Goal: Information Seeking & Learning: Check status

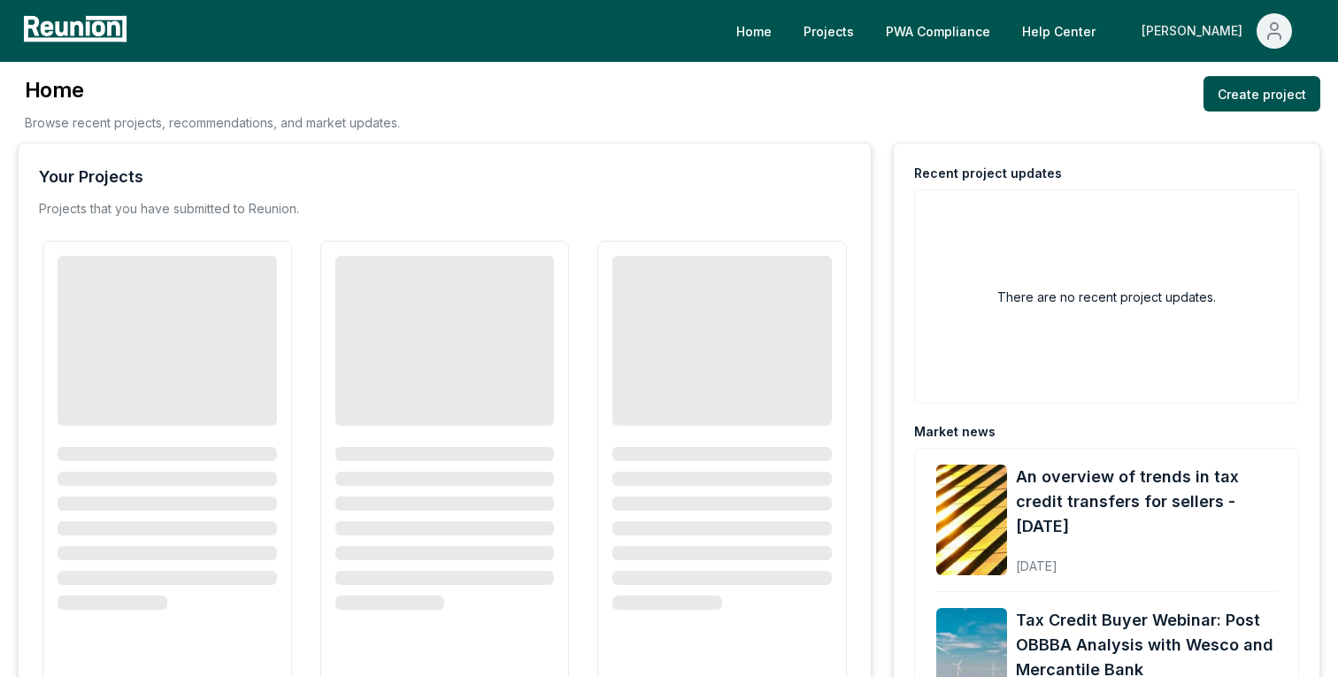
click at [1219, 24] on div "[PERSON_NAME]" at bounding box center [1195, 30] width 108 height 35
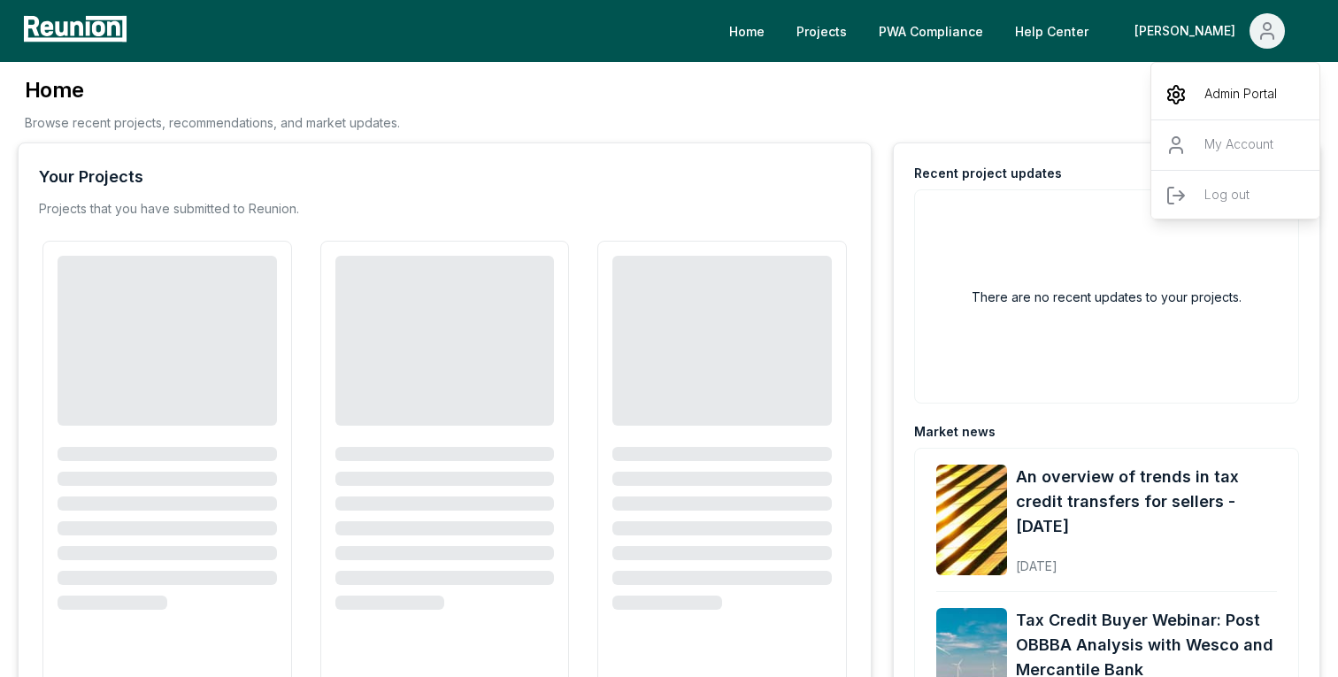
click at [1230, 100] on p "Admin Portal" at bounding box center [1240, 94] width 73 height 21
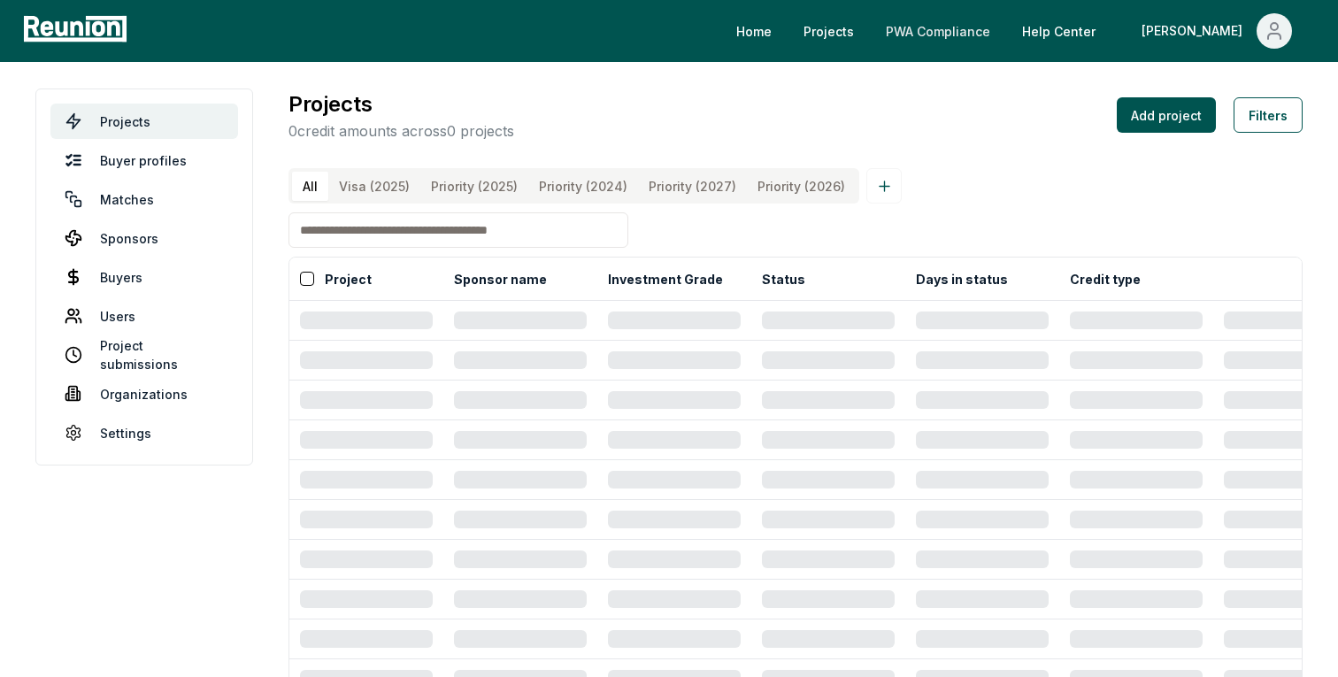
click at [985, 27] on link "PWA Compliance" at bounding box center [937, 30] width 133 height 35
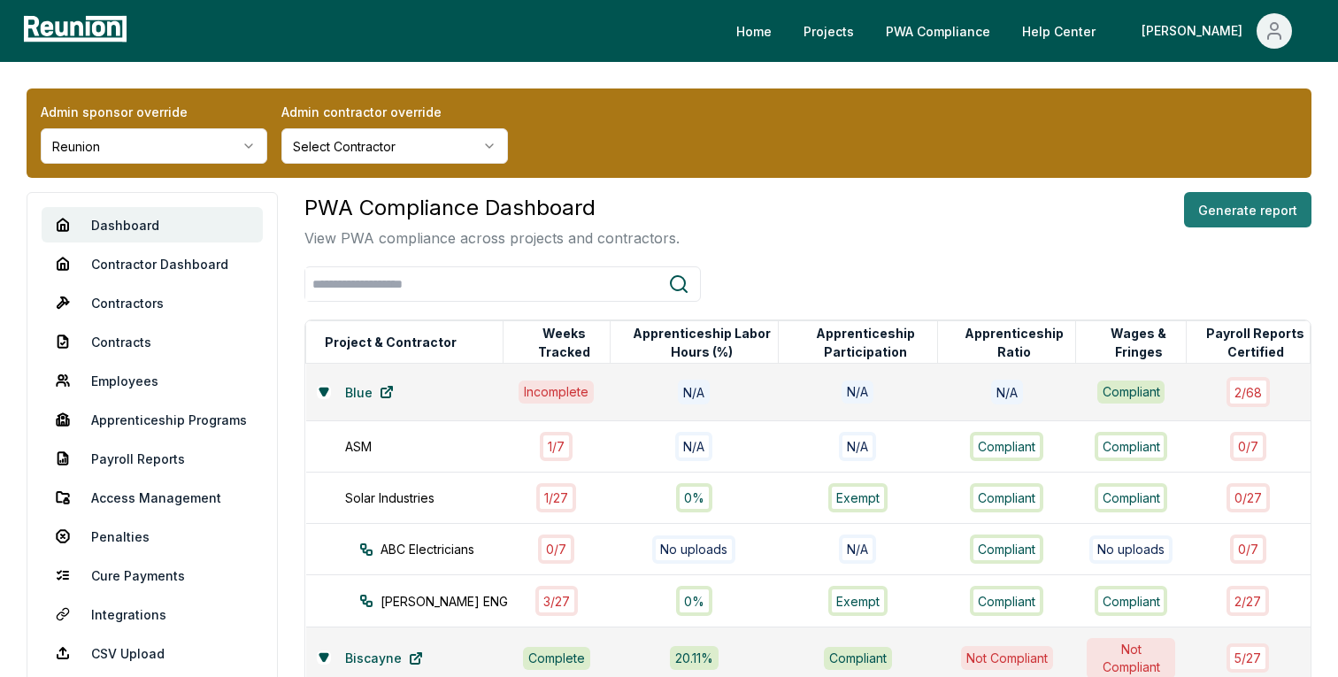
click at [1233, 203] on button "Generate report" at bounding box center [1247, 209] width 127 height 35
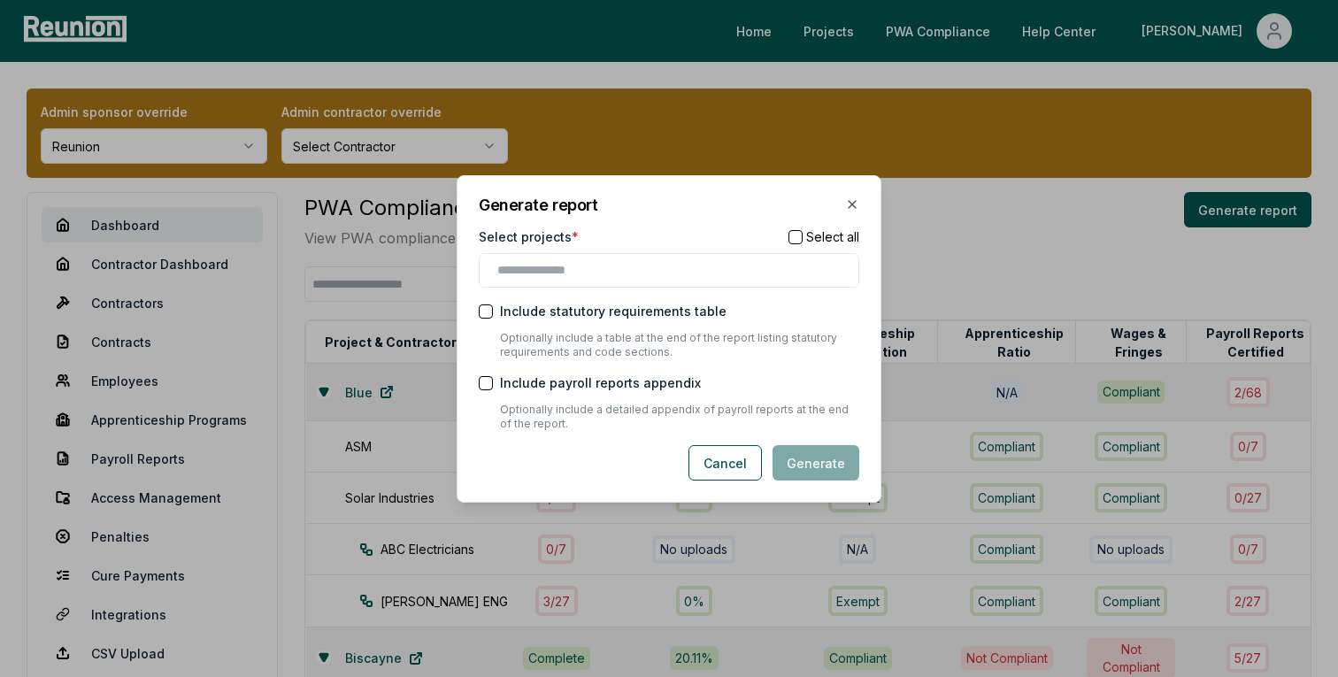
click at [619, 285] on div at bounding box center [669, 270] width 380 height 35
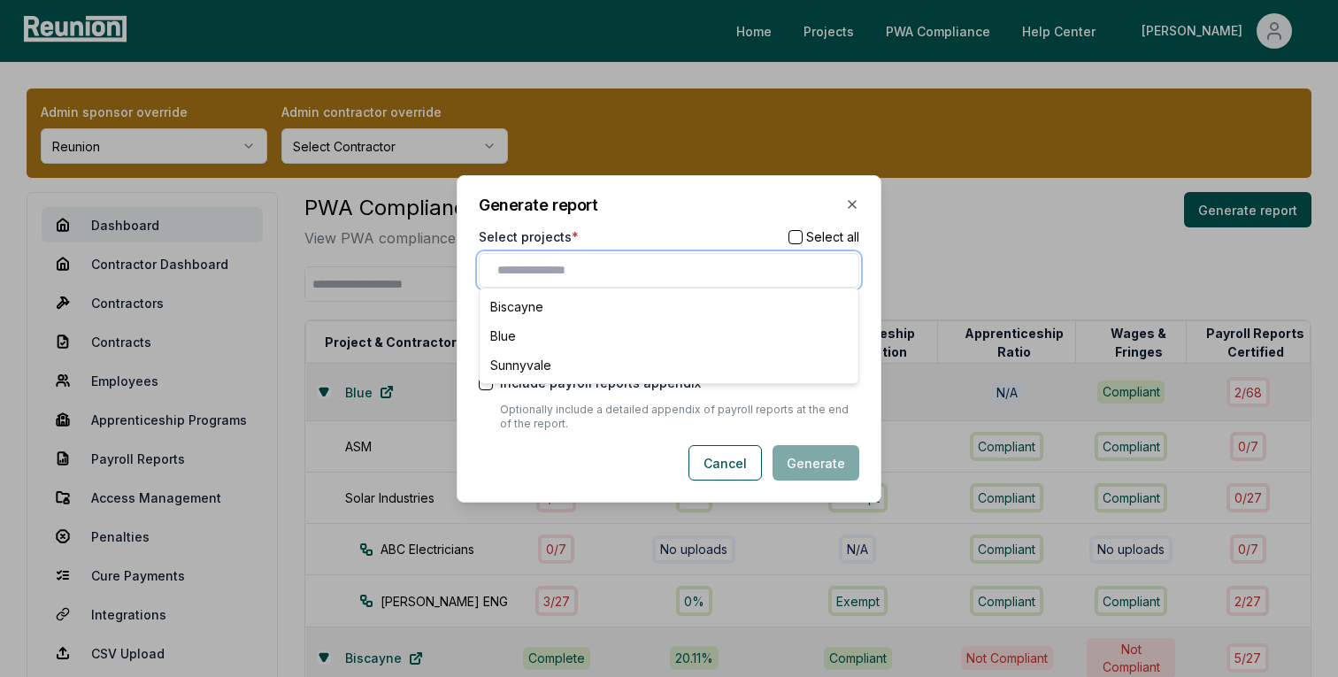
click at [607, 267] on input "text" at bounding box center [672, 270] width 350 height 19
click at [541, 305] on div "Biscayne" at bounding box center [669, 306] width 372 height 29
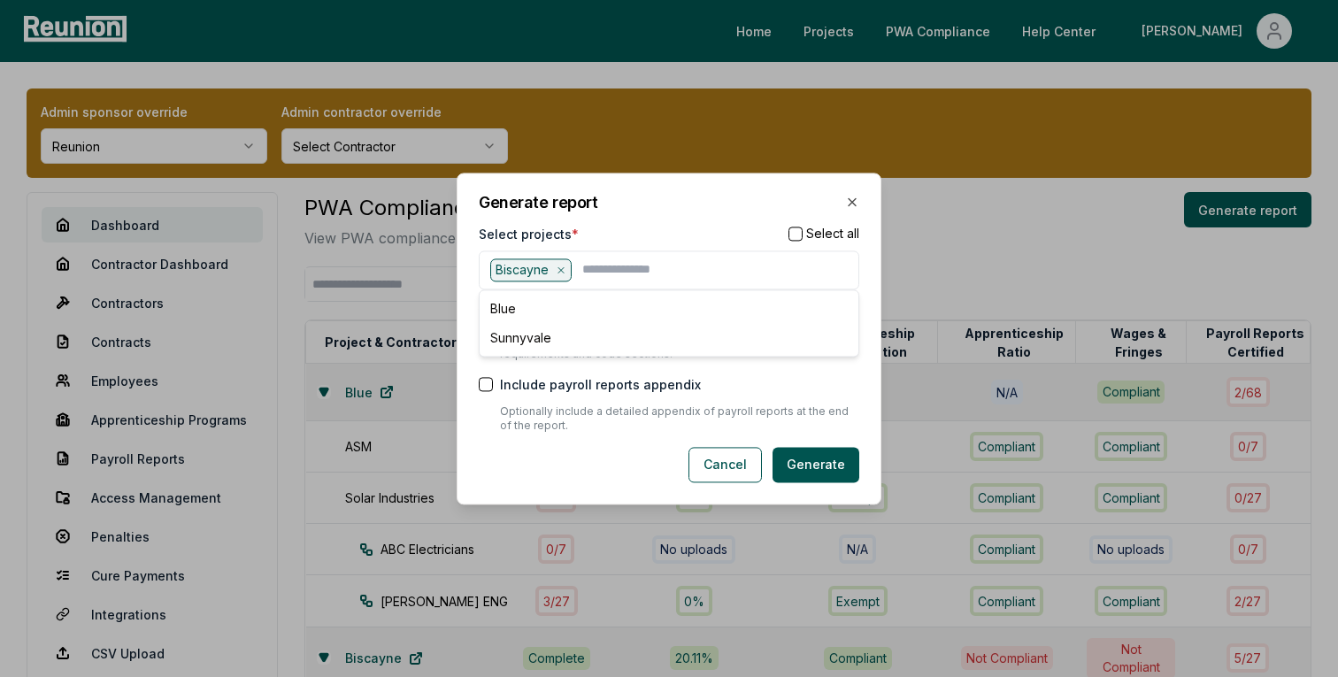
click at [682, 173] on div "Generate report Select projects * Select all Biscayne Blue Sunnyvale Include st…" at bounding box center [668, 339] width 425 height 332
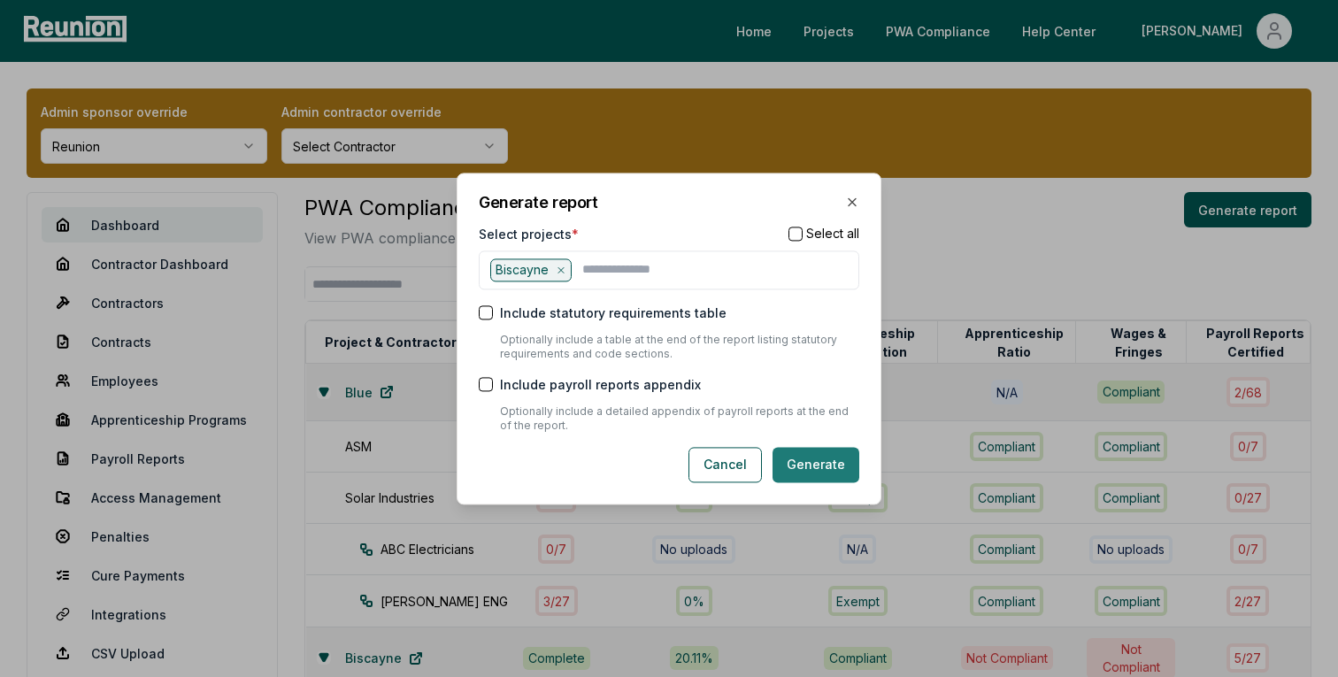
click at [830, 471] on button "Generate" at bounding box center [815, 464] width 87 height 35
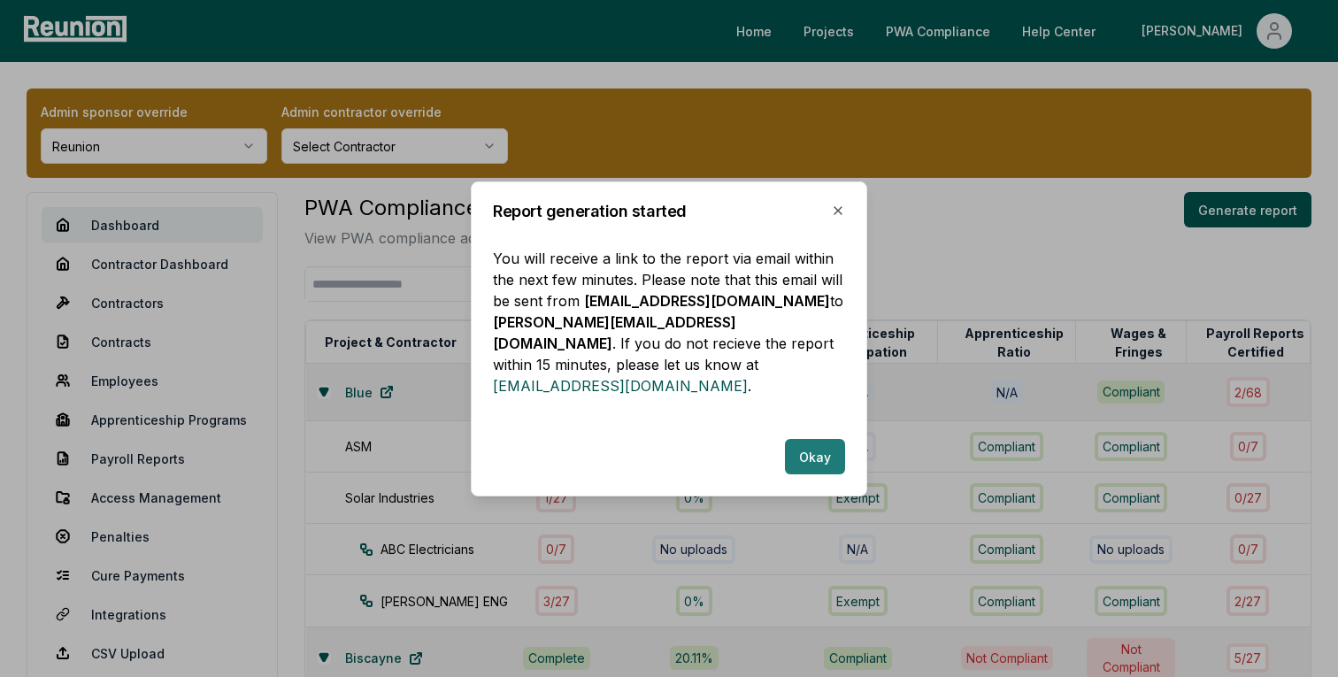
click at [824, 439] on button "Okay" at bounding box center [815, 456] width 60 height 35
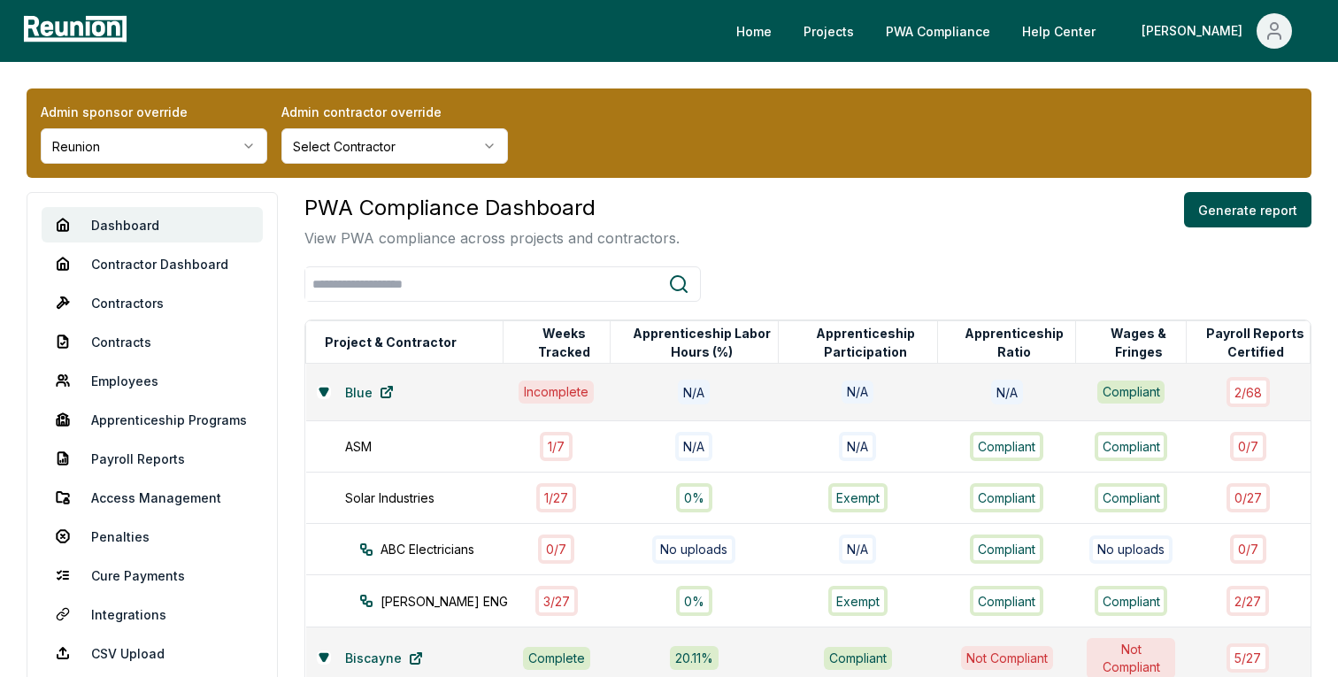
click at [210, 150] on html "Please visit us on your desktop We're working on making our marketplace mobile-…" at bounding box center [669, 615] width 1338 height 1230
click at [252, 171] on div "Admin sponsor override Reunion Admin contractor override Select Contractor" at bounding box center [669, 132] width 1285 height 89
click at [255, 135] on html "Please visit us on your desktop We're working on making our marketplace mobile-…" at bounding box center [669, 615] width 1338 height 1230
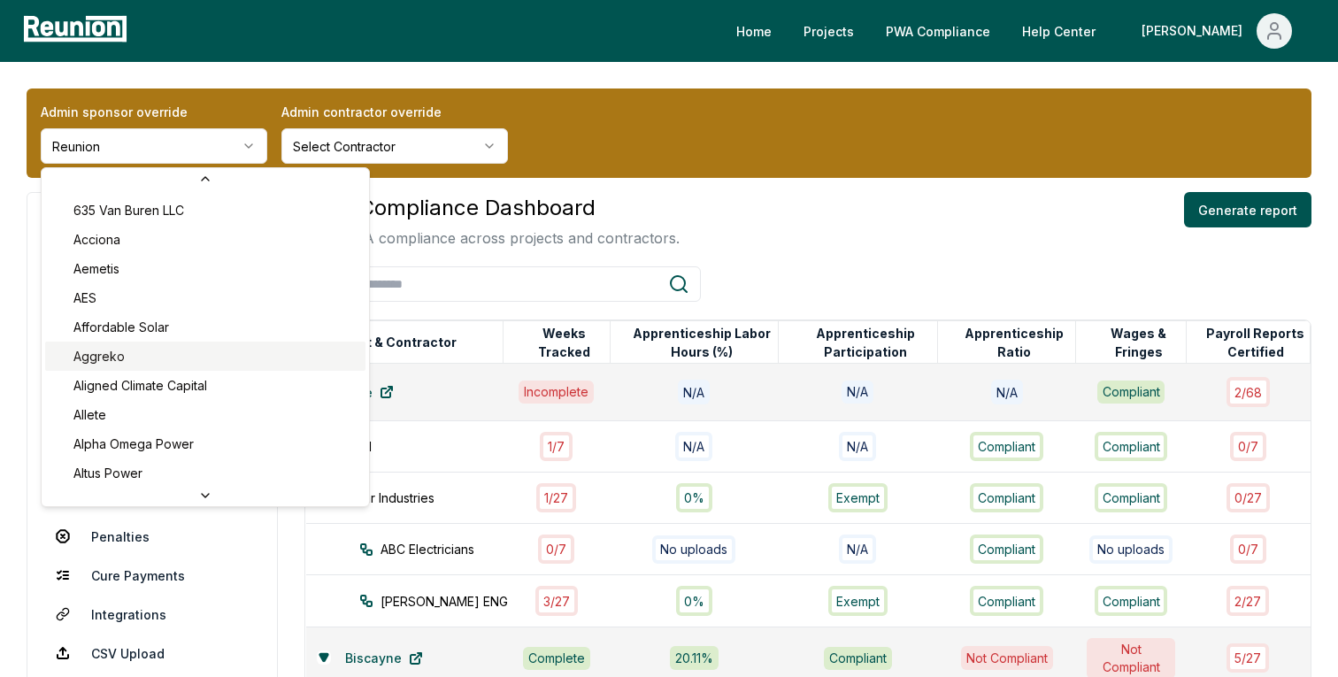
scroll to position [89, 0]
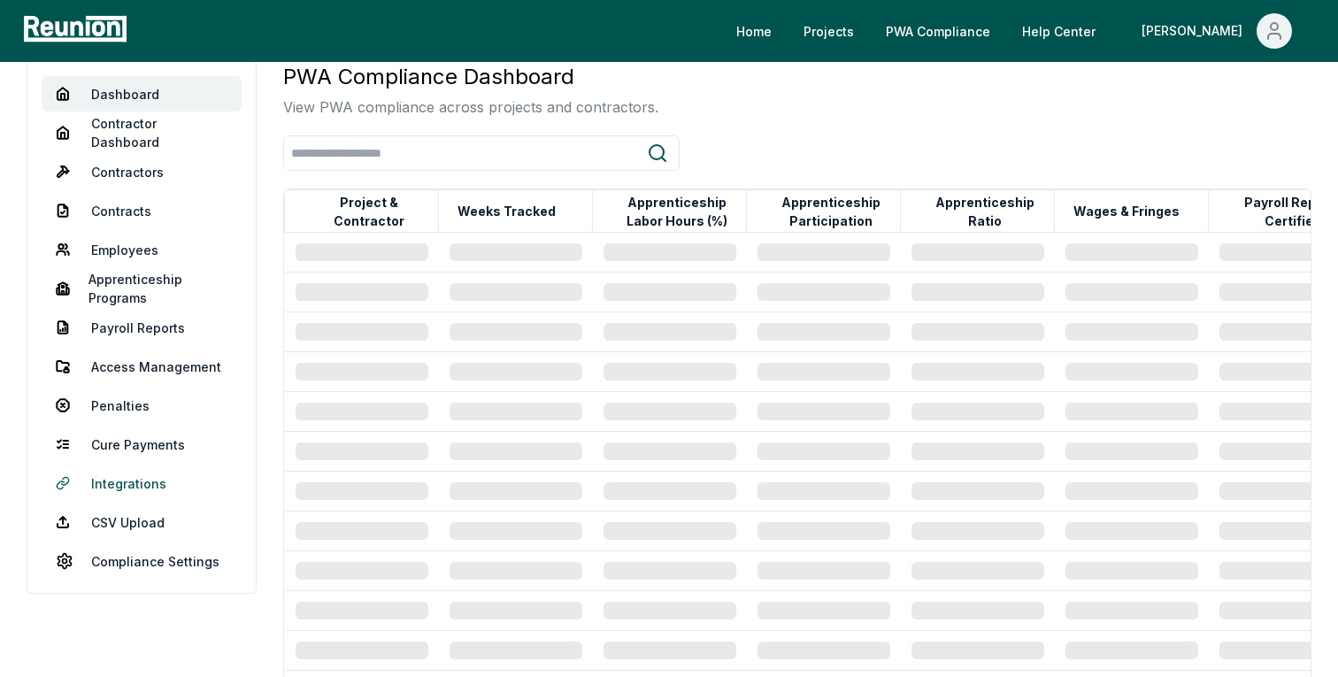
scroll to position [174, 0]
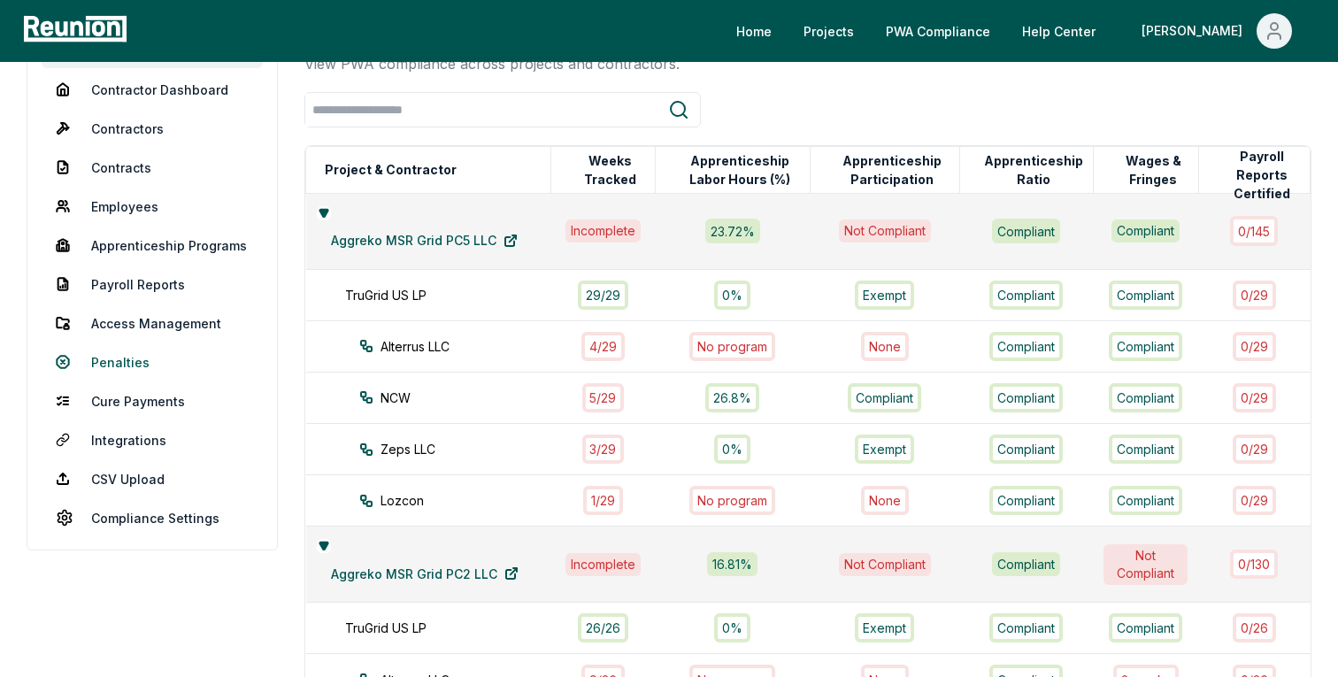
click at [109, 352] on link "Penalties" at bounding box center [152, 361] width 221 height 35
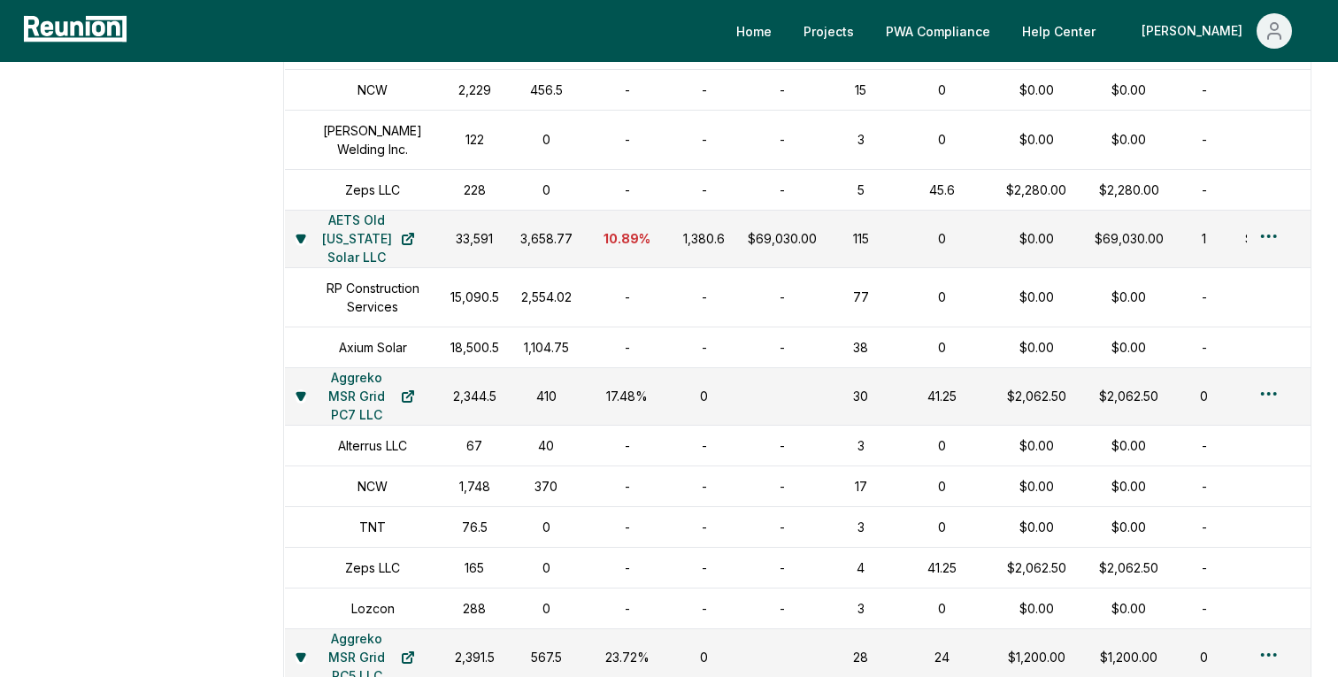
click at [485, 533] on td "76.5" at bounding box center [475, 526] width 70 height 41
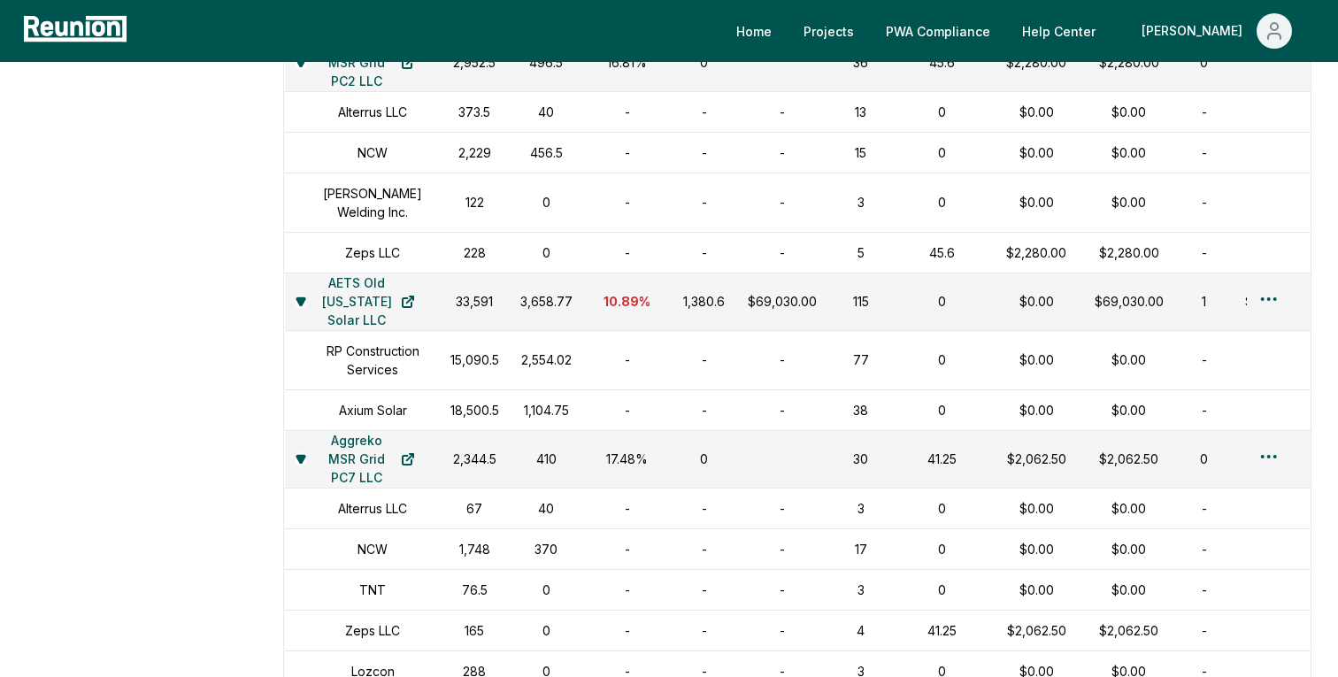
scroll to position [1876, 0]
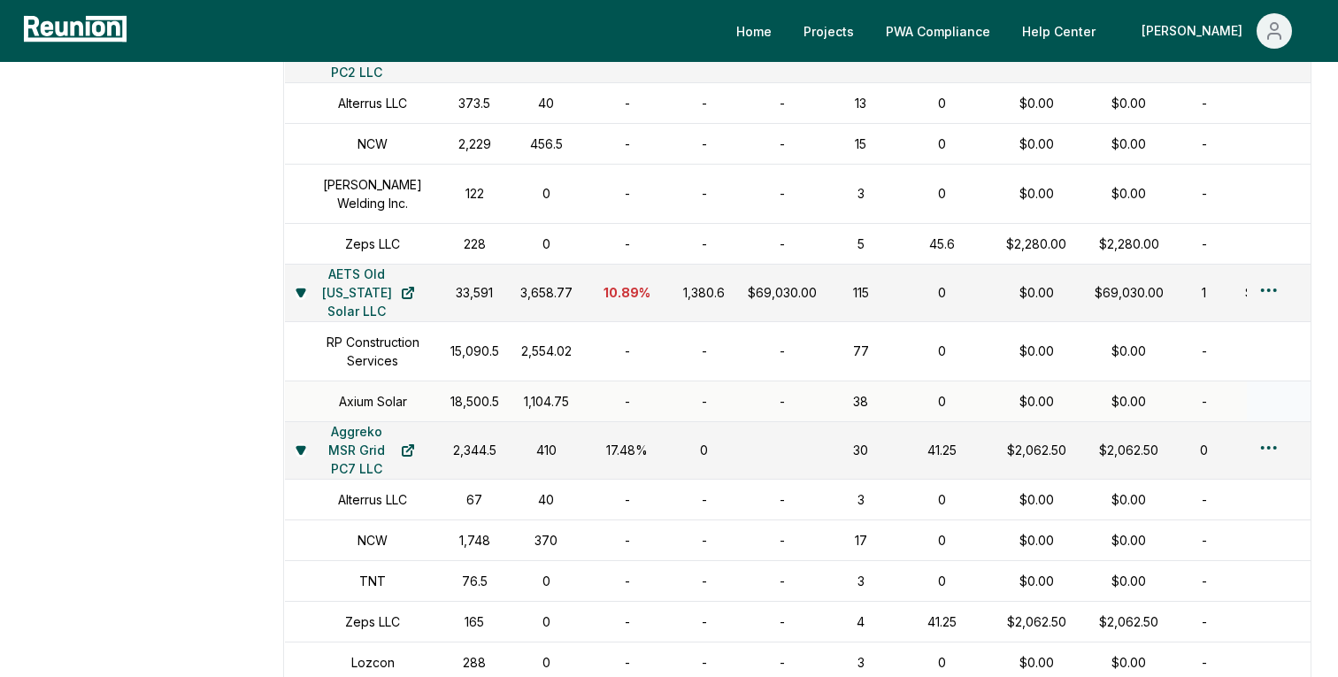
click at [495, 419] on td "18,500.5" at bounding box center [475, 400] width 70 height 41
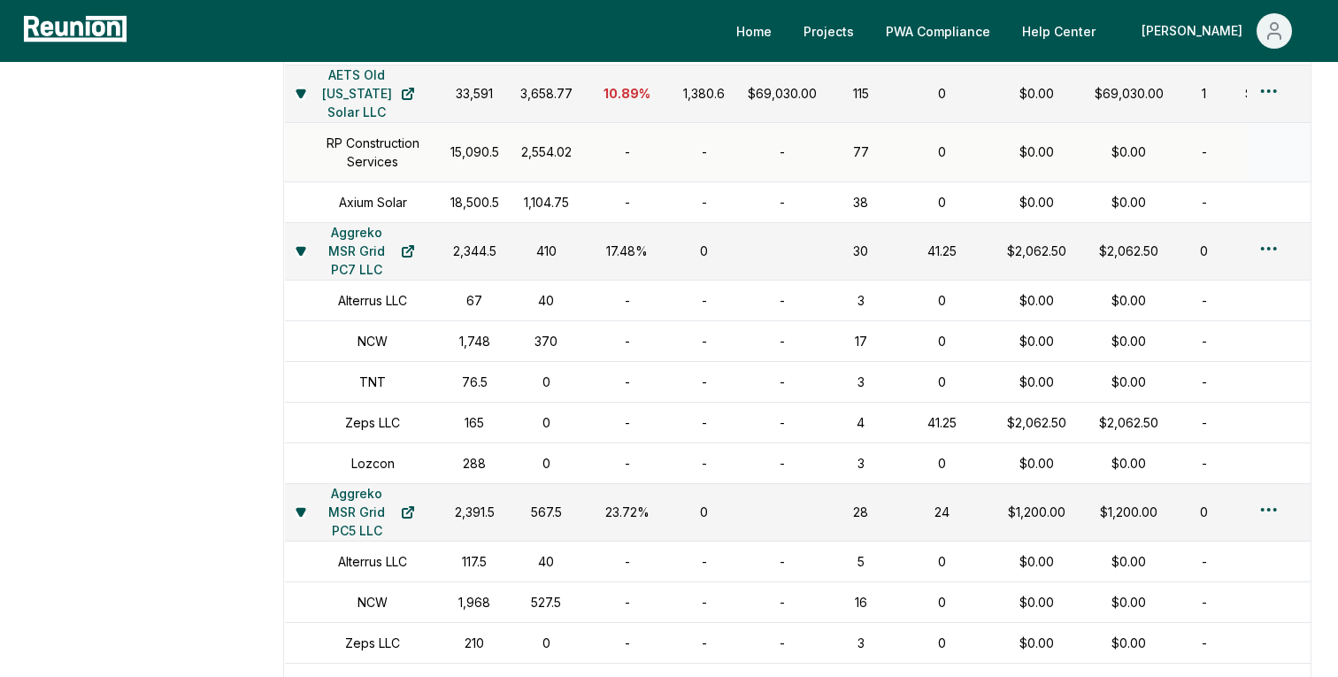
scroll to position [2049, 0]
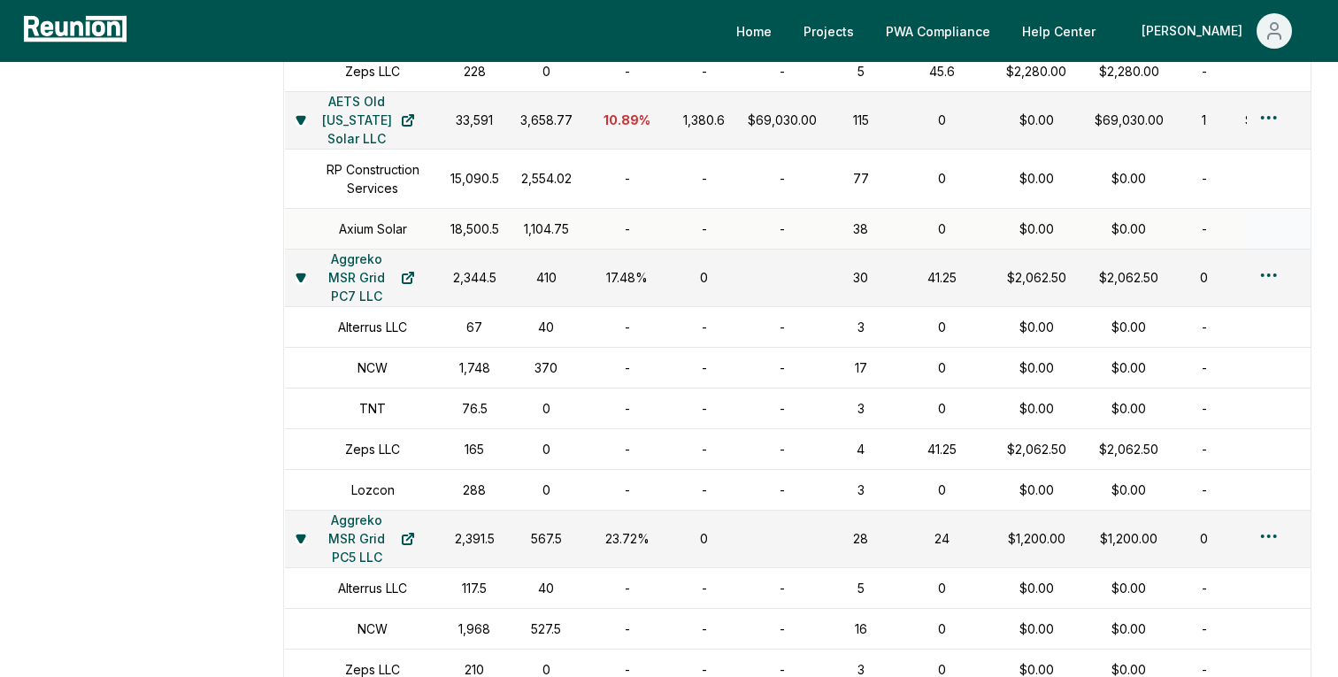
click at [368, 238] on h1 "Axium Solar" at bounding box center [373, 228] width 68 height 19
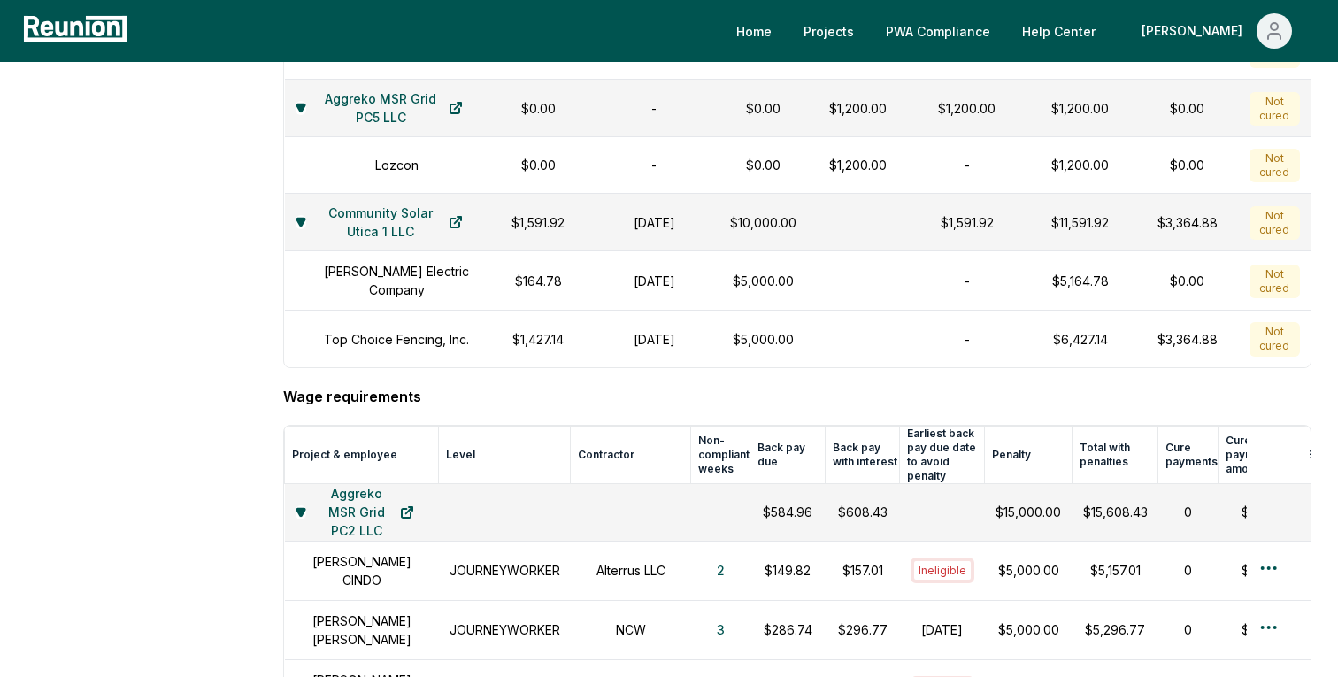
scroll to position [0, 0]
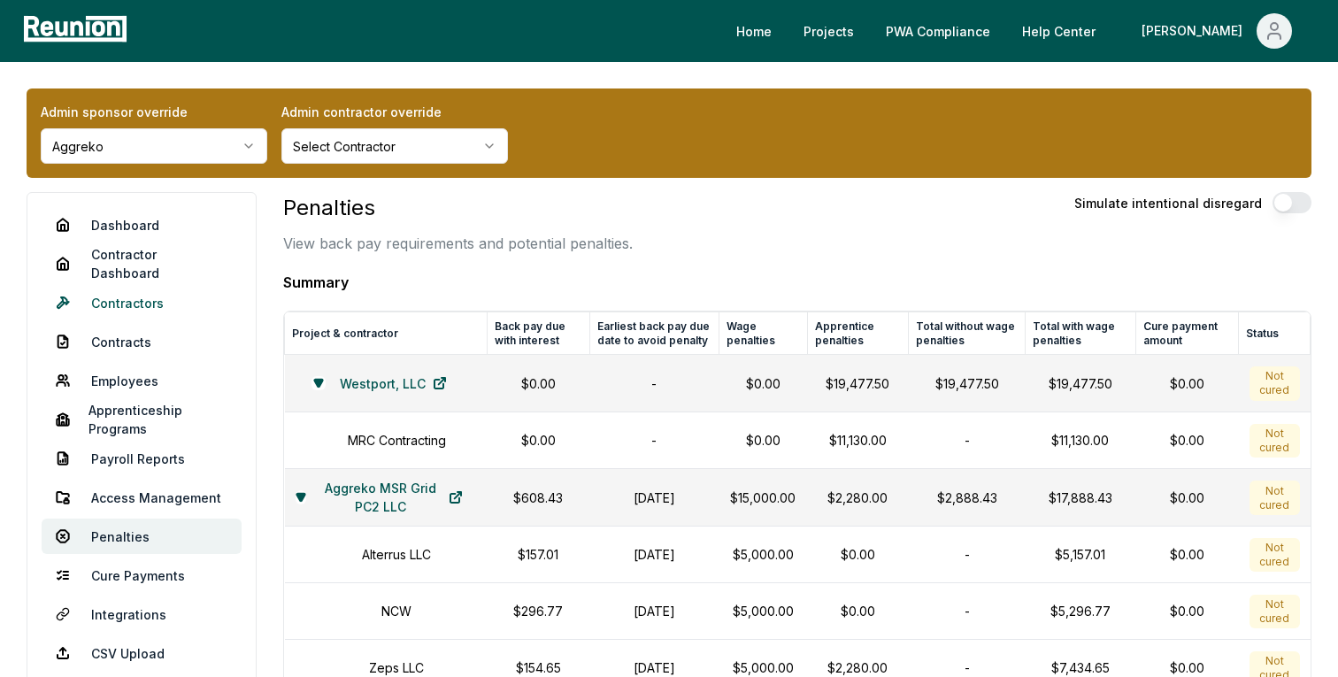
click at [130, 305] on link "Contractors" at bounding box center [142, 302] width 200 height 35
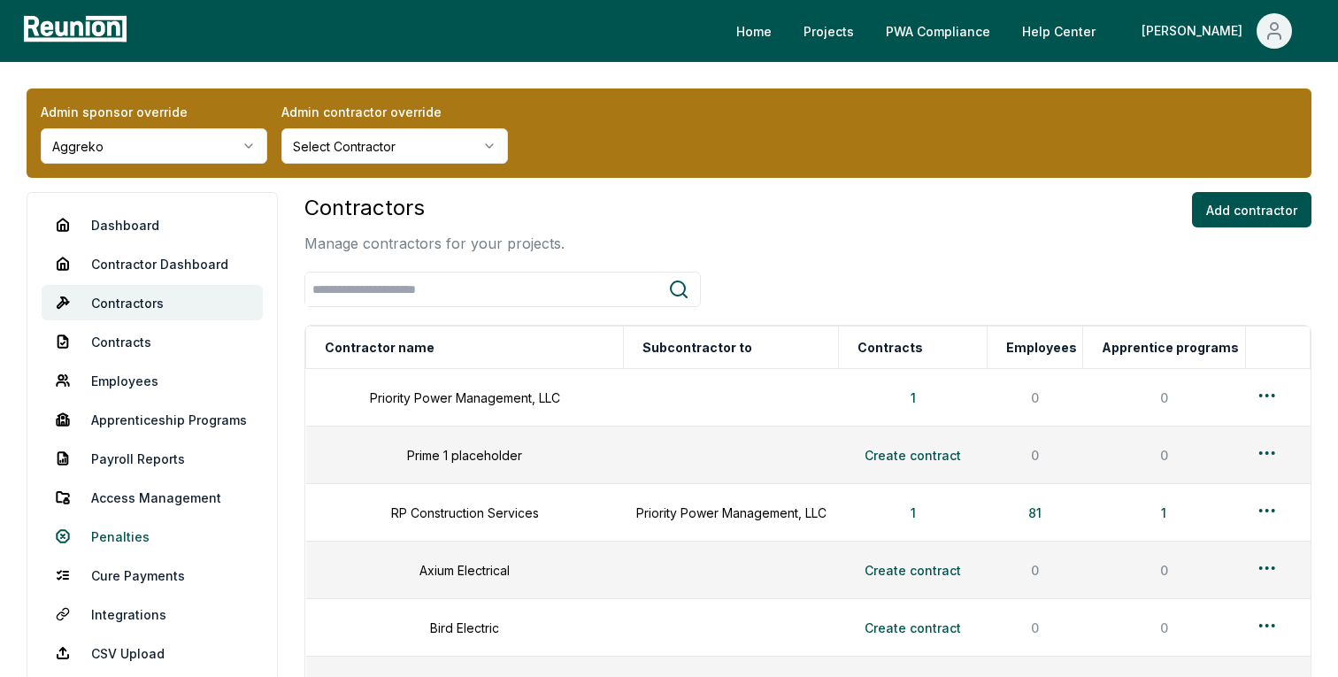
click at [110, 525] on link "Penalties" at bounding box center [152, 535] width 221 height 35
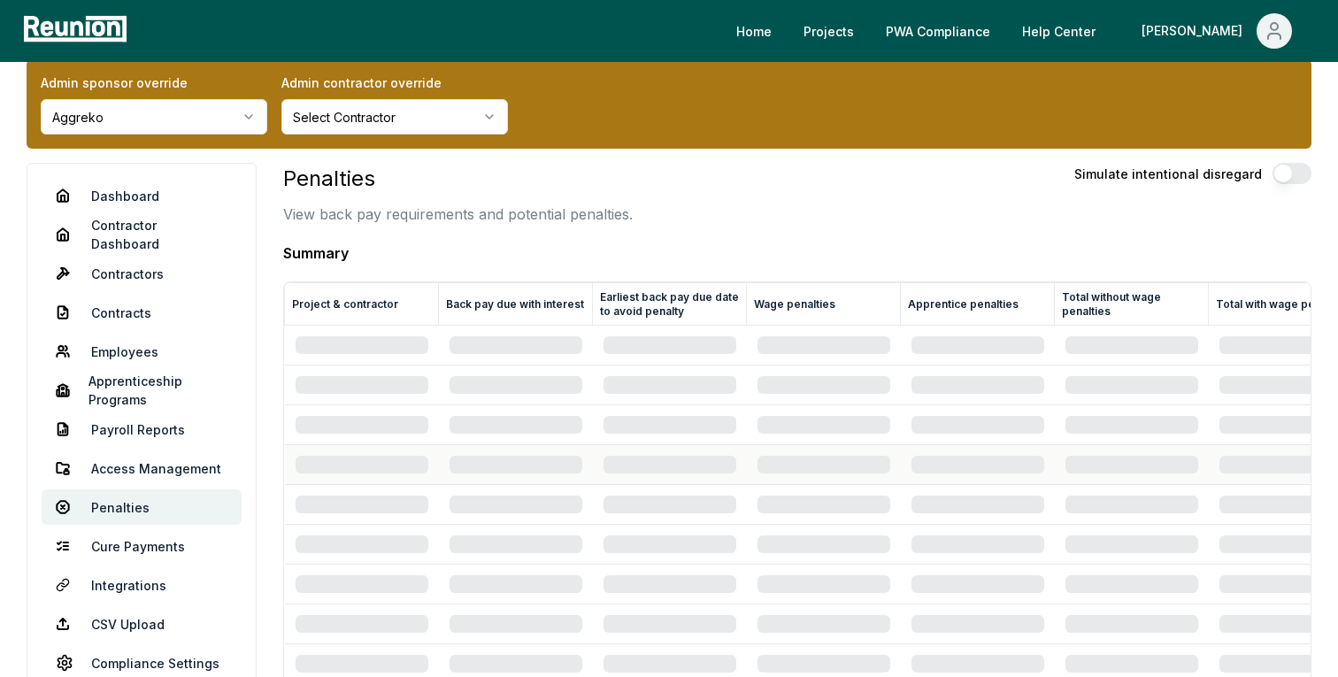
scroll to position [44, 0]
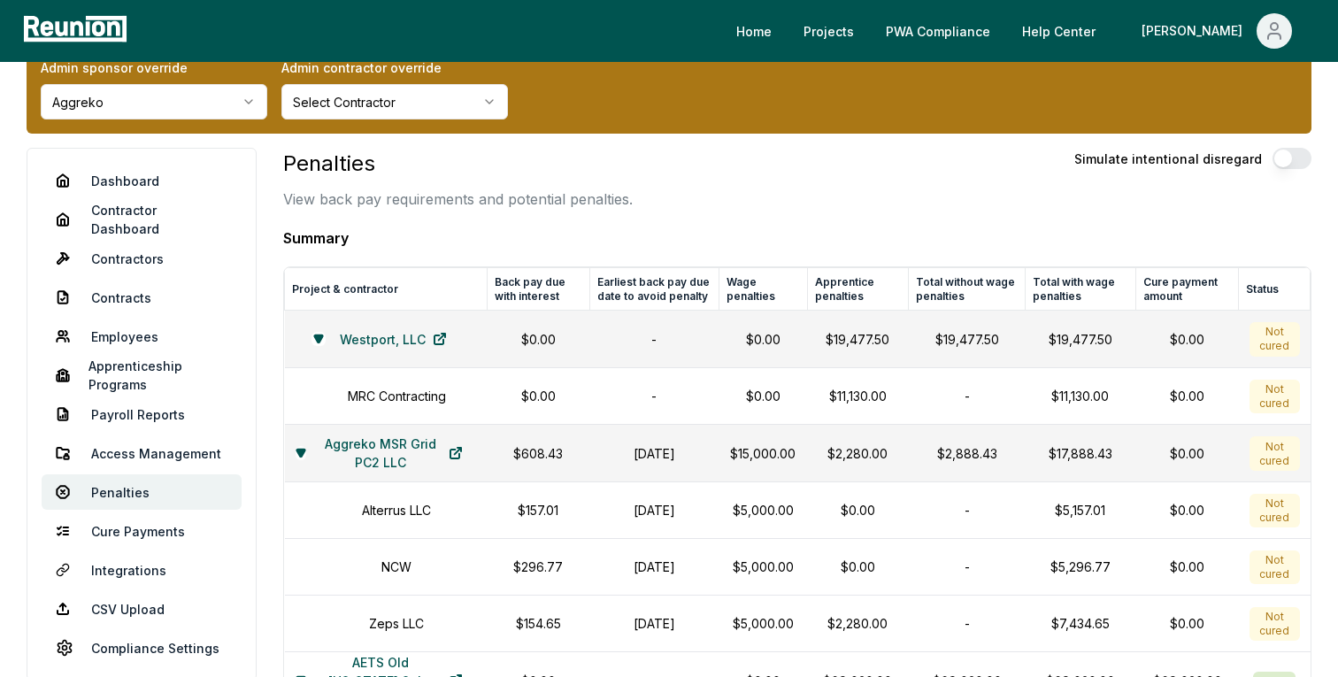
click at [867, 238] on h4 "Summary" at bounding box center [797, 237] width 1028 height 21
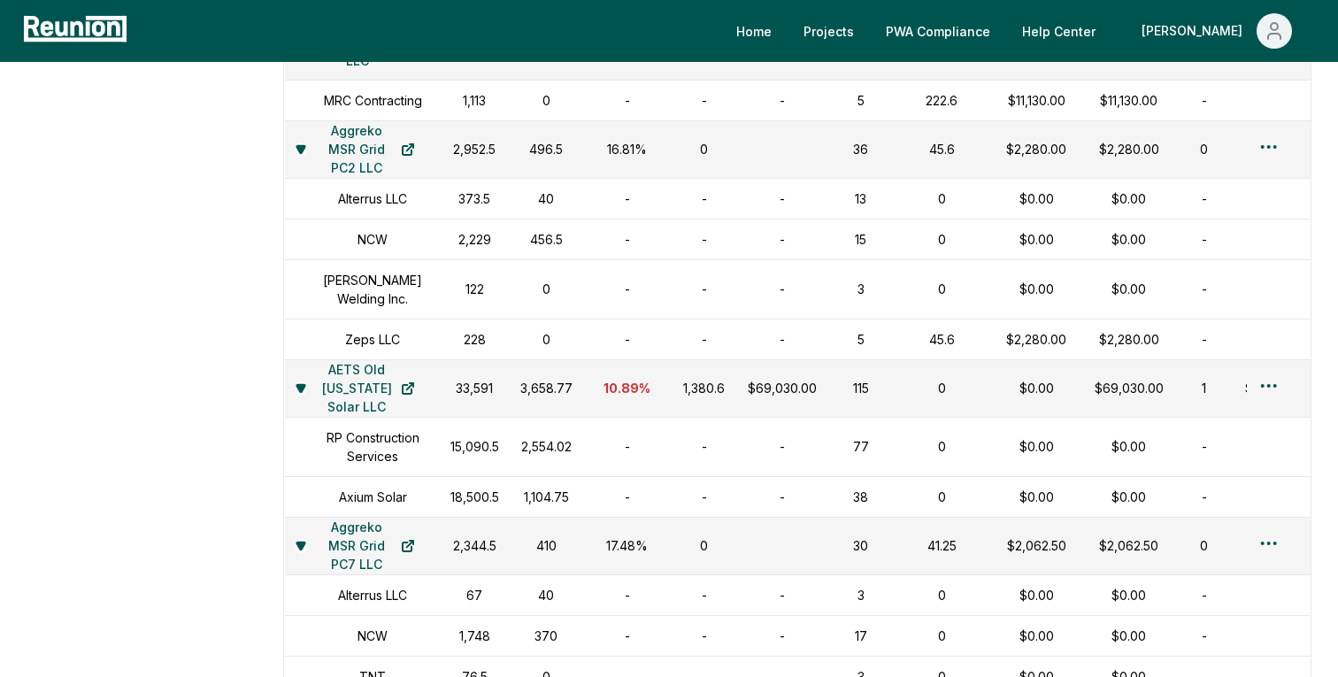
scroll to position [1783, 0]
click at [528, 504] on div "1,104.75" at bounding box center [546, 495] width 52 height 19
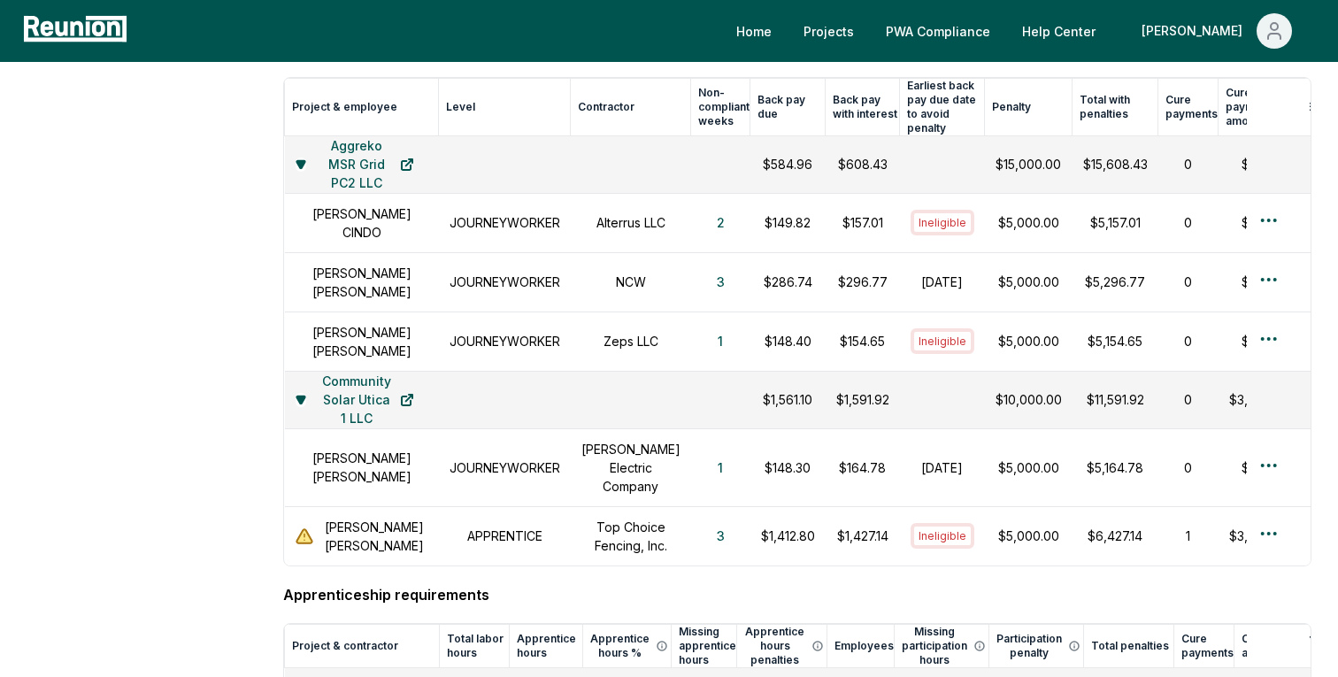
scroll to position [1164, 0]
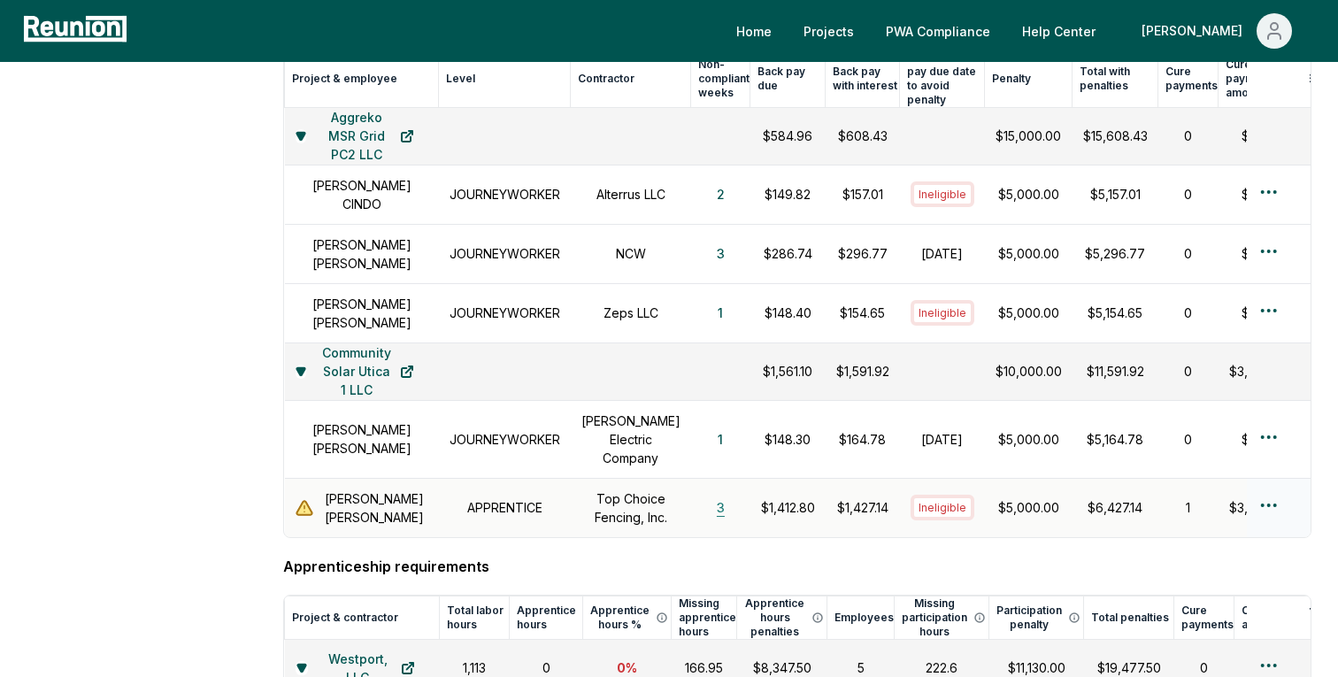
click at [702, 522] on button "3" at bounding box center [720, 507] width 36 height 35
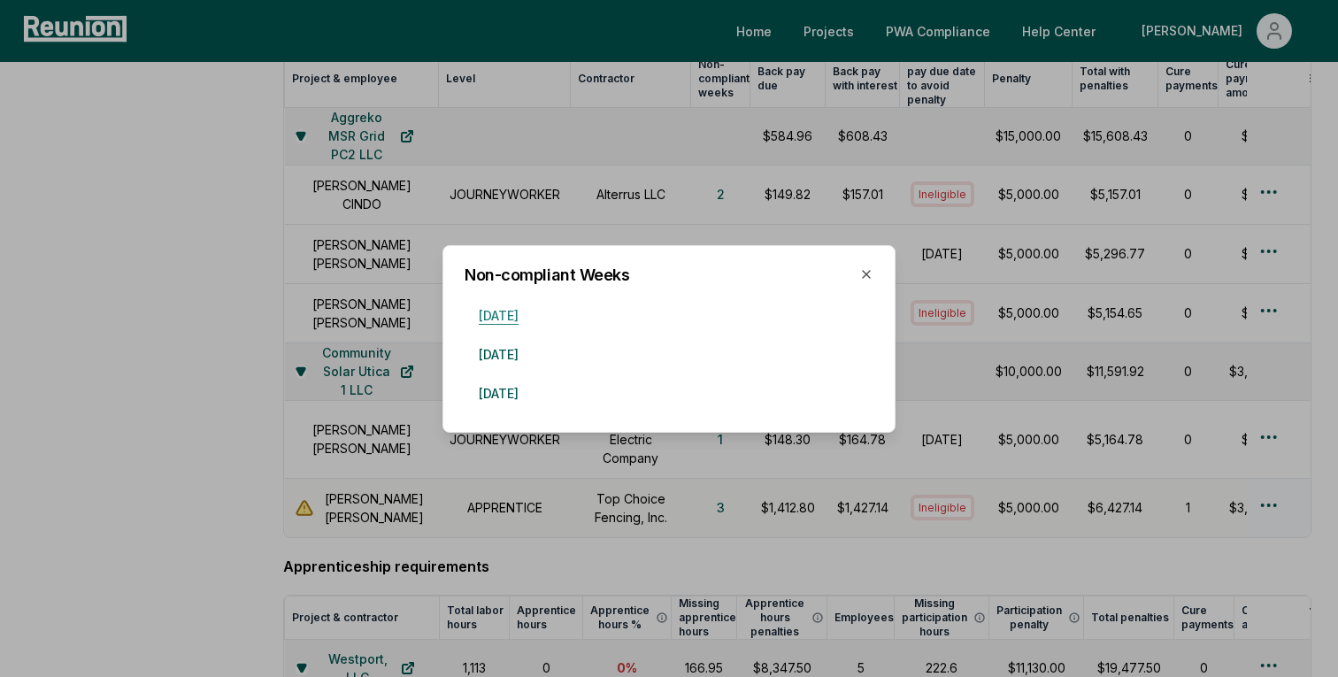
click at [533, 314] on button "November 3, 2024" at bounding box center [498, 314] width 68 height 35
click at [533, 357] on button "November 10, 2024" at bounding box center [498, 353] width 68 height 35
click at [525, 387] on button "November 17, 2024" at bounding box center [498, 392] width 68 height 35
click at [607, 574] on div at bounding box center [669, 338] width 1338 height 677
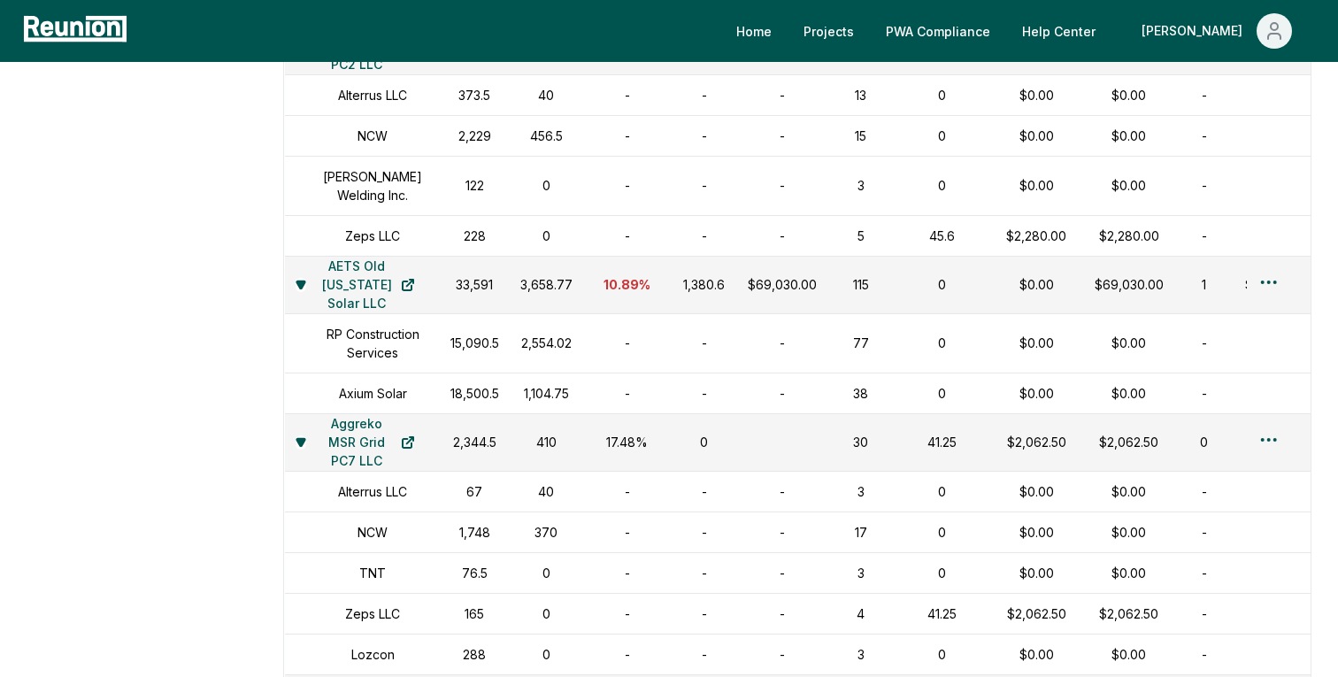
scroll to position [1882, 0]
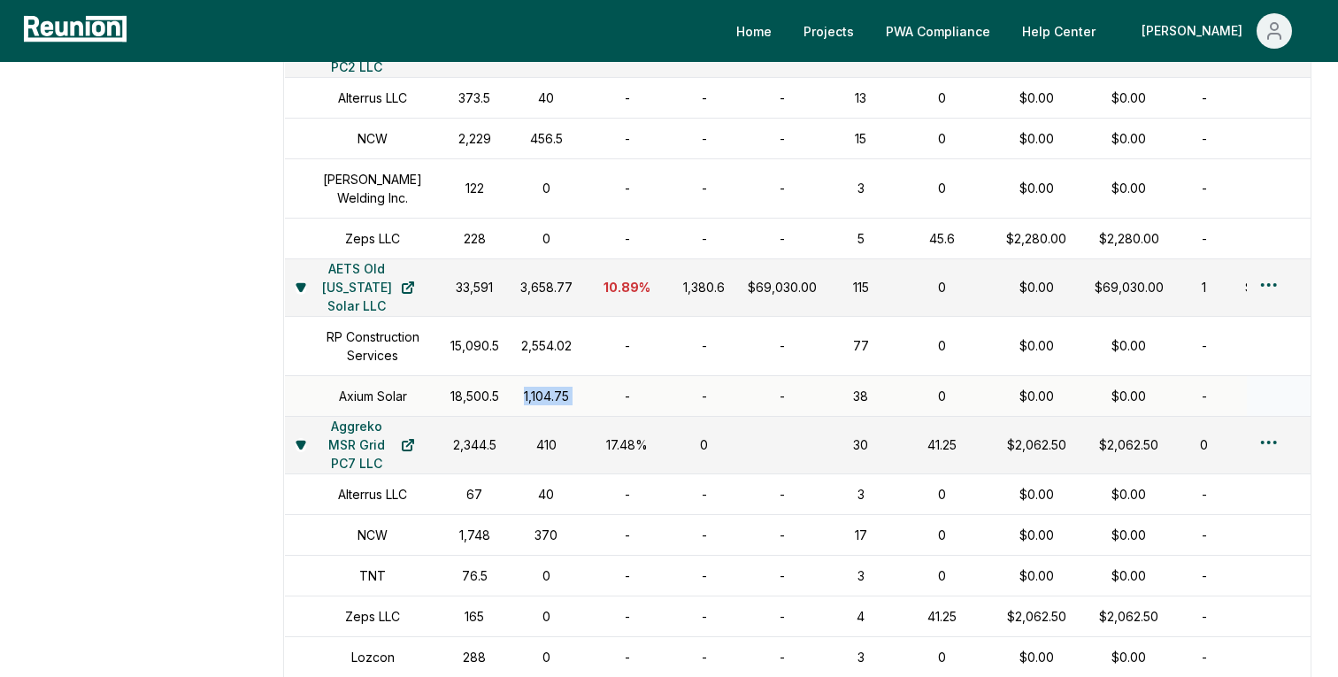
drag, startPoint x: 571, startPoint y: 424, endPoint x: 488, endPoint y: 424, distance: 82.3
click at [488, 416] on tr "Axium Solar 18,500.5 1,104.75 - - - 38 0 $0.00 $0.00 - - -" at bounding box center [868, 395] width 1167 height 41
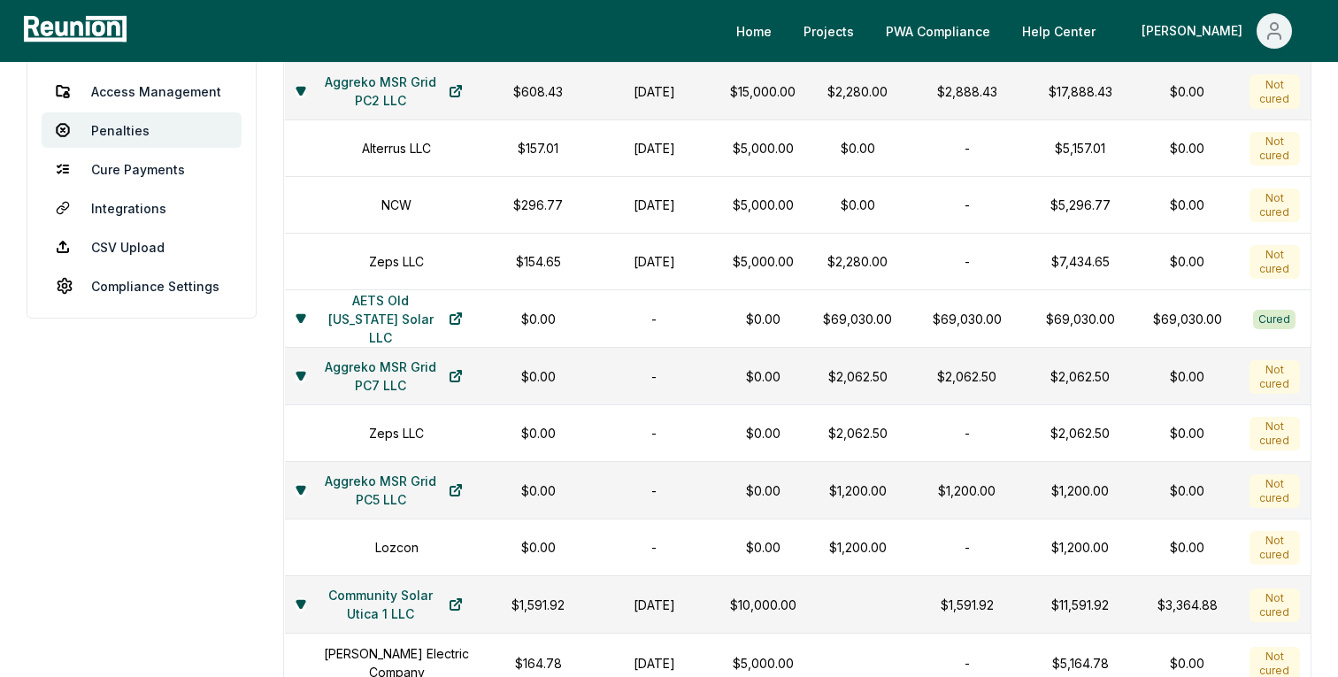
scroll to position [0, 0]
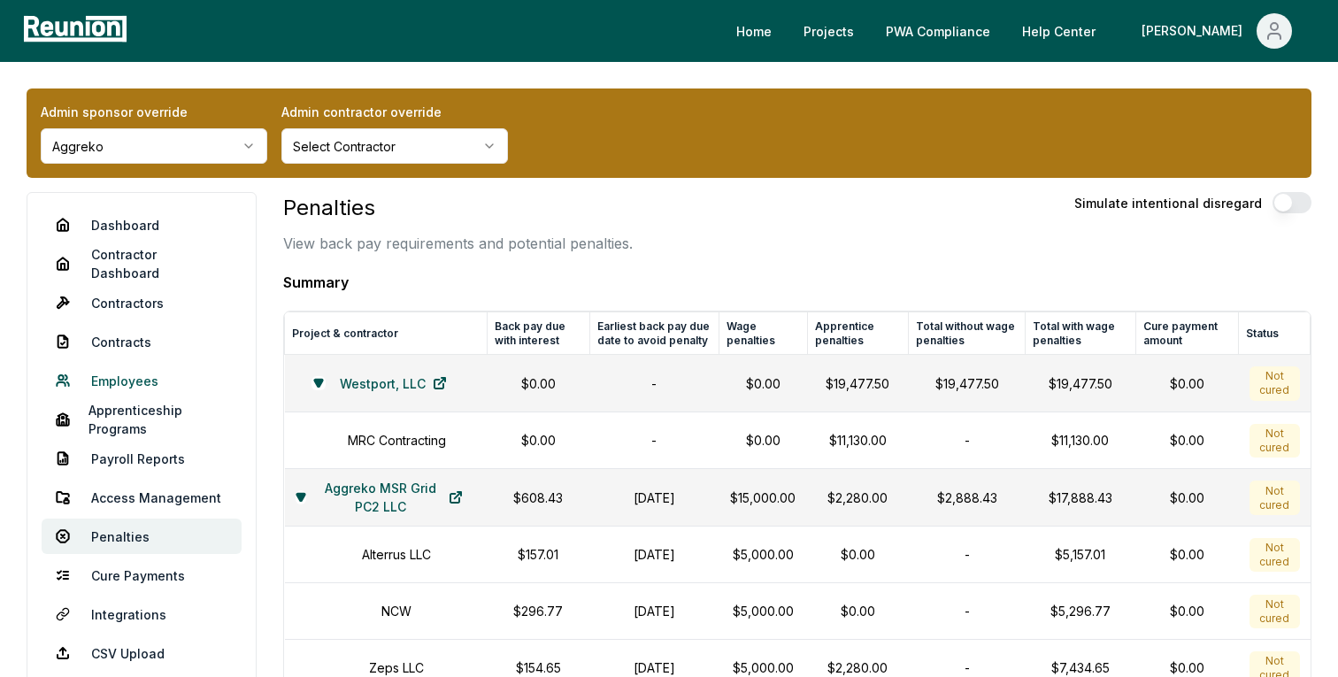
click at [127, 379] on link "Employees" at bounding box center [142, 380] width 200 height 35
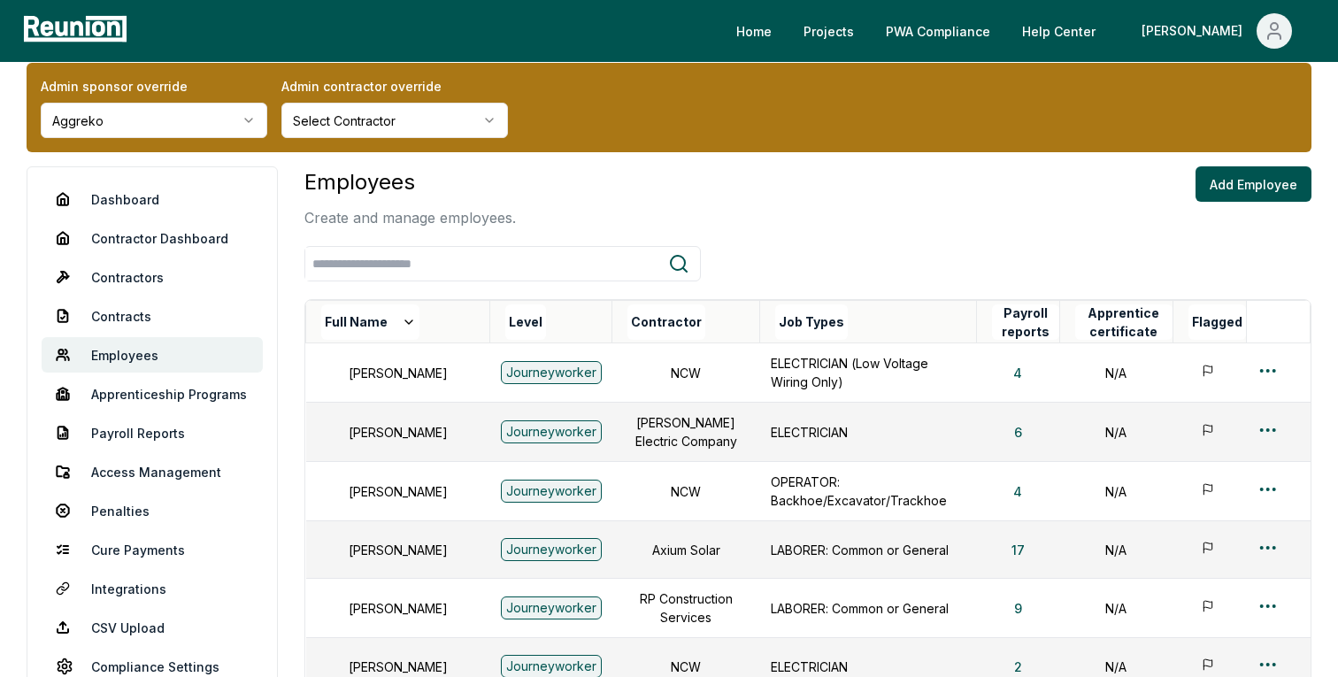
scroll to position [28, 0]
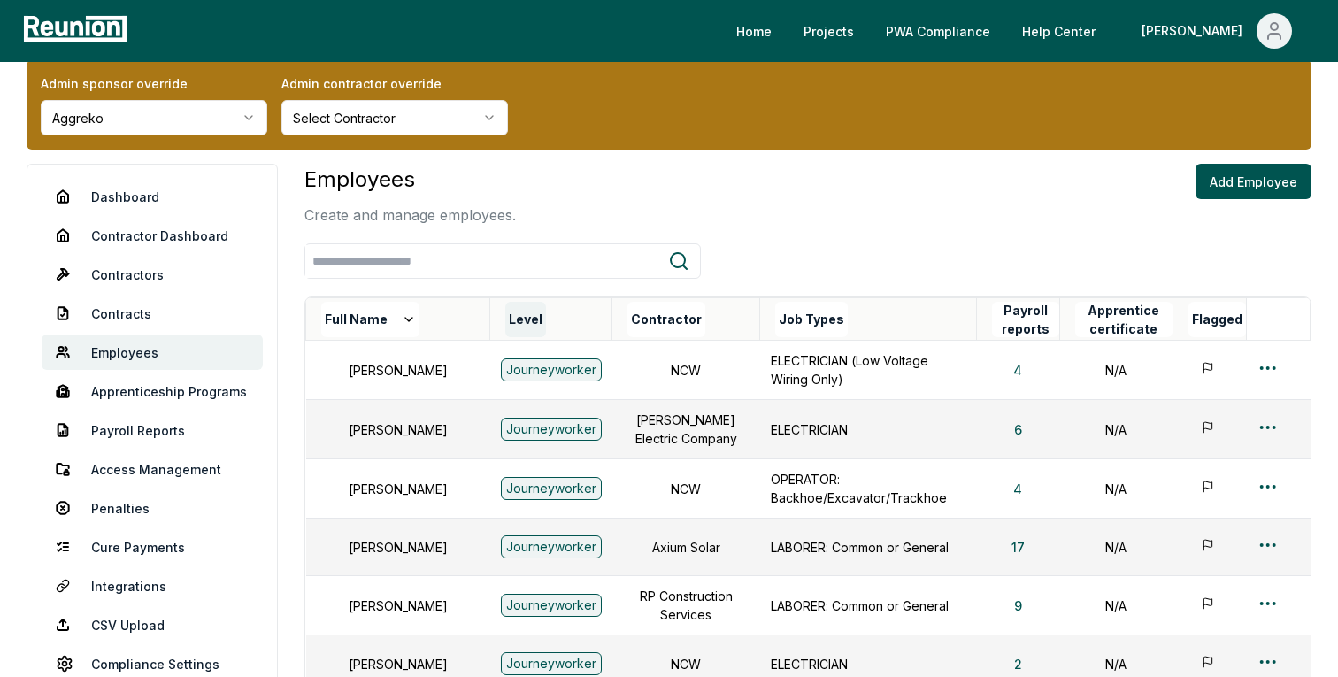
click at [505, 320] on button "Level" at bounding box center [525, 319] width 41 height 35
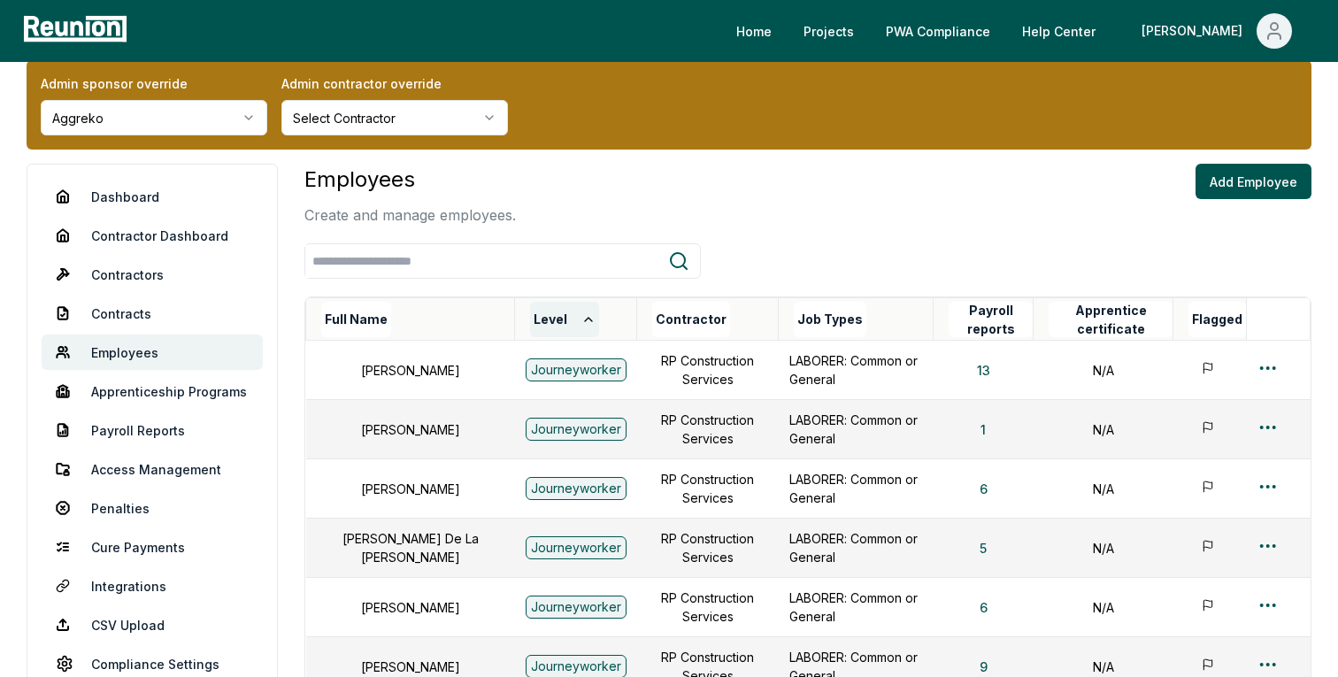
click at [581, 318] on icon at bounding box center [588, 319] width 14 height 14
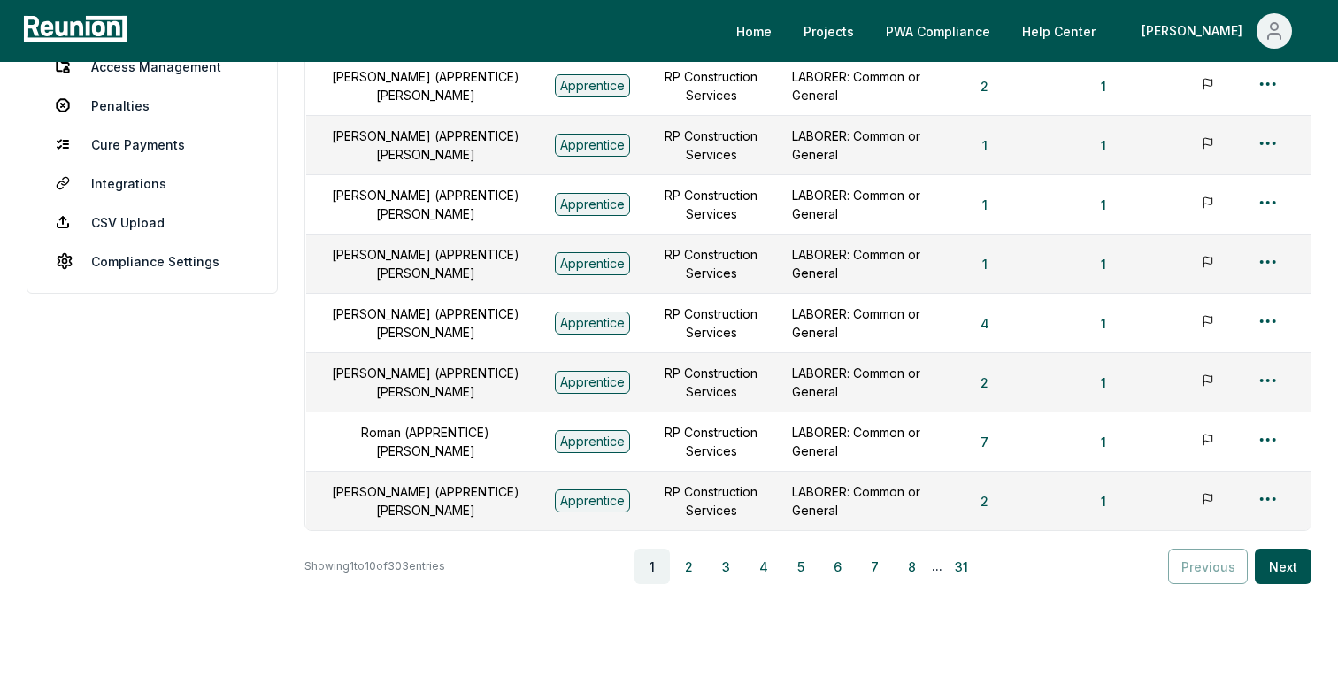
scroll to position [447, 0]
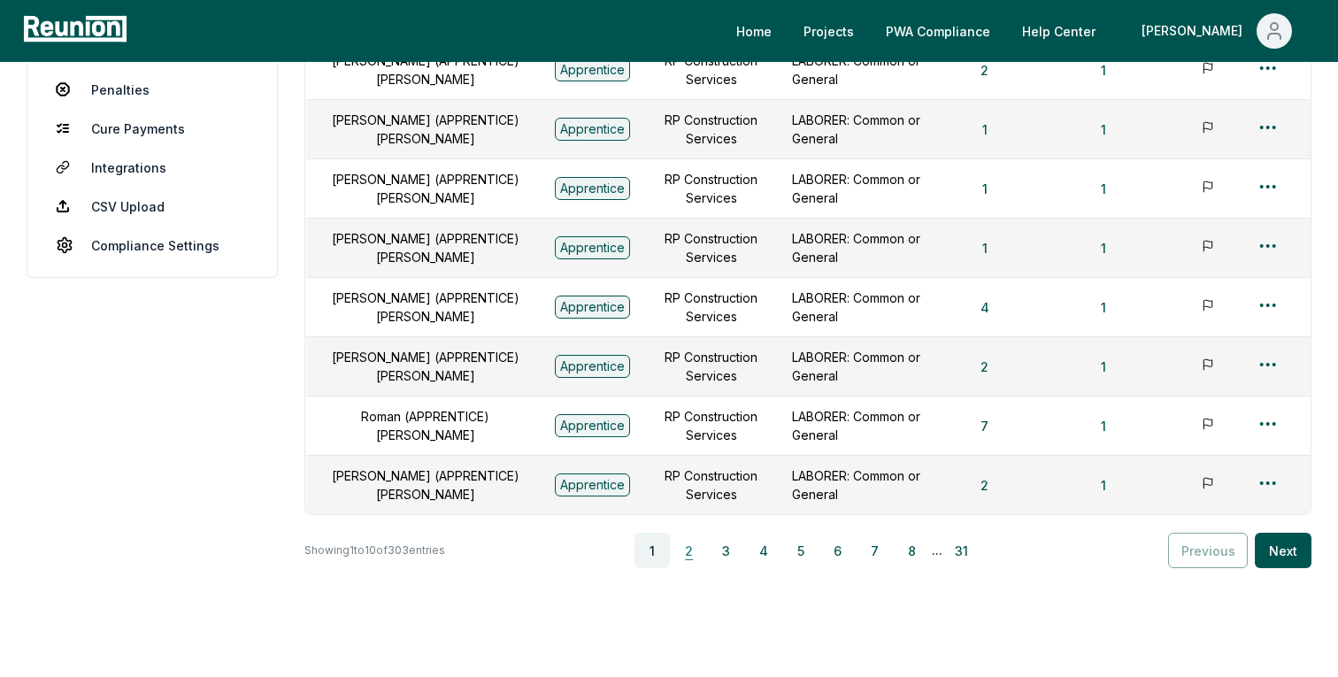
click at [697, 554] on button "2" at bounding box center [688, 550] width 35 height 35
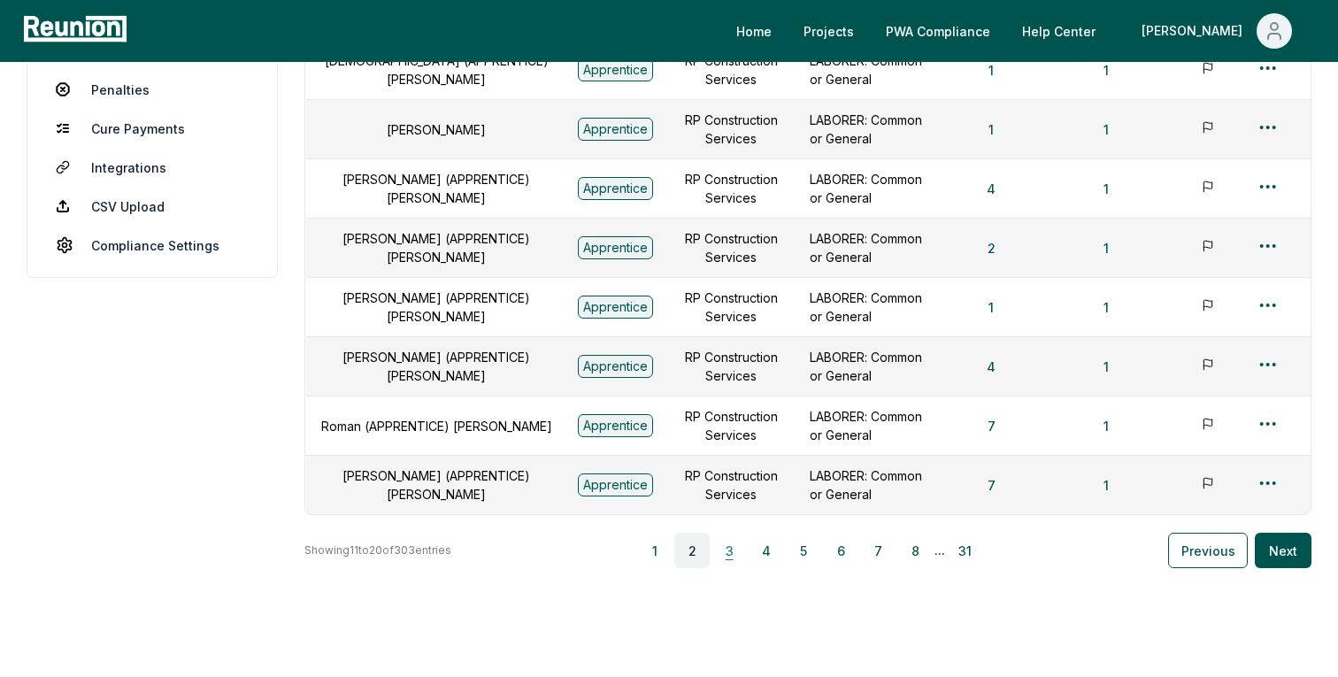
click at [740, 555] on button "3" at bounding box center [728, 550] width 35 height 35
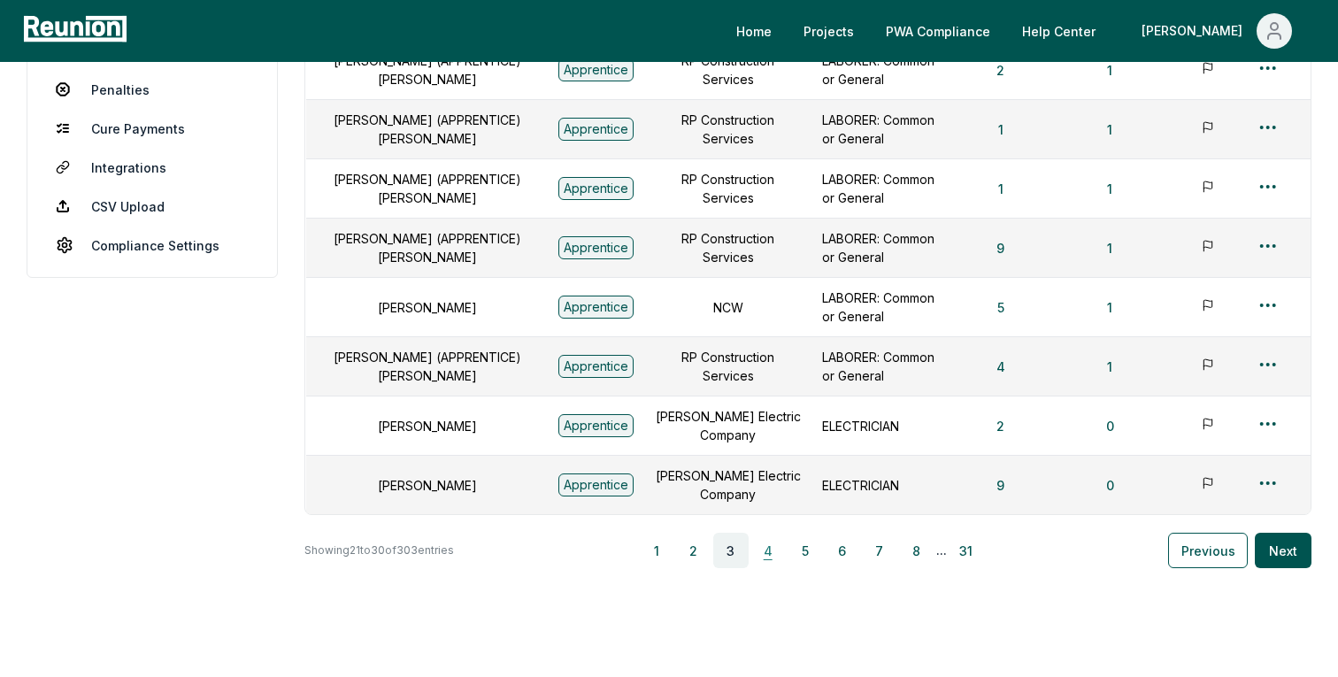
click at [772, 552] on button "4" at bounding box center [767, 550] width 35 height 35
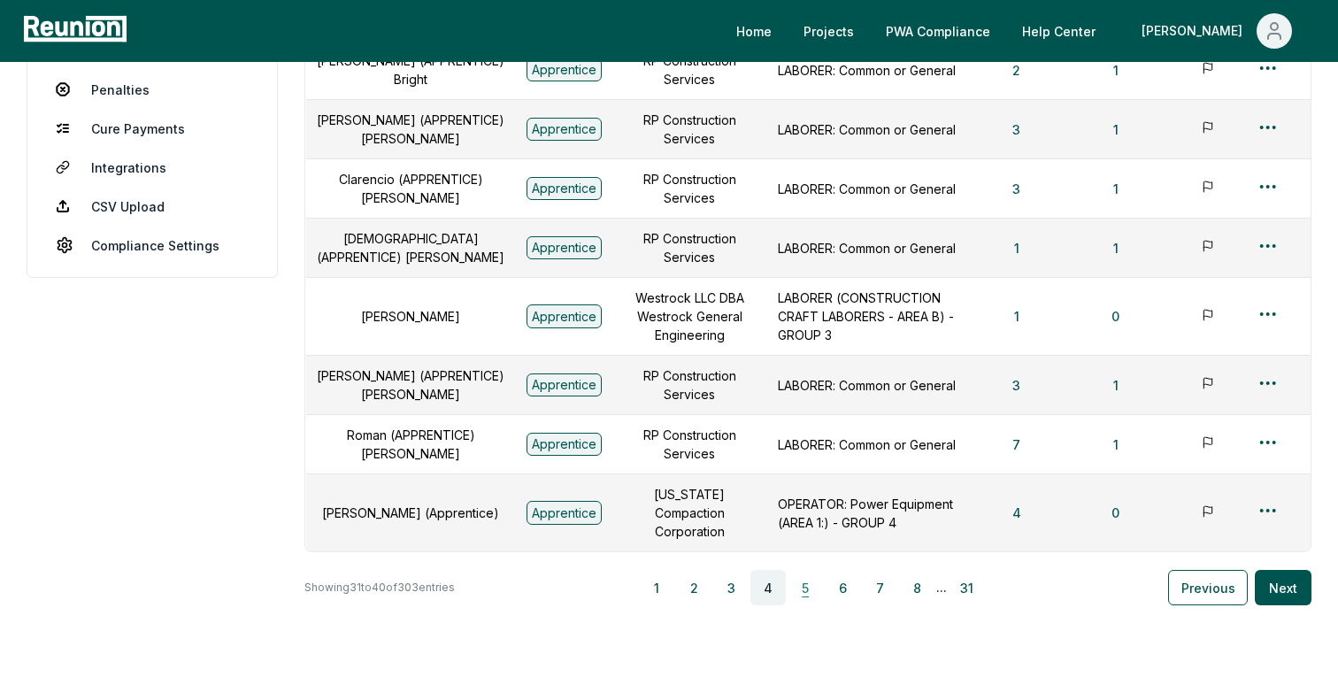
click at [812, 605] on button "5" at bounding box center [804, 587] width 35 height 35
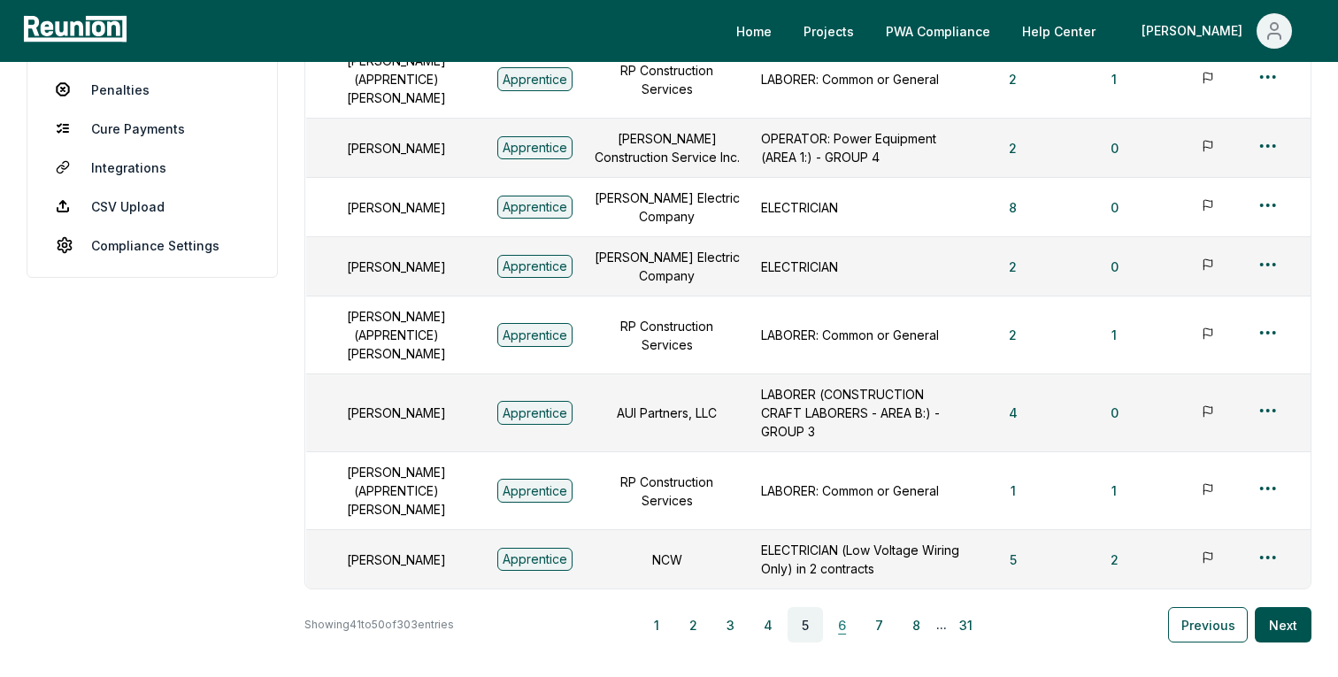
click at [847, 607] on button "6" at bounding box center [842, 624] width 35 height 35
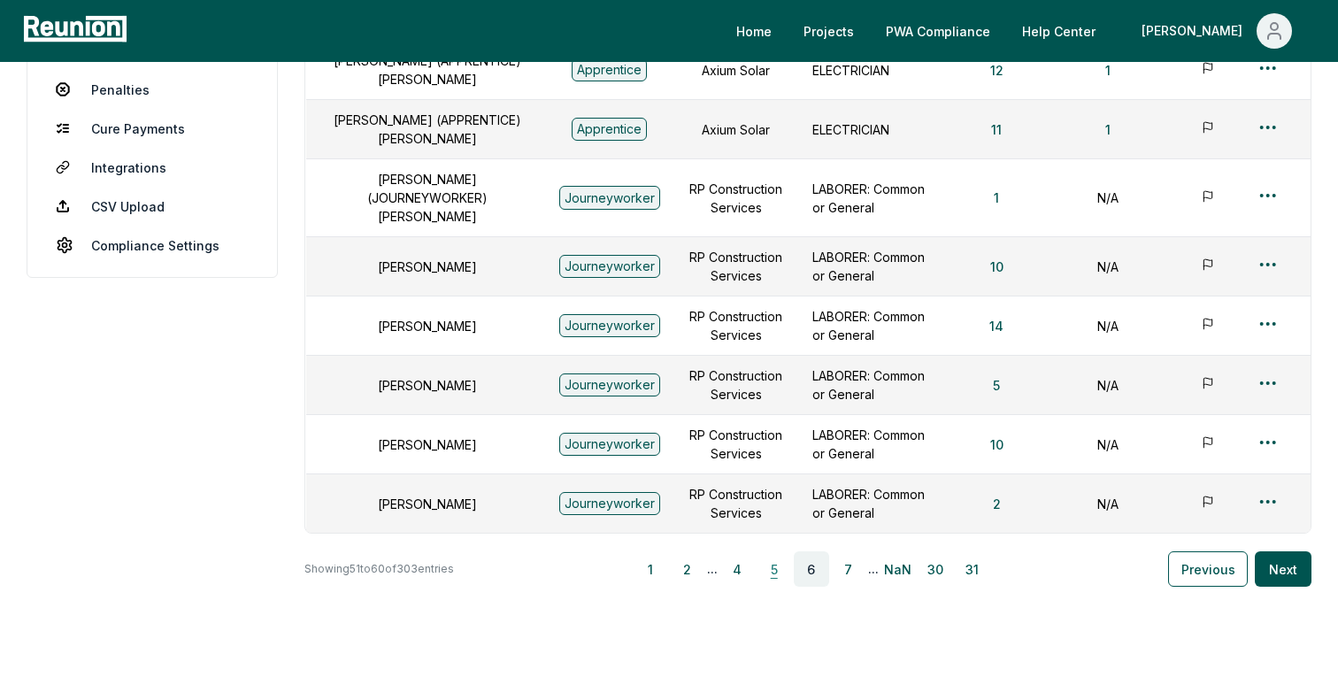
click at [785, 551] on button "5" at bounding box center [773, 568] width 35 height 35
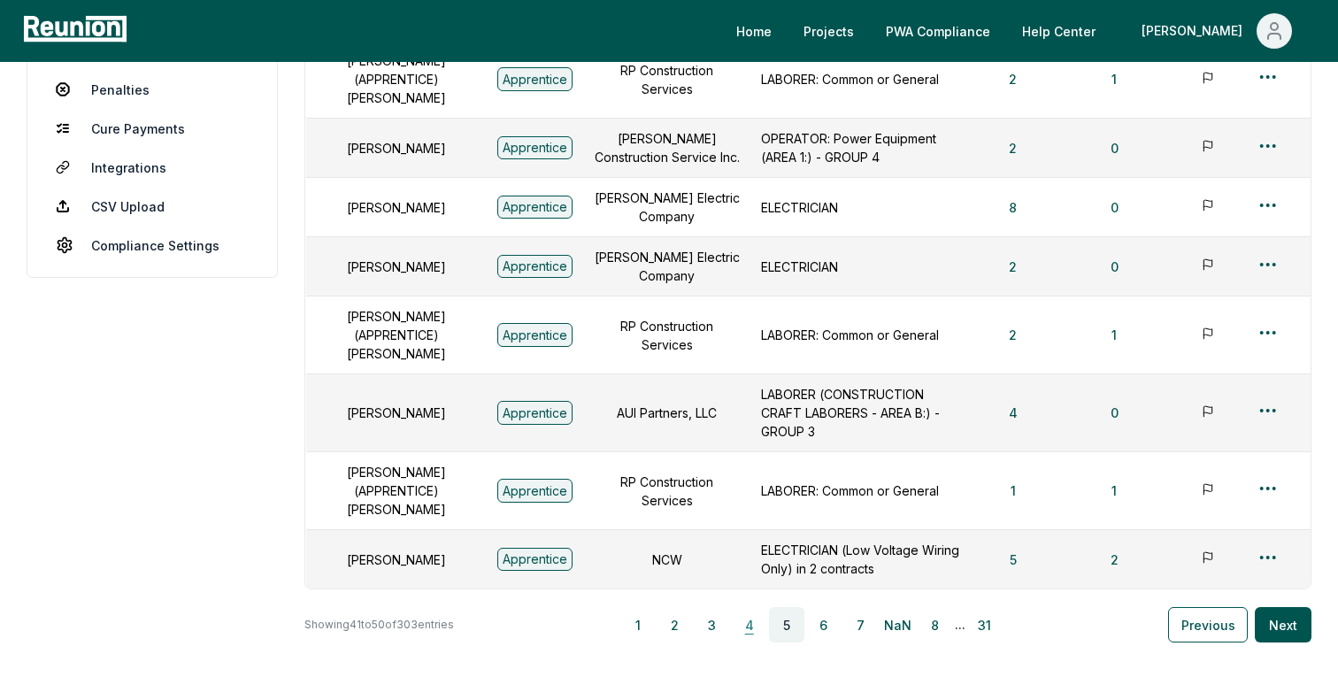
click at [754, 607] on button "4" at bounding box center [749, 624] width 35 height 35
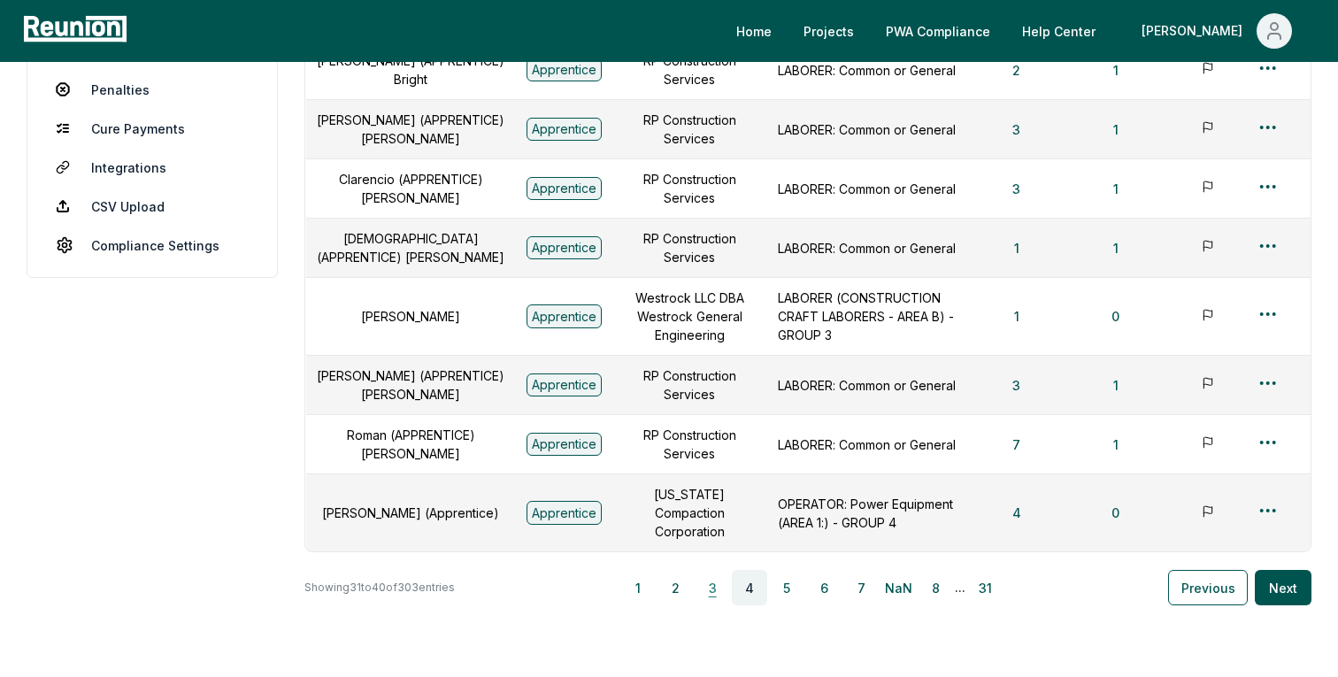
click at [717, 605] on button "3" at bounding box center [711, 587] width 35 height 35
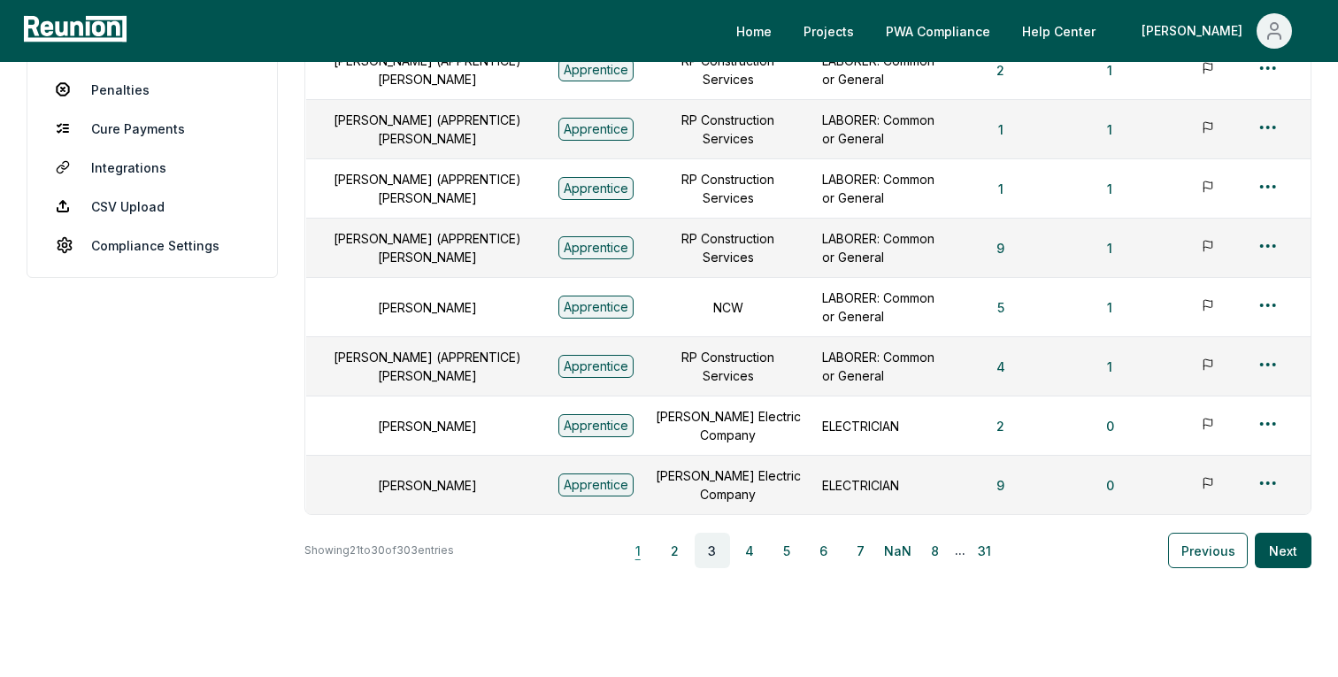
click at [648, 550] on button "1" at bounding box center [637, 550] width 35 height 35
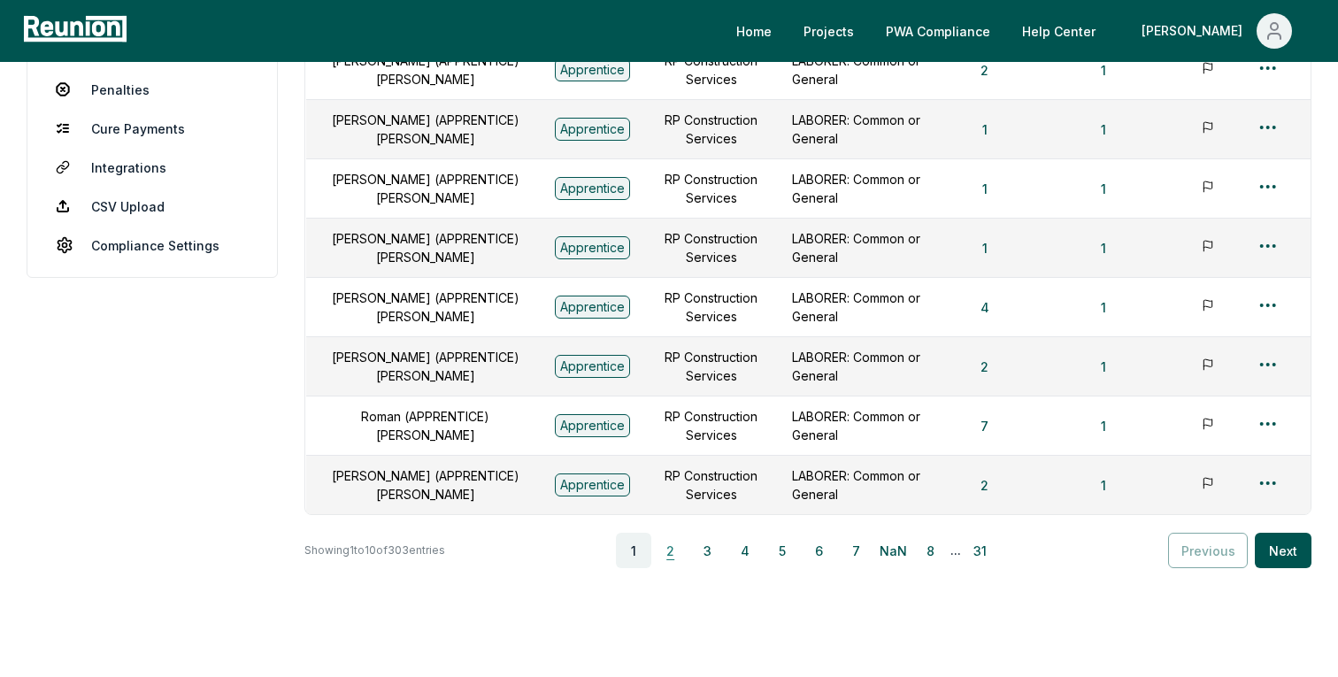
click at [678, 551] on button "2" at bounding box center [670, 550] width 35 height 35
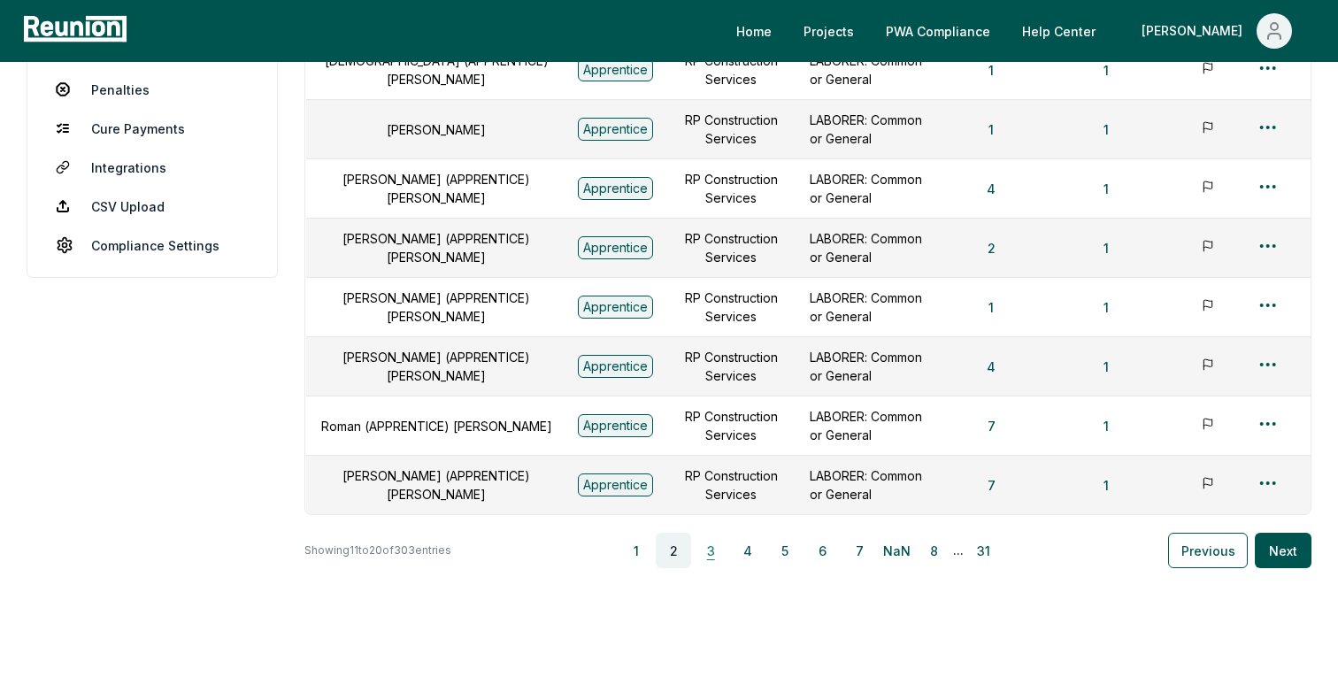
click at [704, 551] on button "3" at bounding box center [710, 550] width 35 height 35
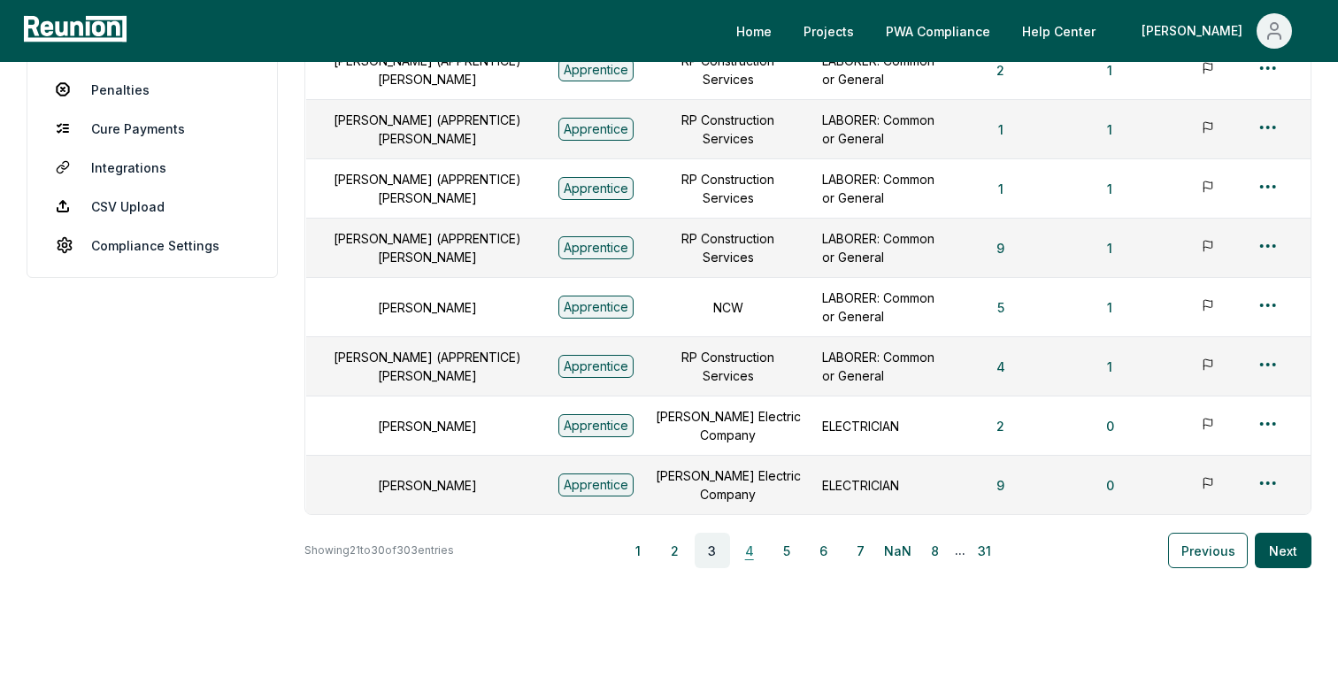
click at [765, 545] on button "4" at bounding box center [749, 550] width 35 height 35
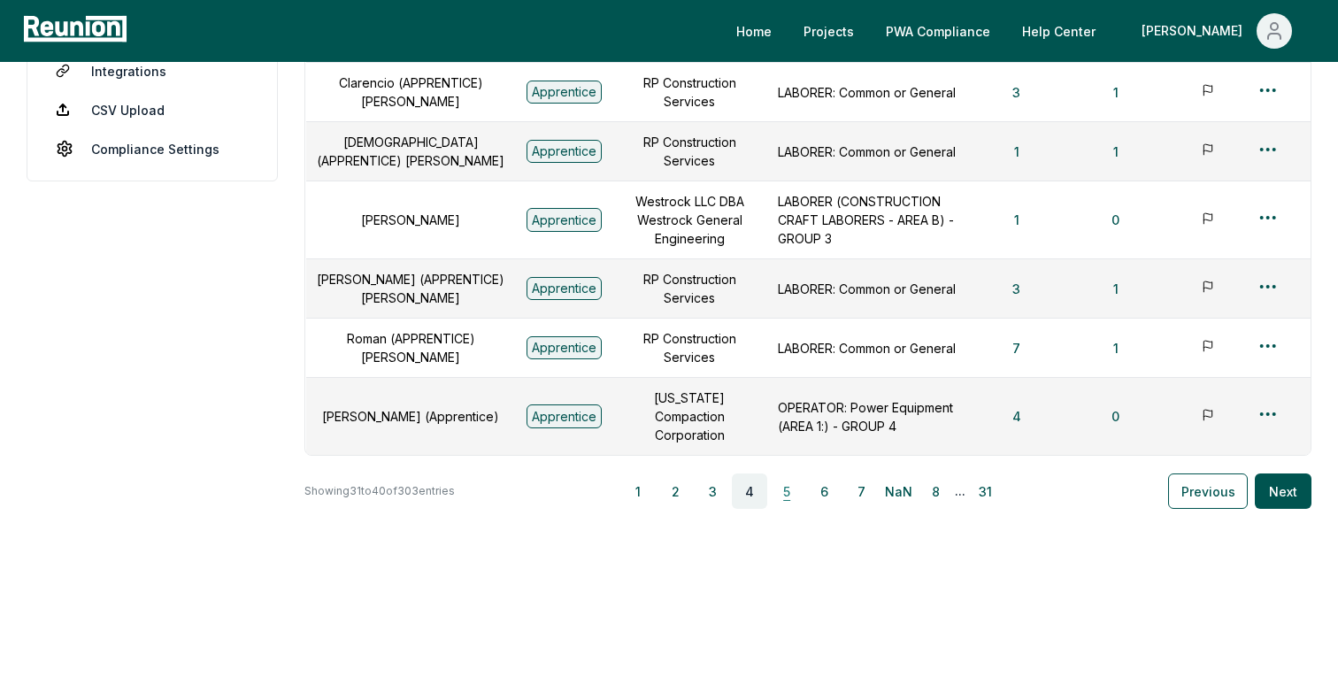
click at [795, 496] on button "5" at bounding box center [786, 490] width 35 height 35
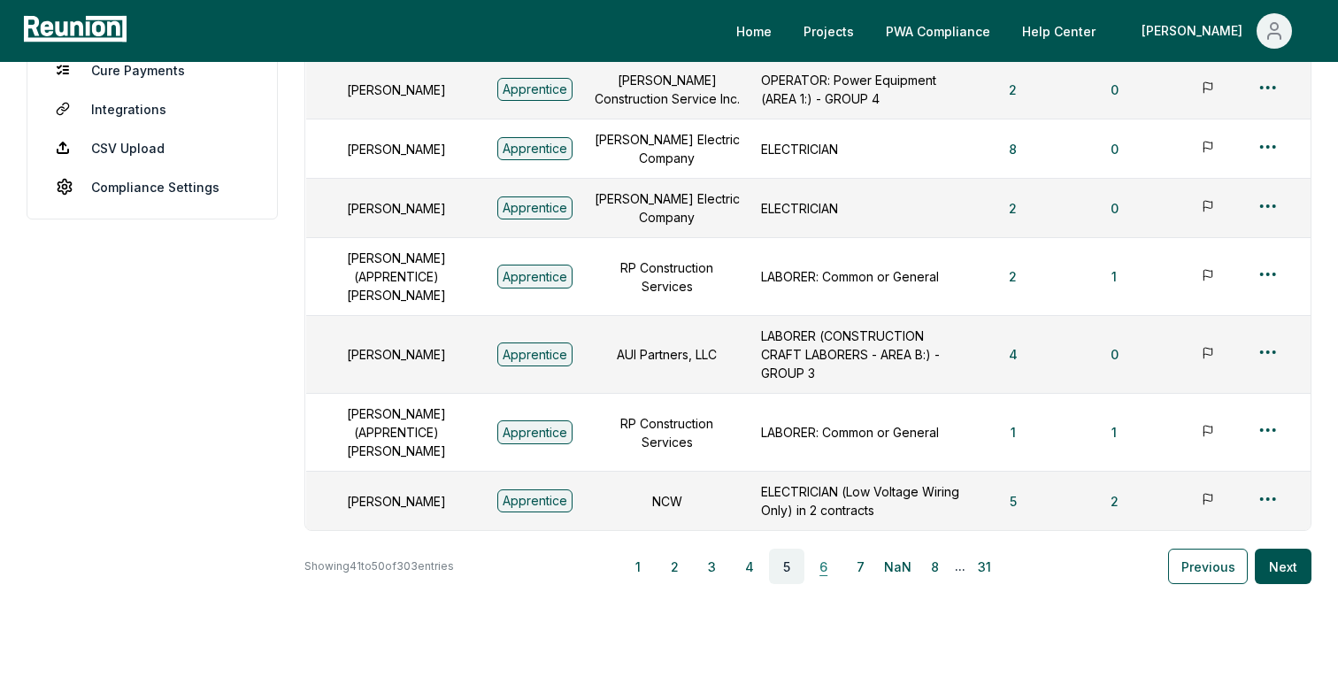
click at [831, 548] on button "6" at bounding box center [823, 565] width 35 height 35
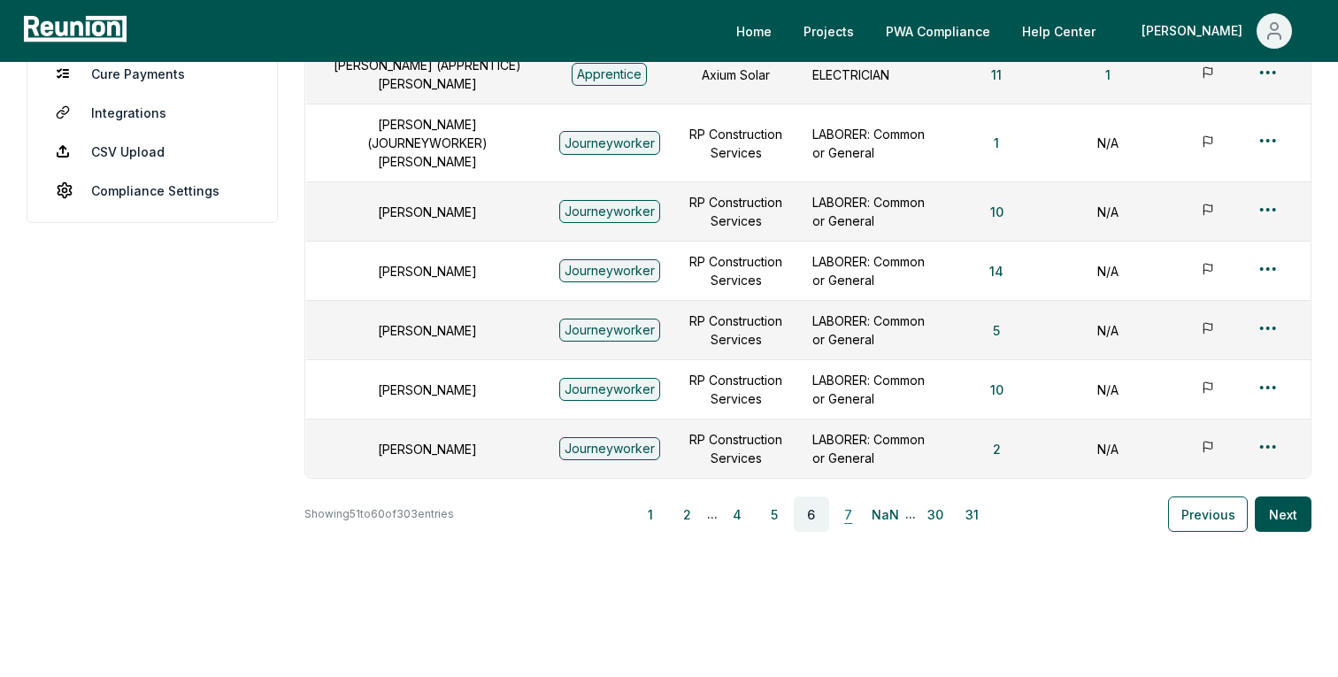
click at [855, 496] on button "7" at bounding box center [848, 513] width 35 height 35
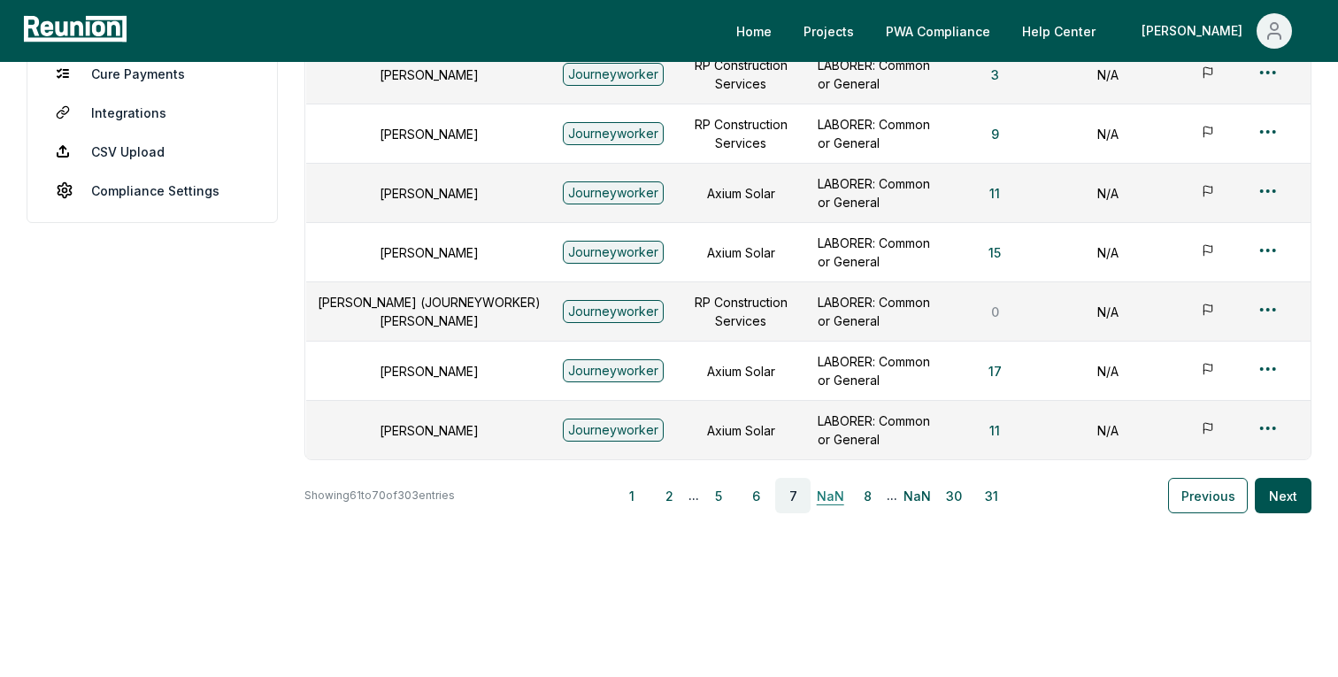
click at [831, 502] on button "NaN" at bounding box center [829, 495] width 35 height 35
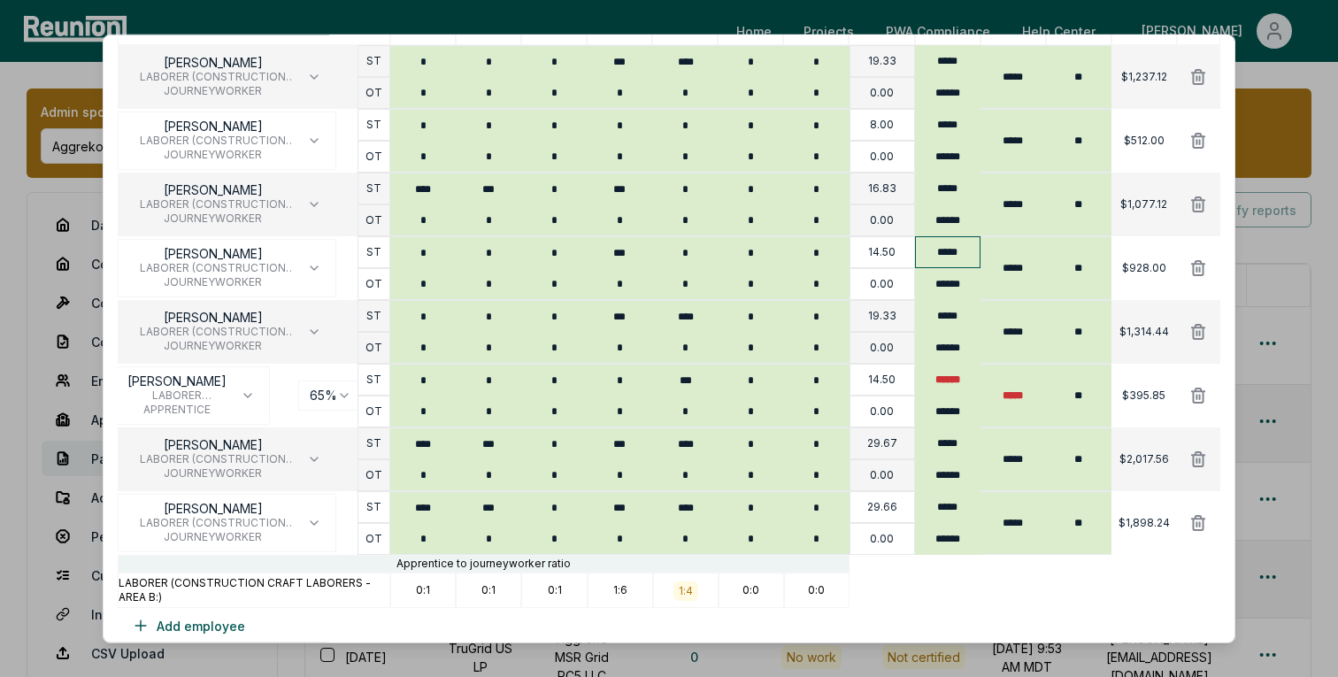
scroll to position [328, 0]
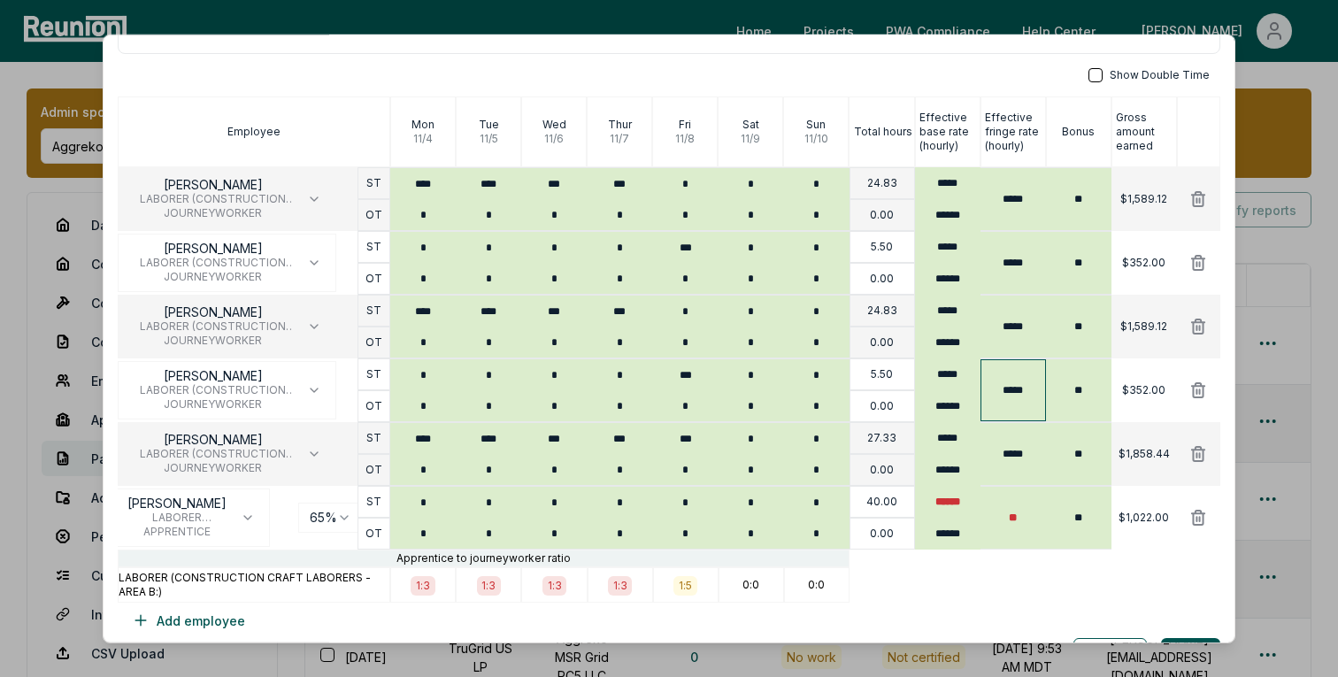
scroll to position [208, 0]
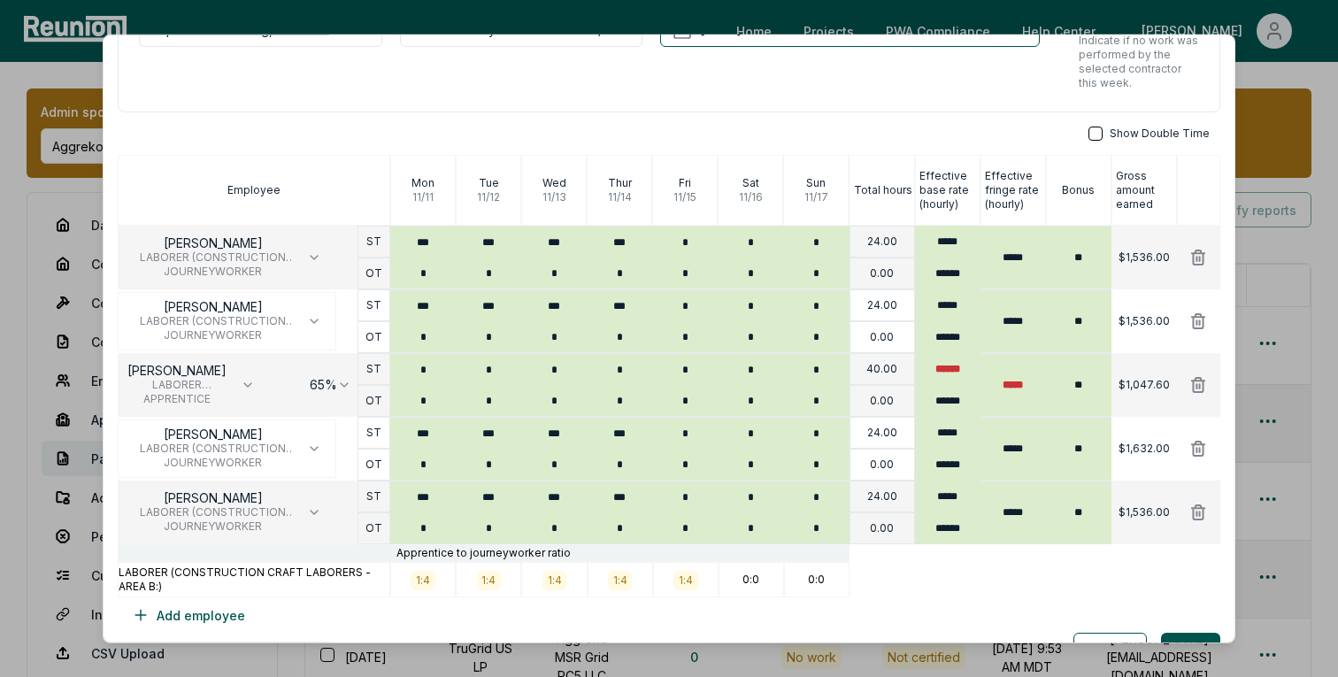
scroll to position [169, 0]
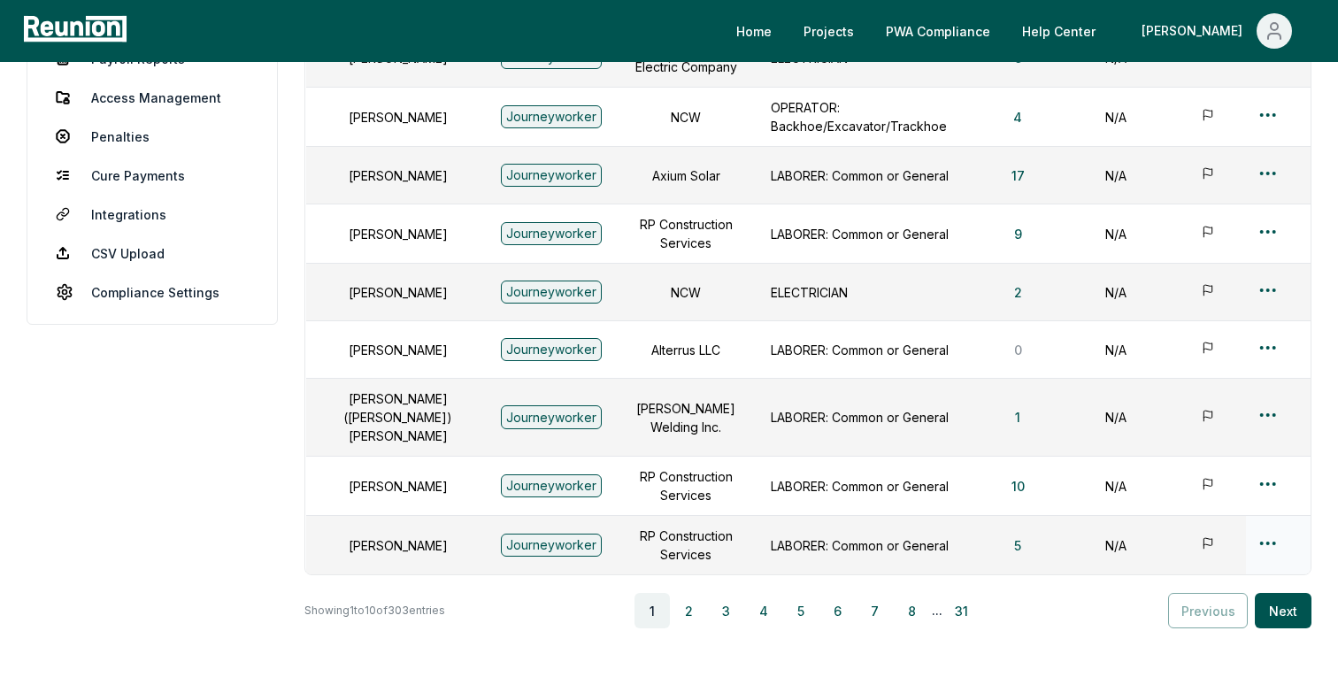
scroll to position [503, 0]
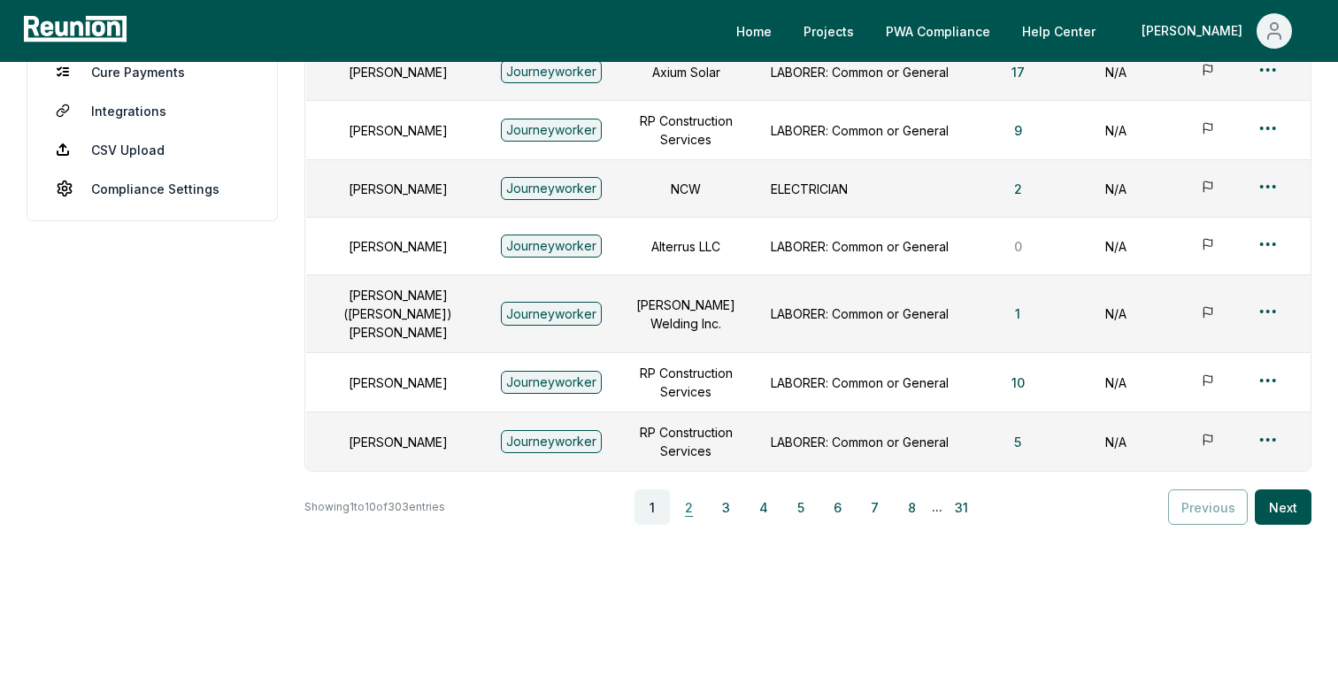
click at [696, 492] on button "2" at bounding box center [688, 506] width 35 height 35
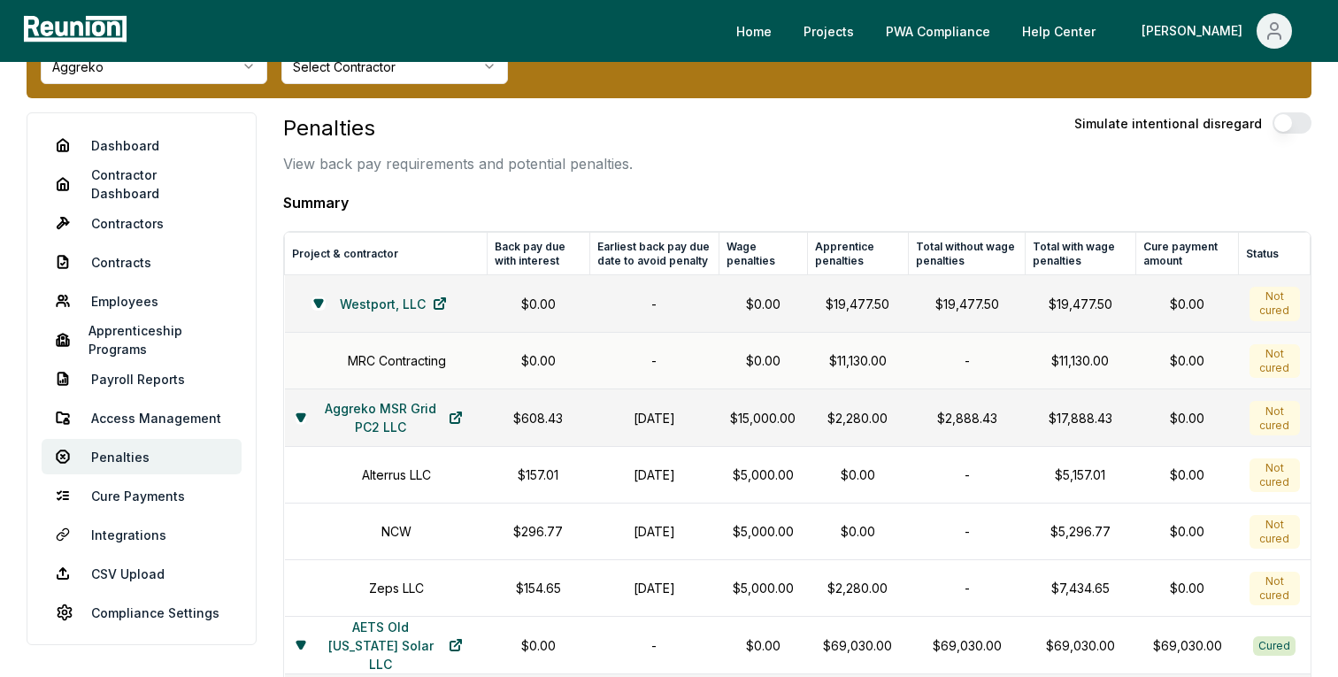
scroll to position [88, 0]
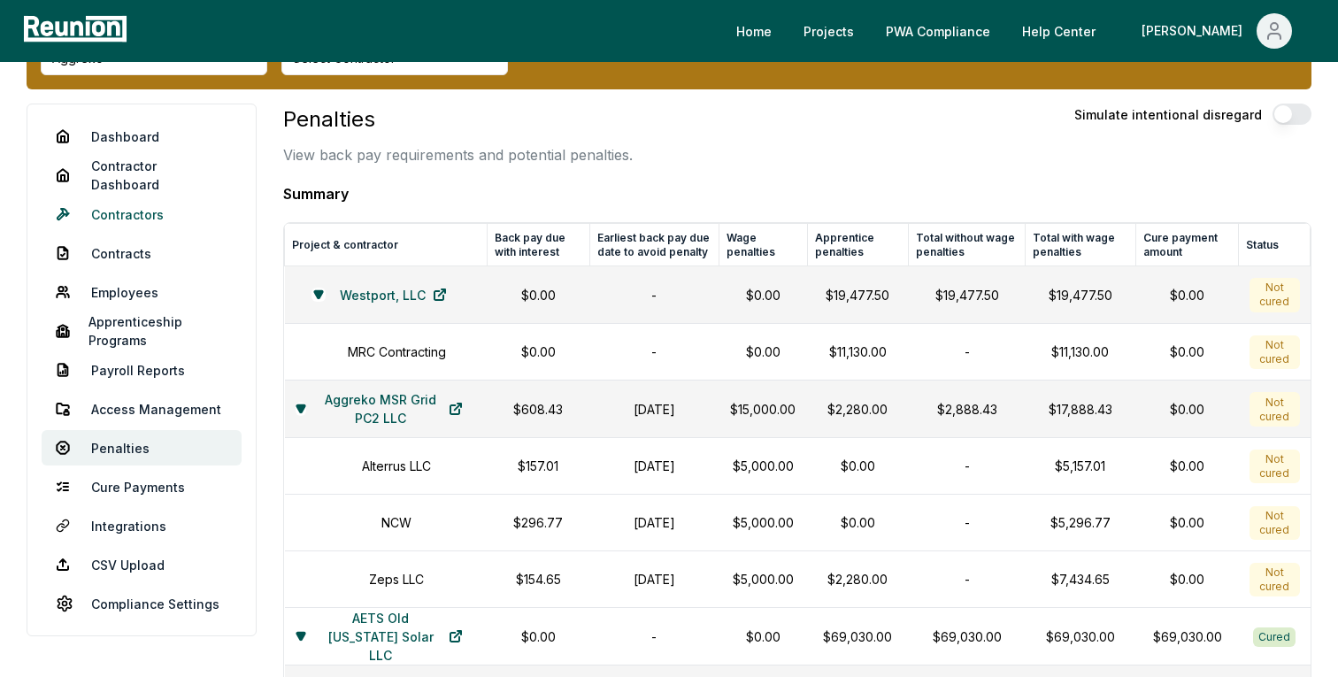
click at [134, 217] on link "Contractors" at bounding box center [142, 213] width 200 height 35
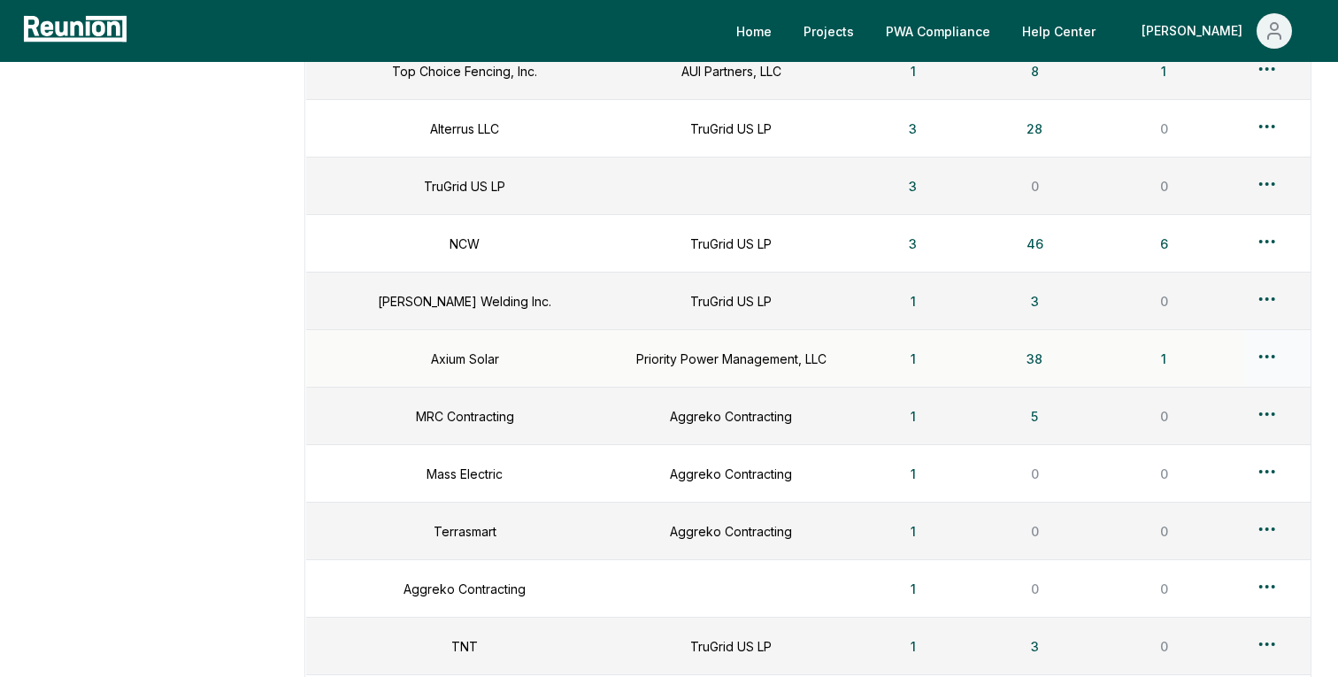
scroll to position [957, 0]
click at [1033, 358] on button "38" at bounding box center [1034, 359] width 44 height 35
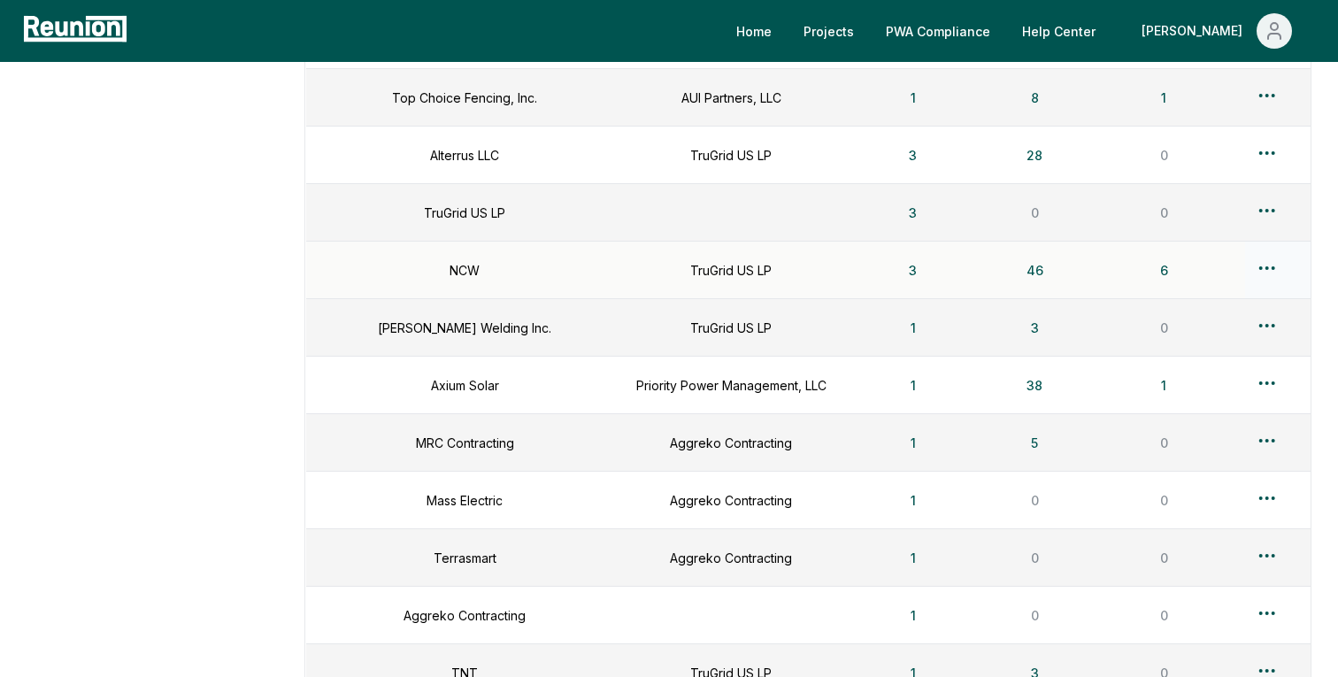
scroll to position [0, 0]
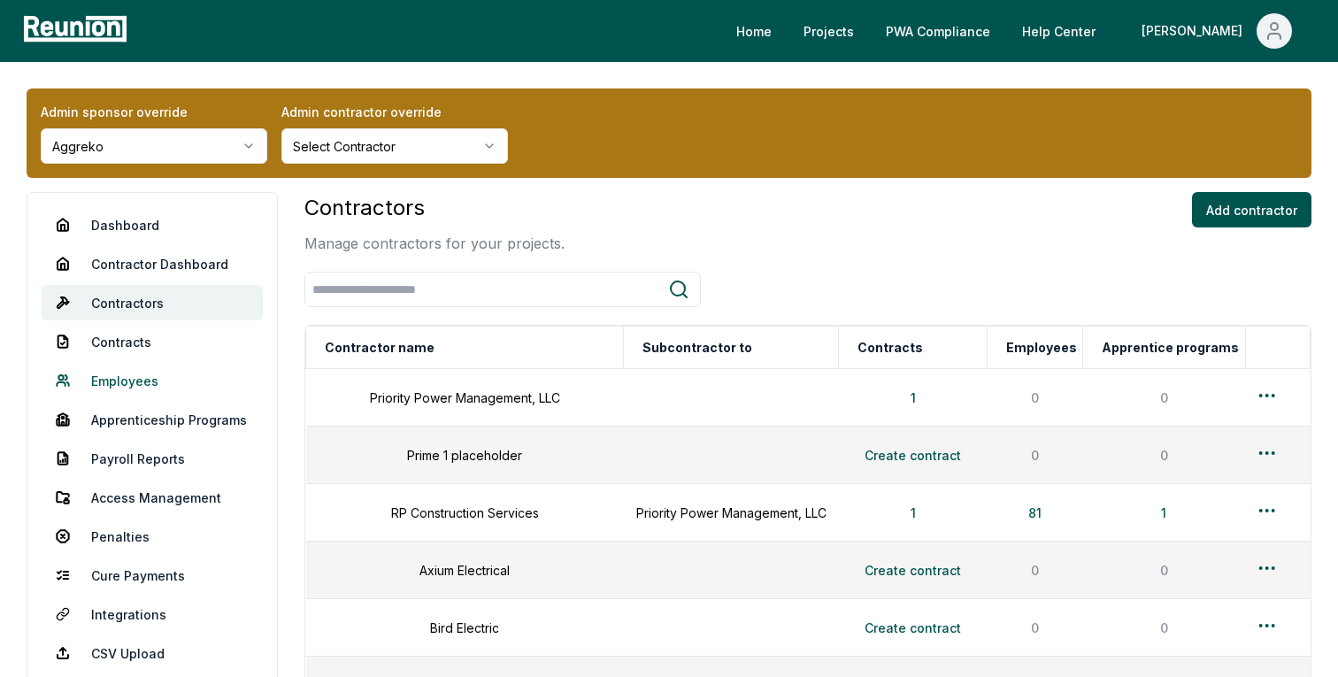
click at [118, 380] on link "Employees" at bounding box center [152, 380] width 221 height 35
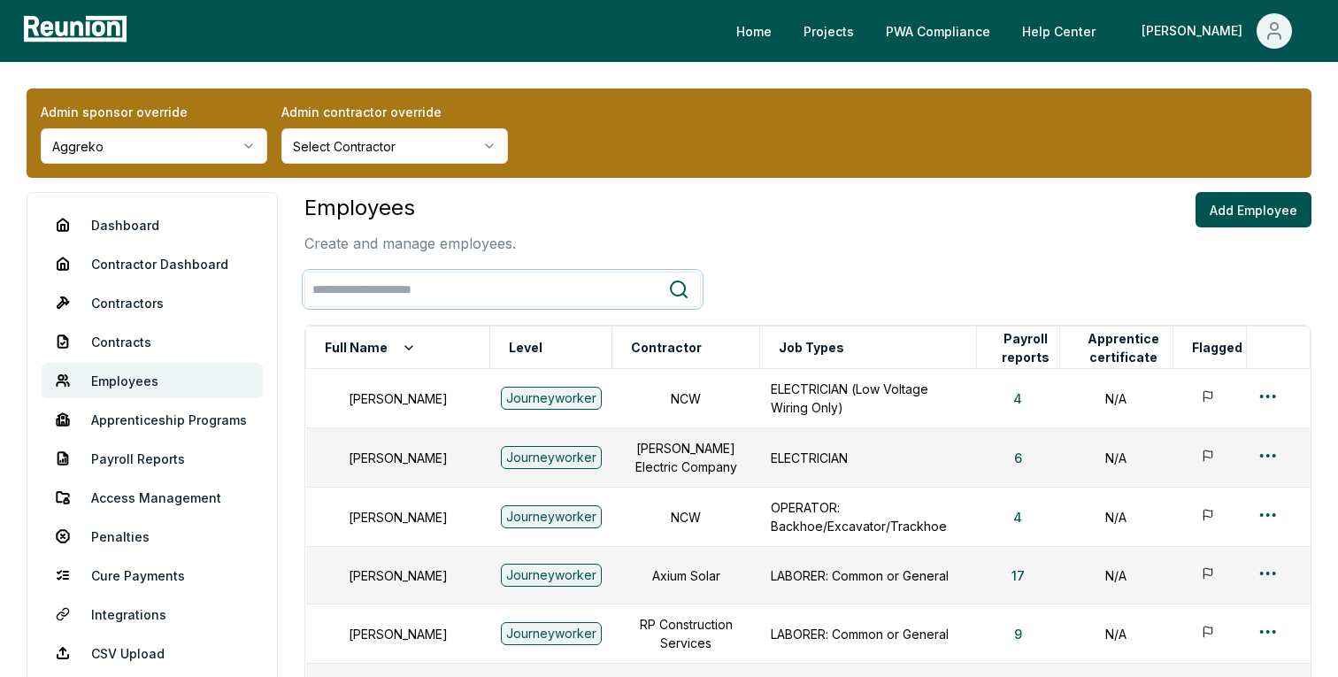
click at [516, 279] on input "search" at bounding box center [486, 289] width 363 height 33
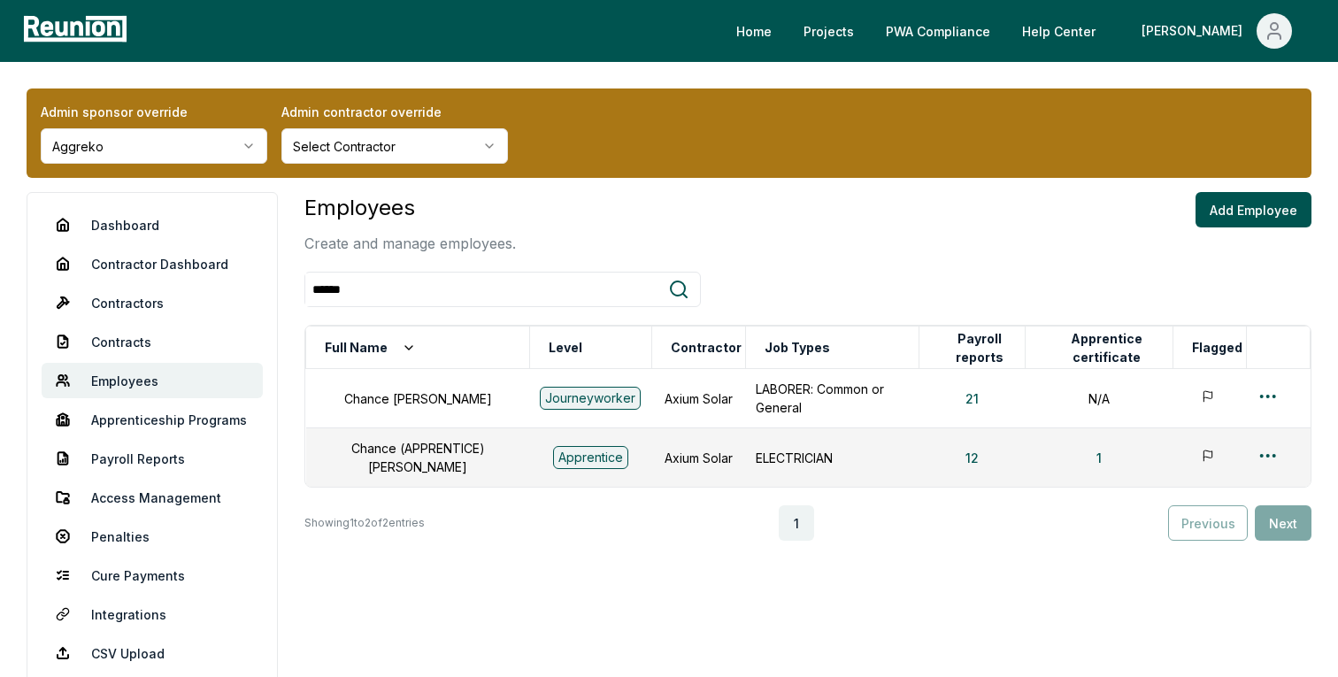
click at [875, 518] on div "1" at bounding box center [796, 522] width 743 height 35
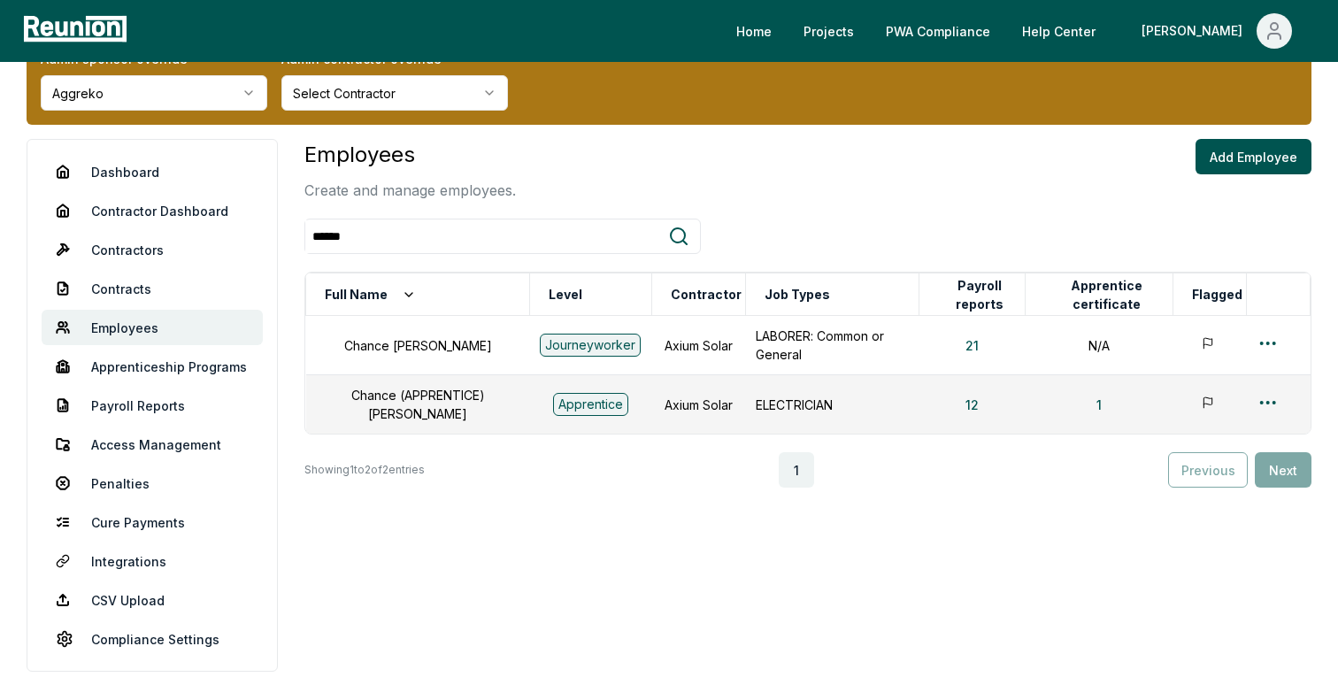
scroll to position [61, 0]
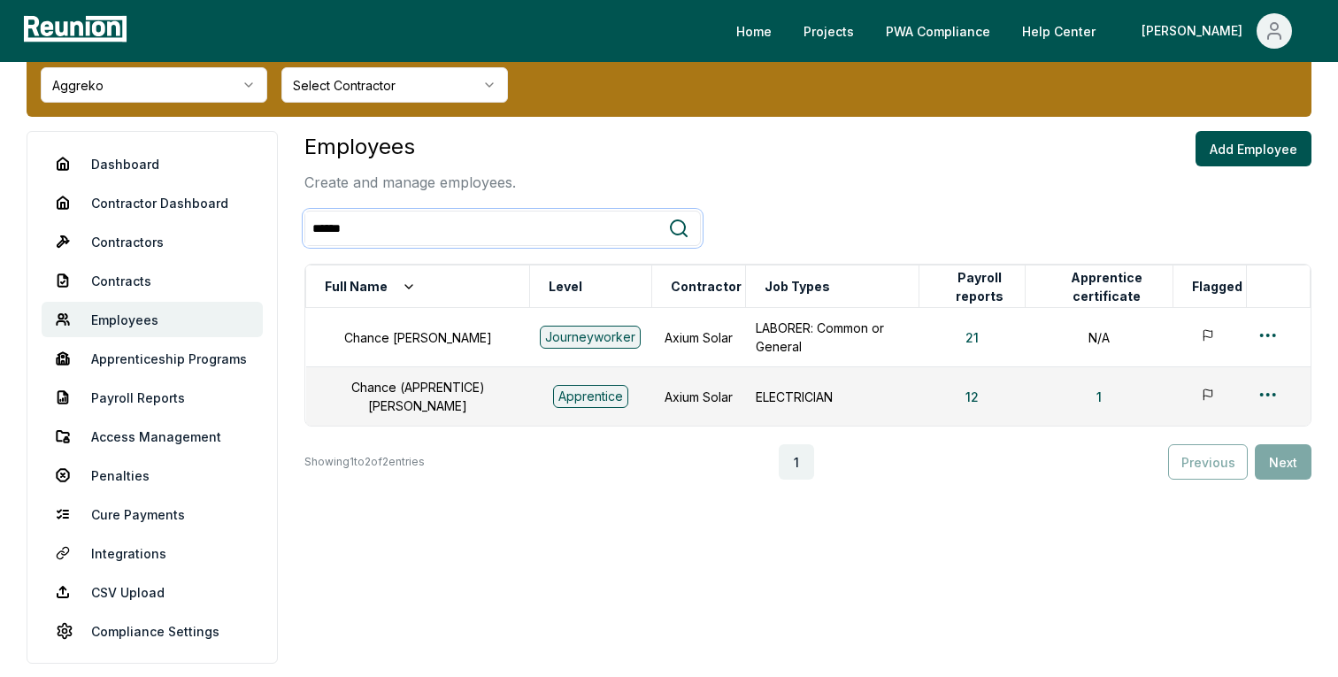
click at [426, 230] on input "******" at bounding box center [486, 228] width 363 height 33
type input "*******"
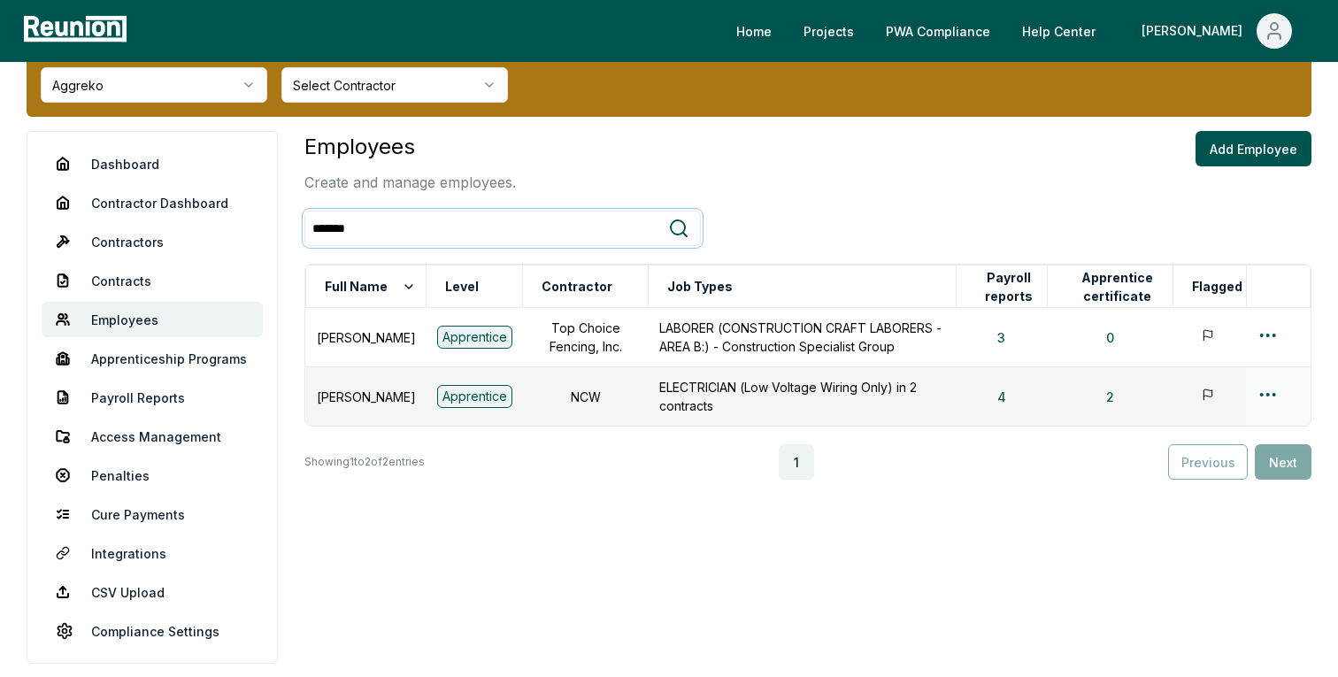
scroll to position [74, 0]
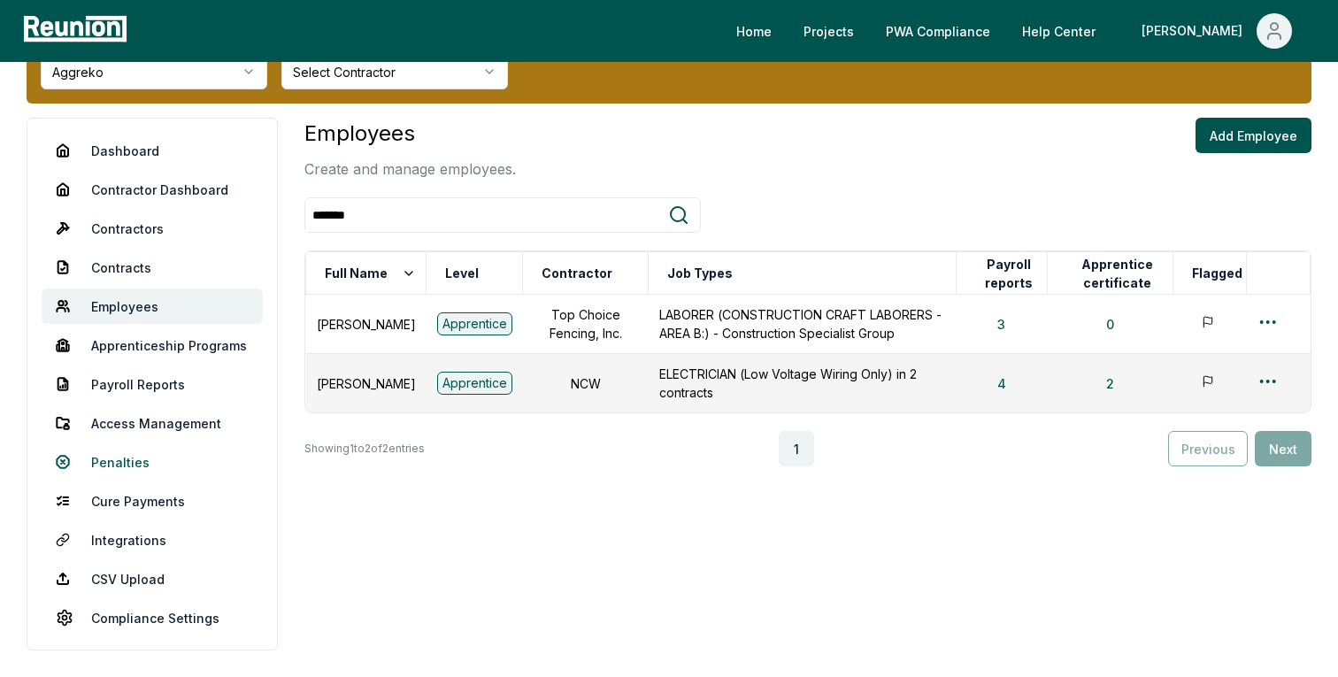
click at [107, 464] on link "Penalties" at bounding box center [152, 461] width 221 height 35
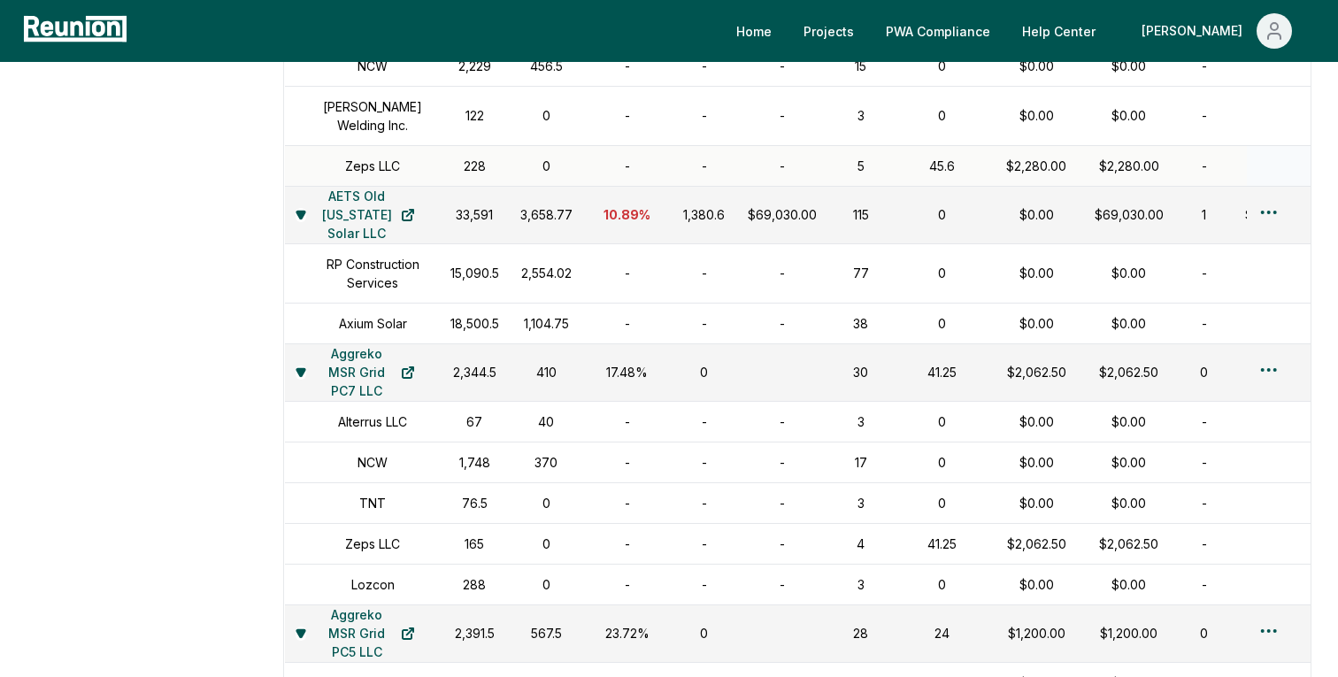
scroll to position [1999, 0]
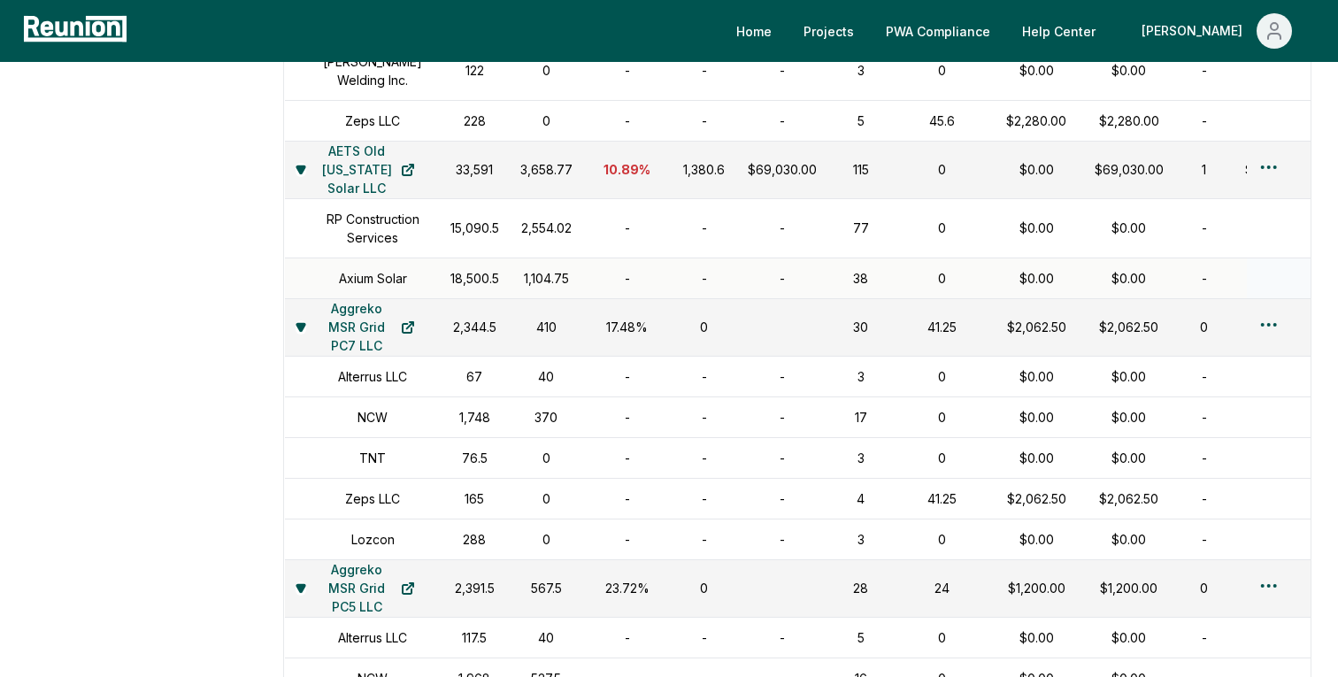
click at [359, 288] on h1 "Axium Solar" at bounding box center [373, 278] width 68 height 19
click at [391, 288] on h1 "Axium Solar" at bounding box center [373, 278] width 68 height 19
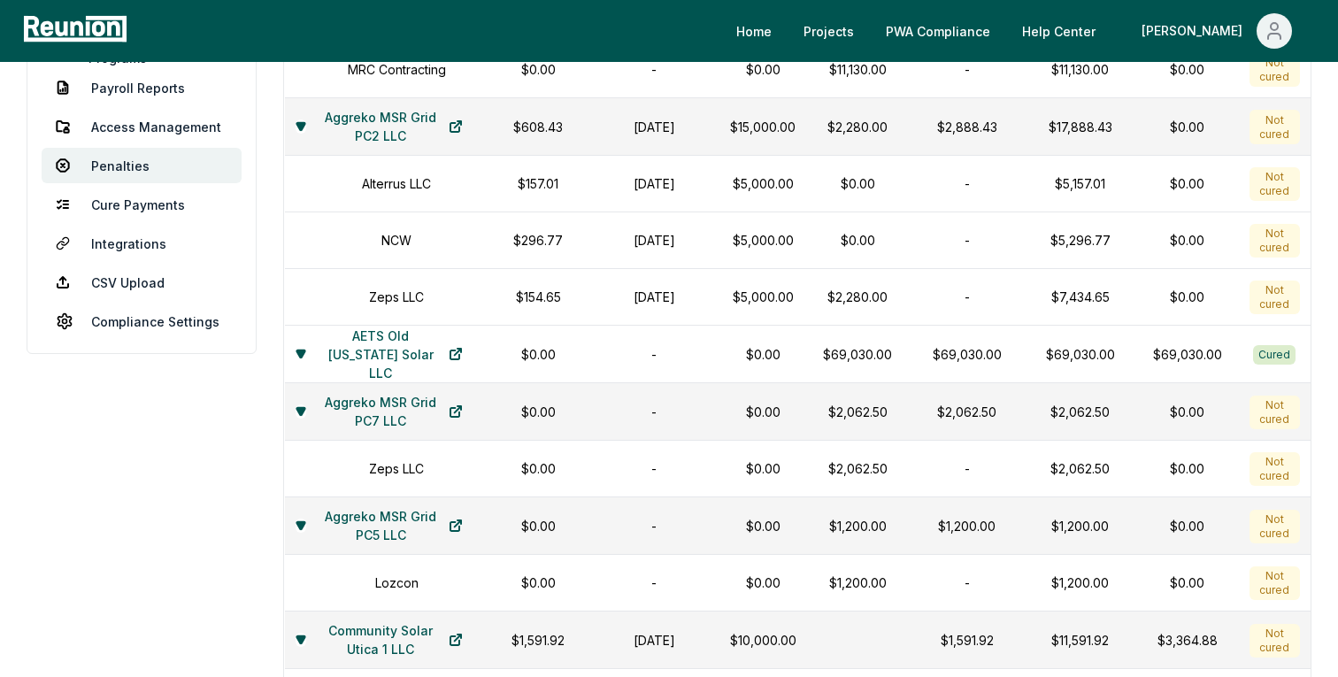
scroll to position [0, 0]
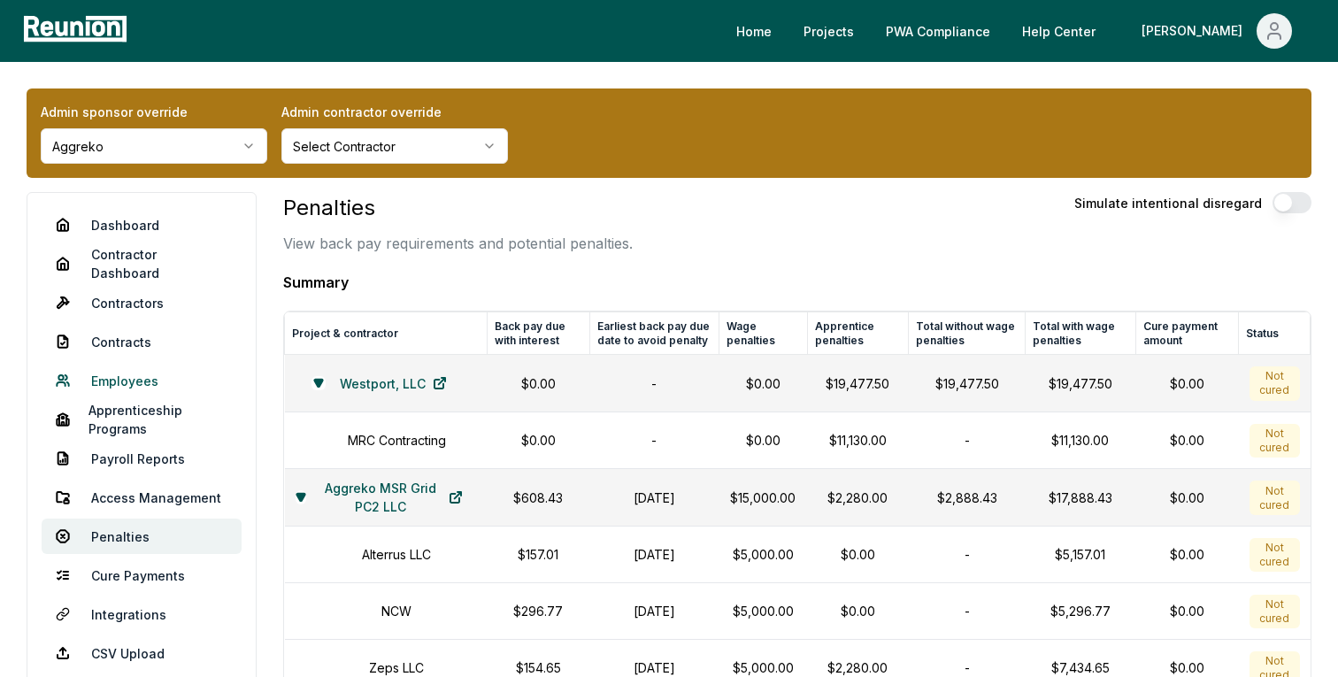
click at [130, 379] on link "Employees" at bounding box center [142, 380] width 200 height 35
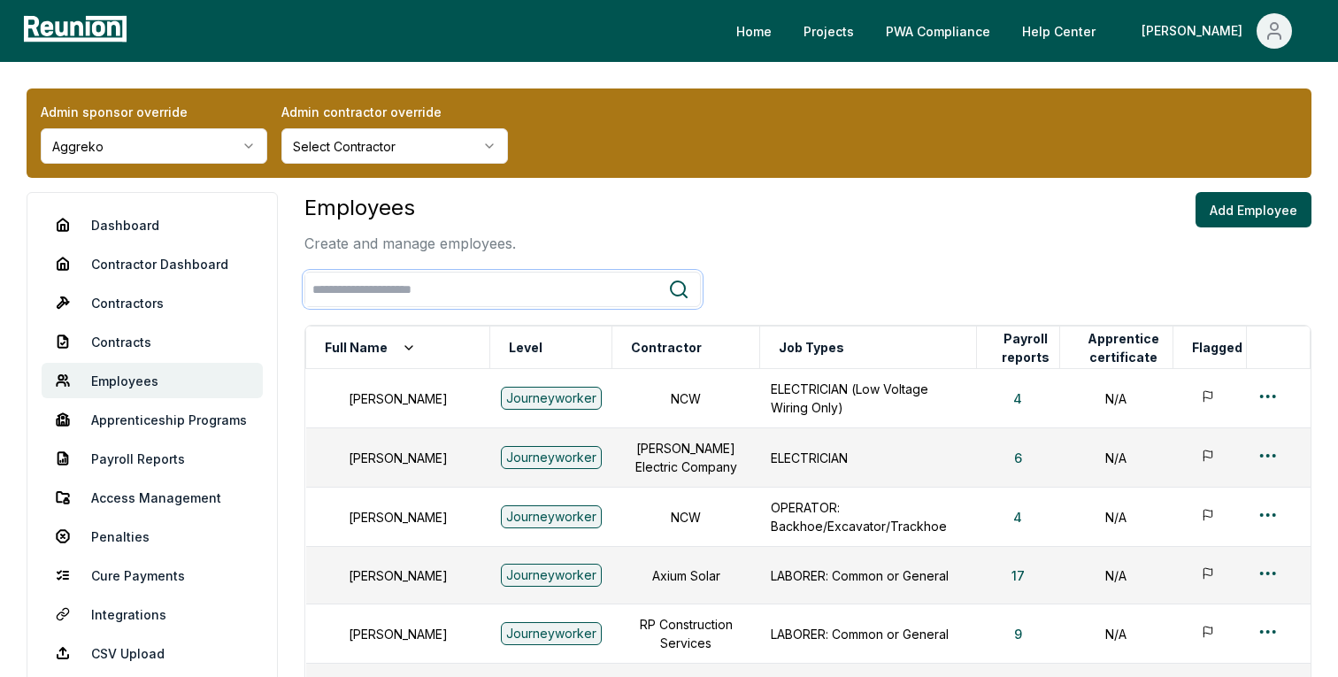
click at [429, 296] on input "search" at bounding box center [486, 289] width 363 height 33
paste input "**********"
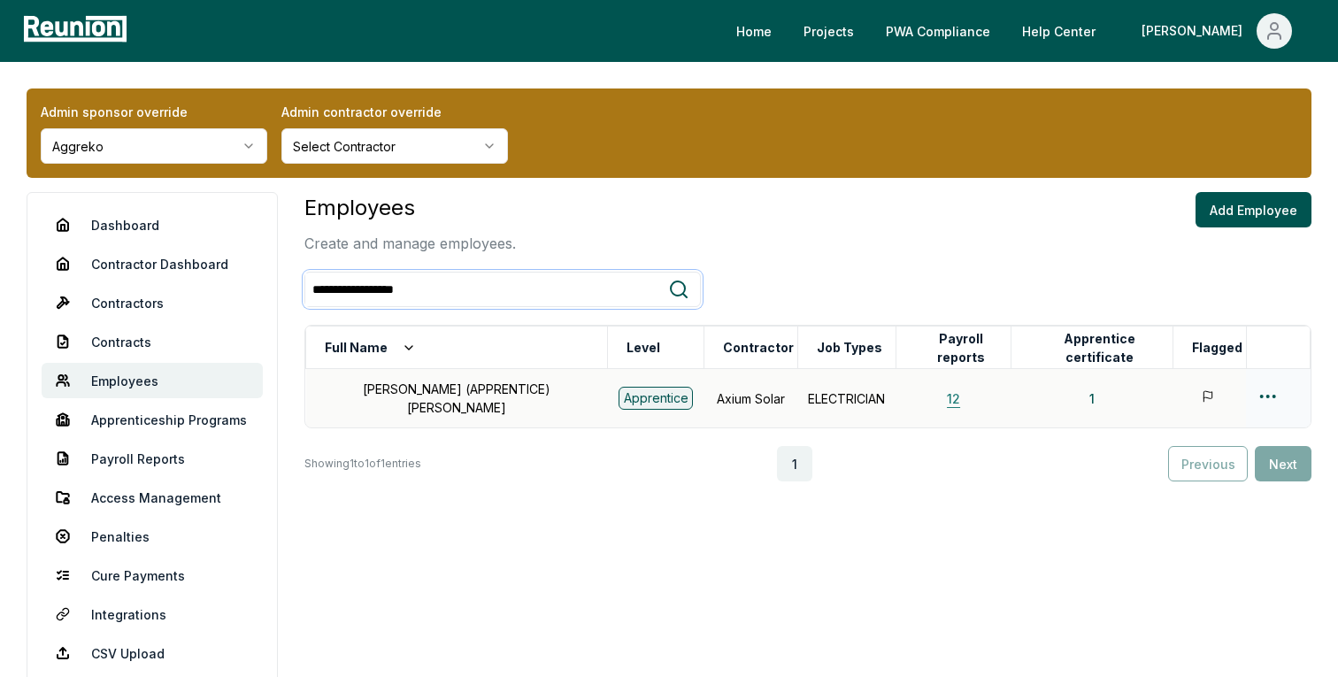
type input "**********"
click at [932, 401] on button "12" at bounding box center [953, 397] width 42 height 35
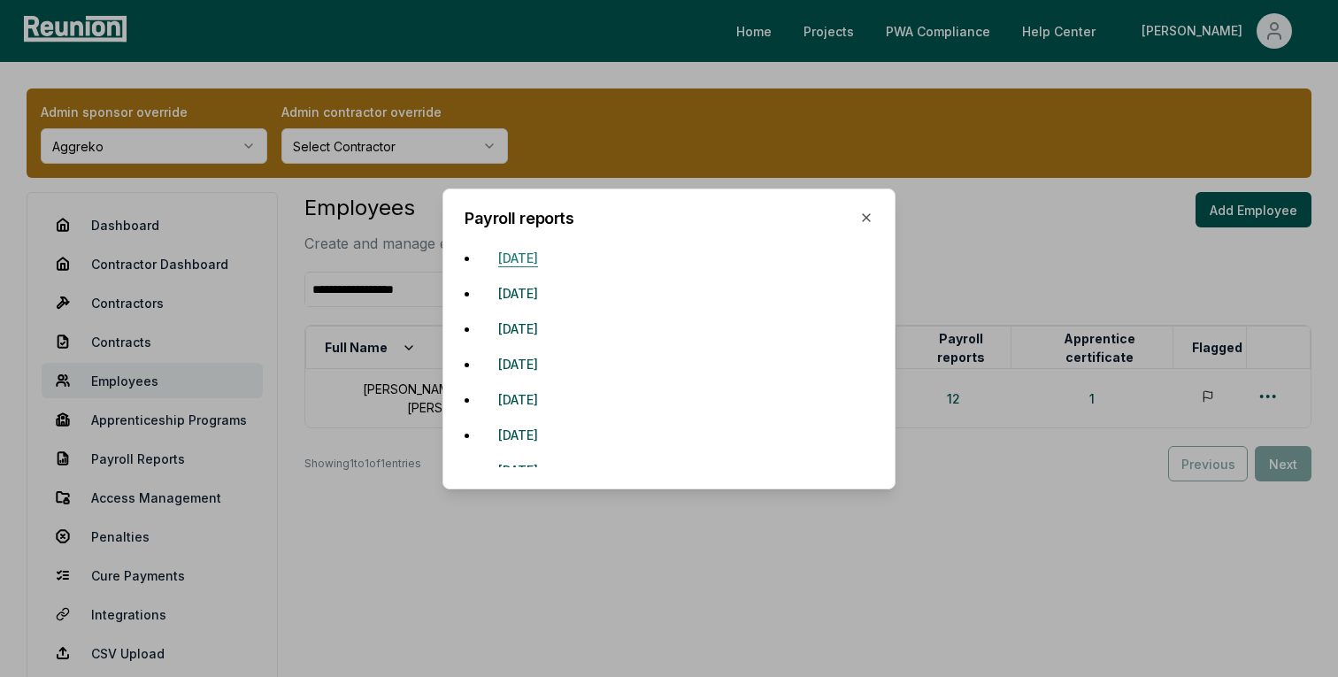
click at [544, 257] on button "September 8, 2024" at bounding box center [518, 258] width 68 height 35
click at [547, 295] on button "October 20, 2024" at bounding box center [518, 293] width 68 height 35
click at [542, 326] on button "October 27, 2024" at bounding box center [518, 328] width 68 height 35
click at [541, 363] on button "September 1, 2024" at bounding box center [518, 364] width 68 height 35
click at [542, 400] on button "October 13, 2024" at bounding box center [518, 399] width 68 height 35
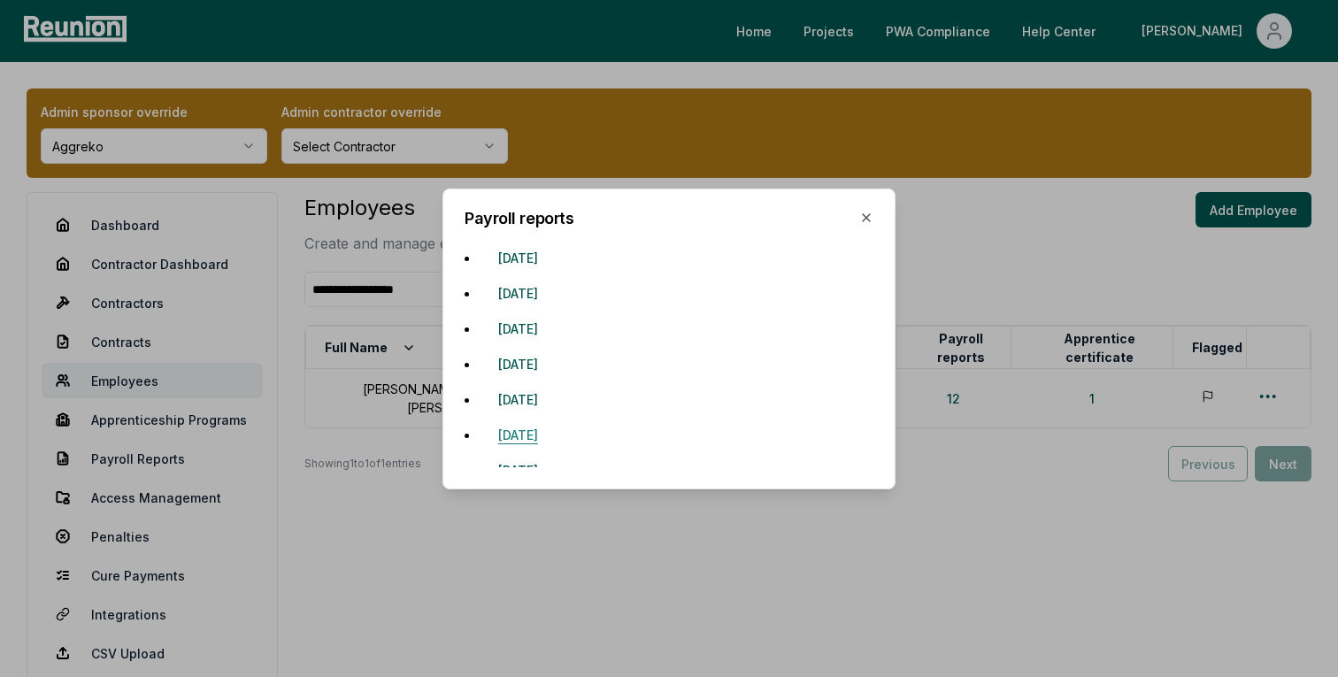
click at [547, 429] on button "October 6, 2024" at bounding box center [518, 435] width 68 height 35
click at [552, 341] on button "November 3, 2024" at bounding box center [518, 343] width 68 height 35
click at [552, 267] on button "September 15, 2024" at bounding box center [518, 272] width 68 height 35
click at [552, 301] on button "September 22, 2024" at bounding box center [518, 307] width 68 height 35
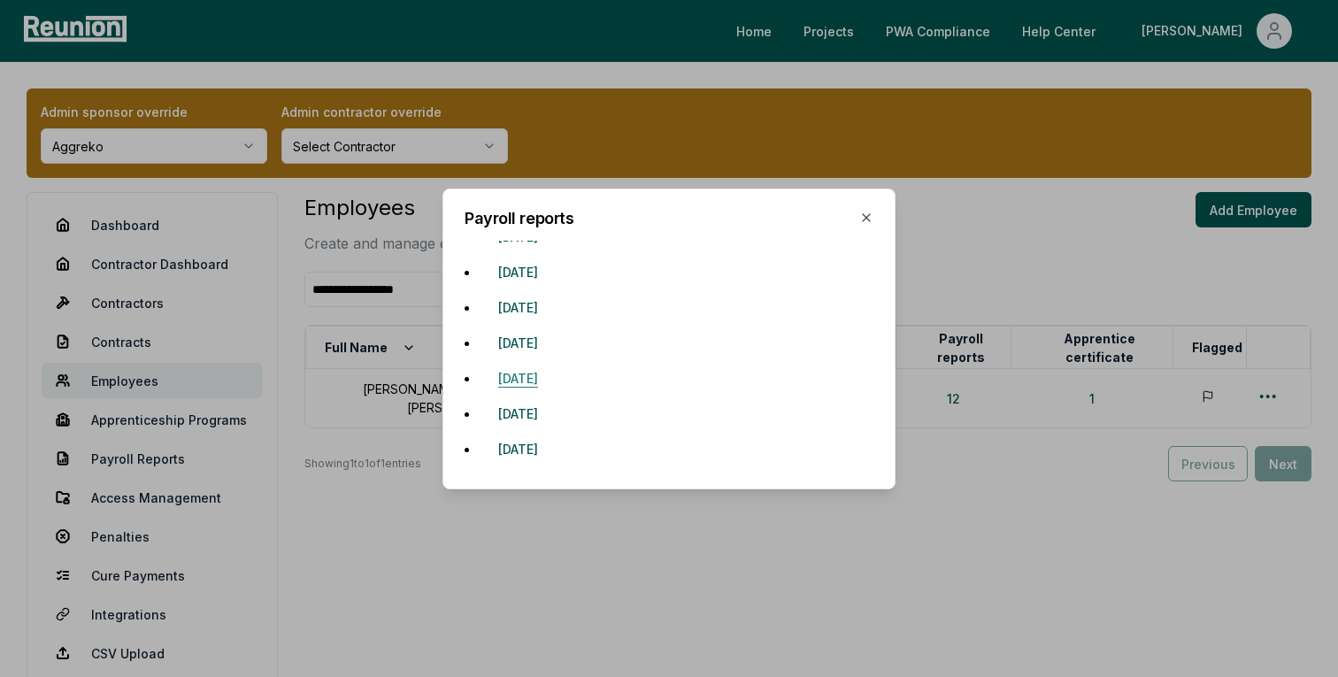
click at [552, 378] on button "November 10, 2024" at bounding box center [518, 378] width 68 height 35
click at [552, 410] on button "November 17, 2024" at bounding box center [518, 413] width 68 height 35
click at [552, 446] on button "November 24, 2024" at bounding box center [518, 449] width 68 height 35
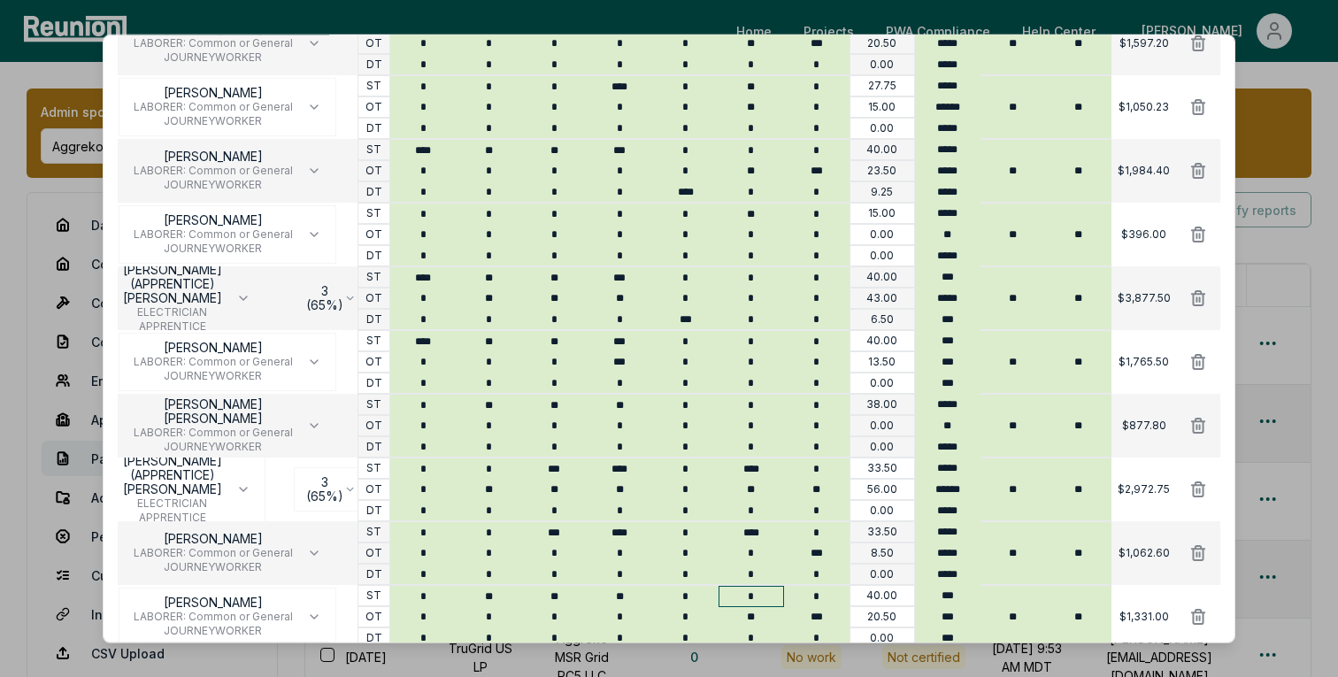
scroll to position [1350, 0]
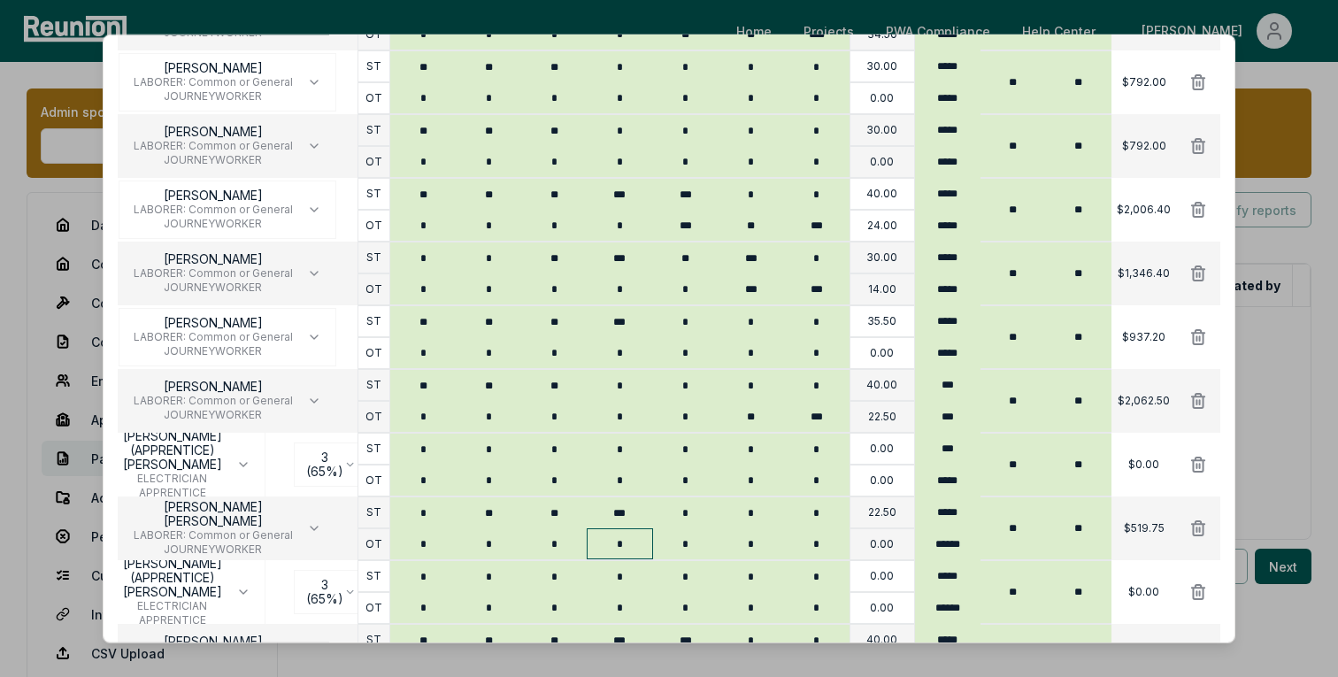
scroll to position [1394, 0]
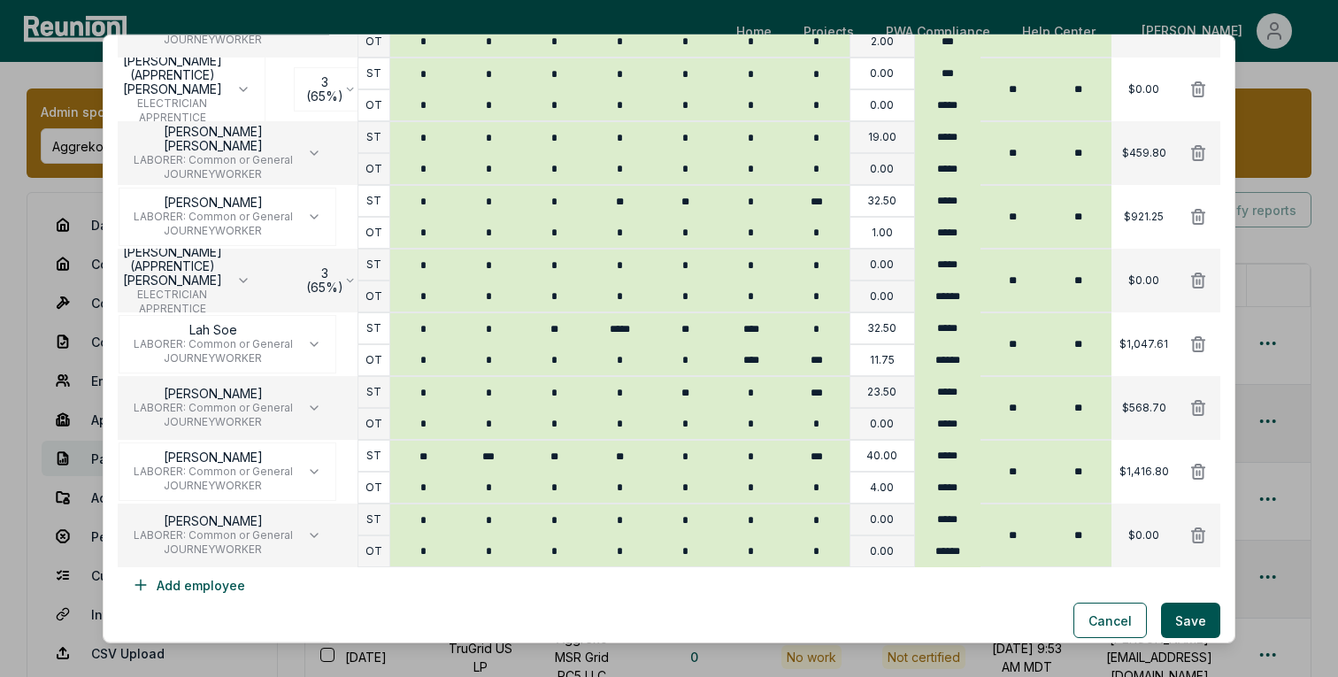
scroll to position [1806, 0]
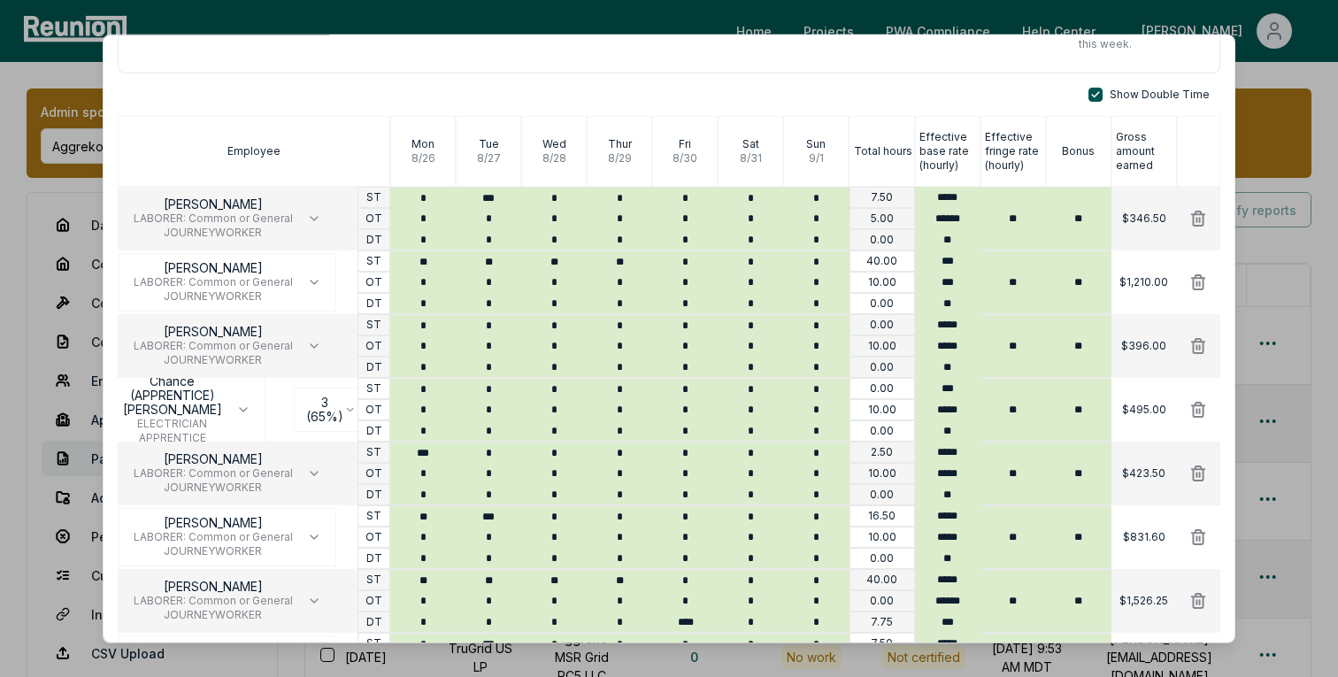
scroll to position [218, 0]
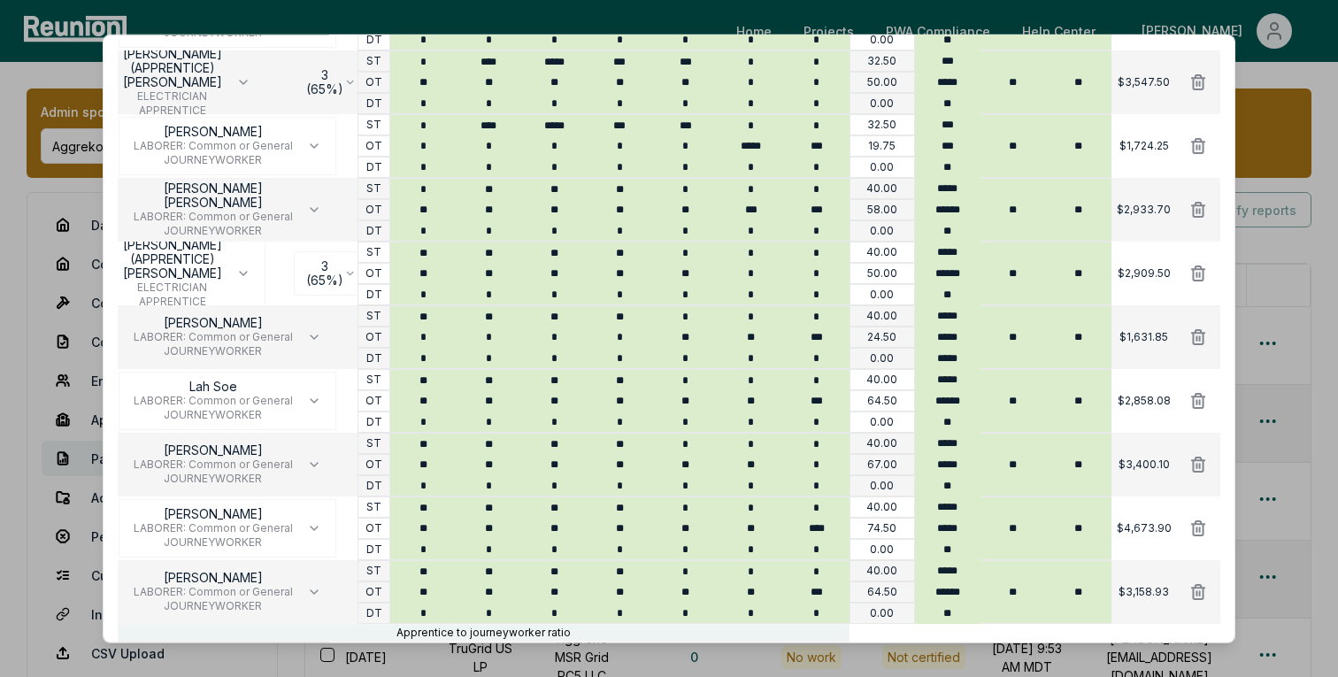
scroll to position [1729, 0]
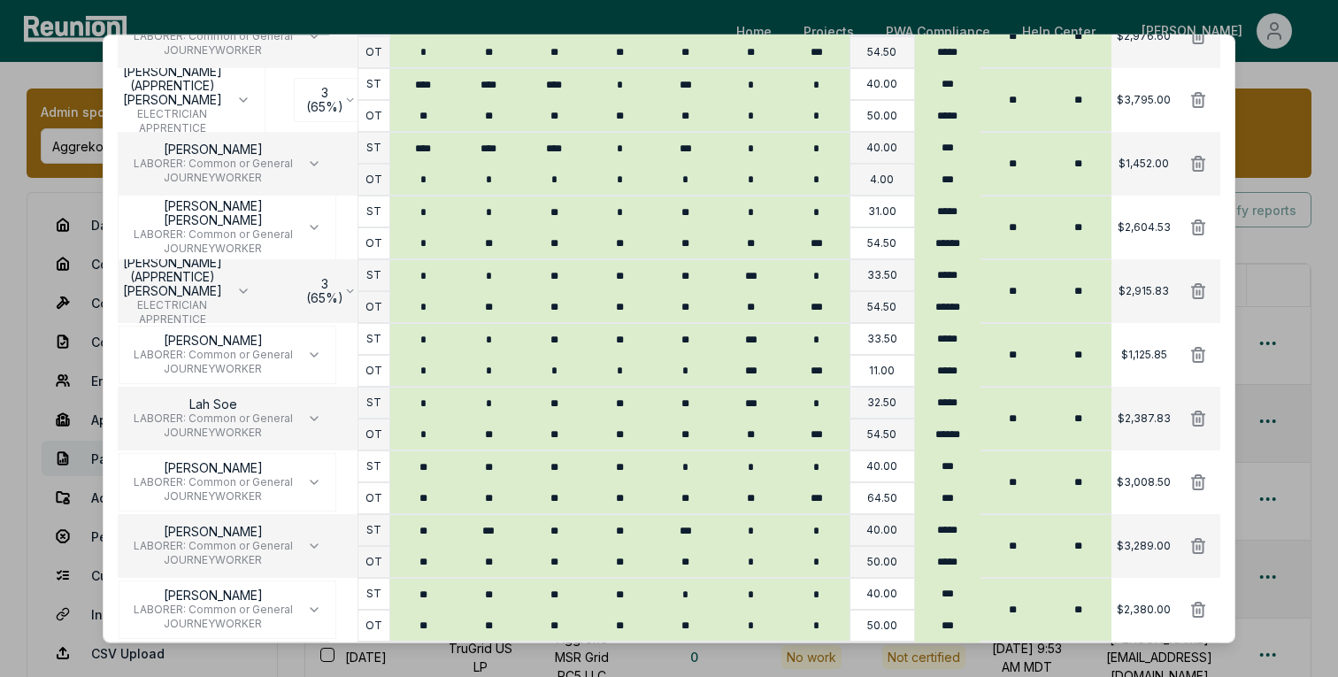
scroll to position [1665, 0]
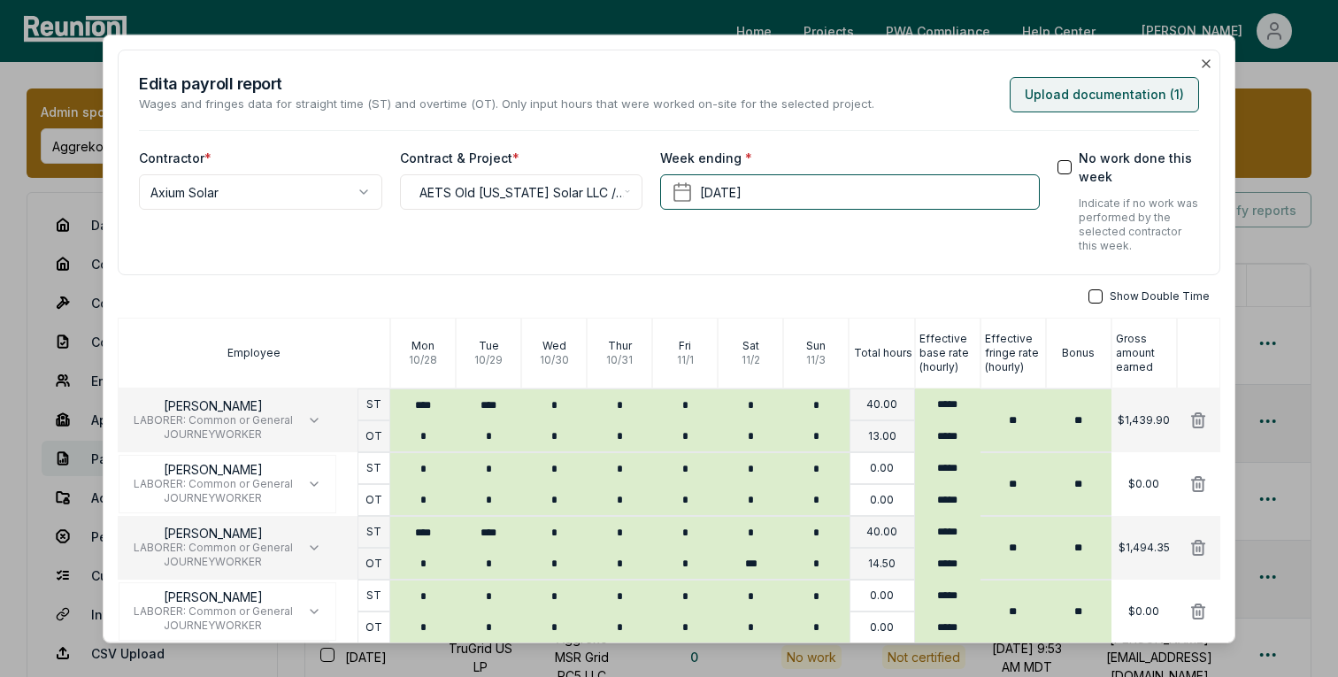
click at [1103, 91] on button "Upload documentation ( 1 )" at bounding box center [1103, 93] width 189 height 35
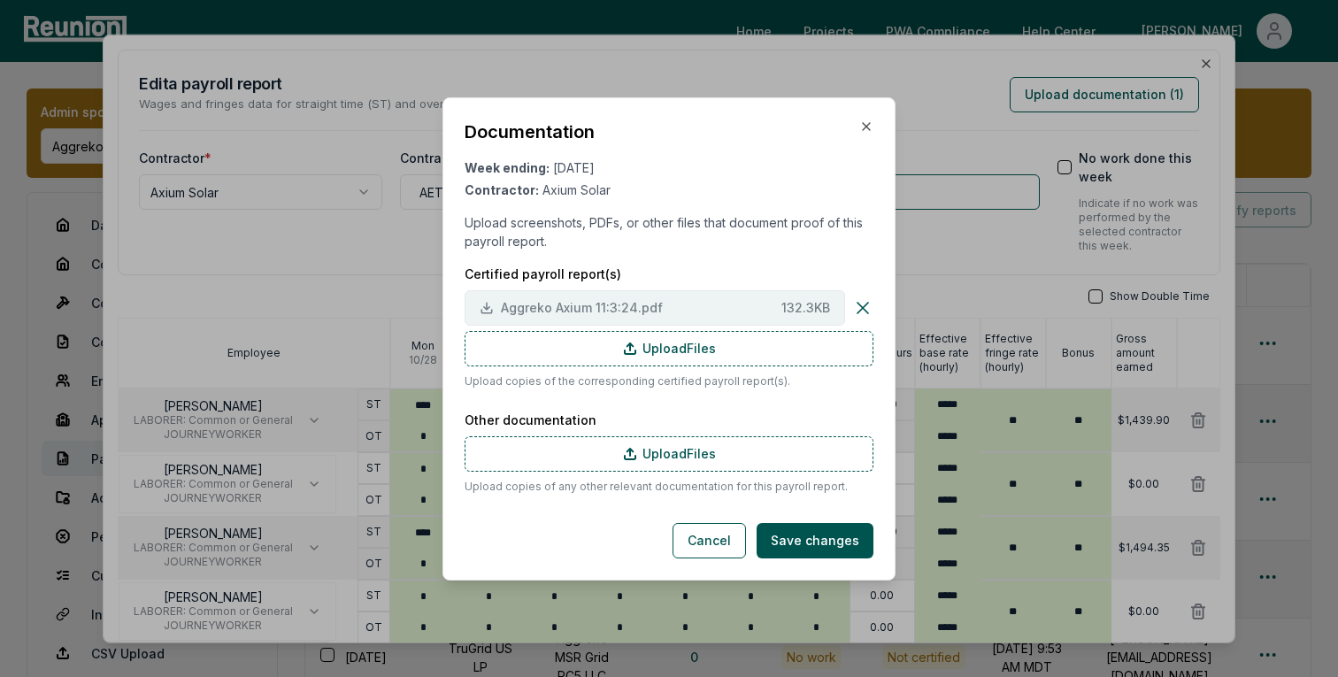
click at [618, 312] on span "Aggreko Axium 11:3:24.pdf" at bounding box center [637, 307] width 273 height 19
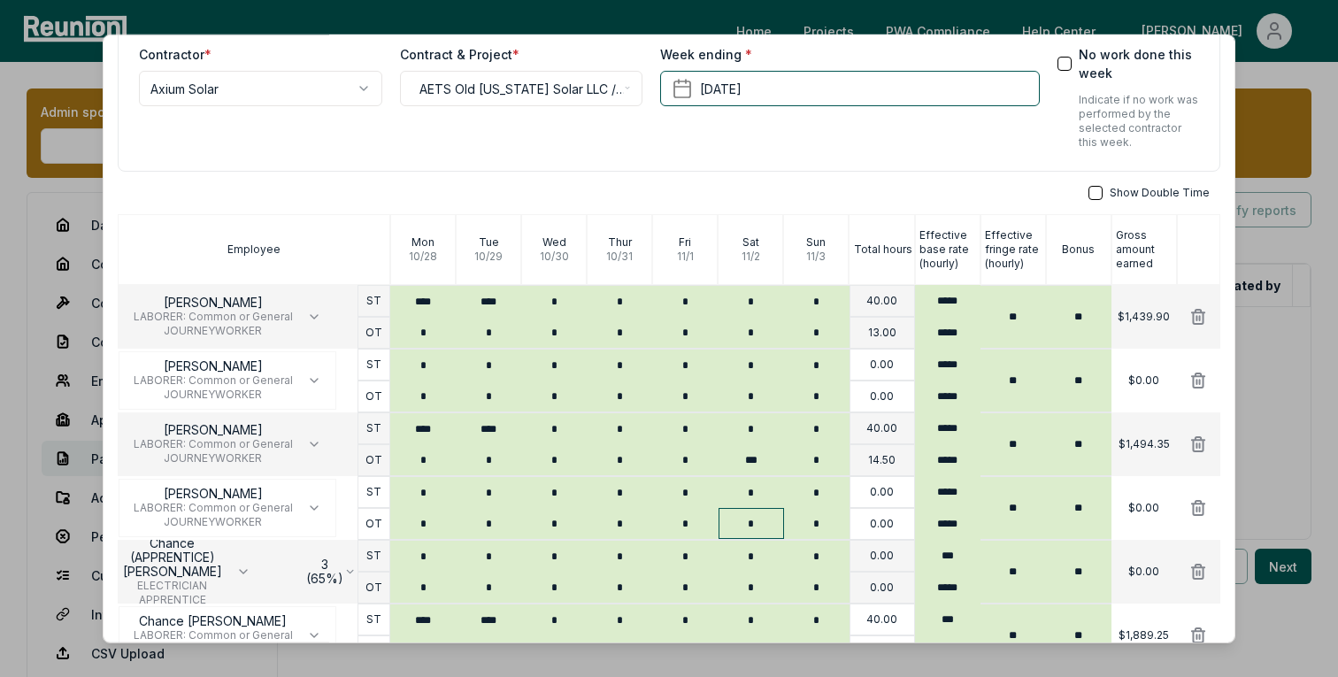
scroll to position [99, 0]
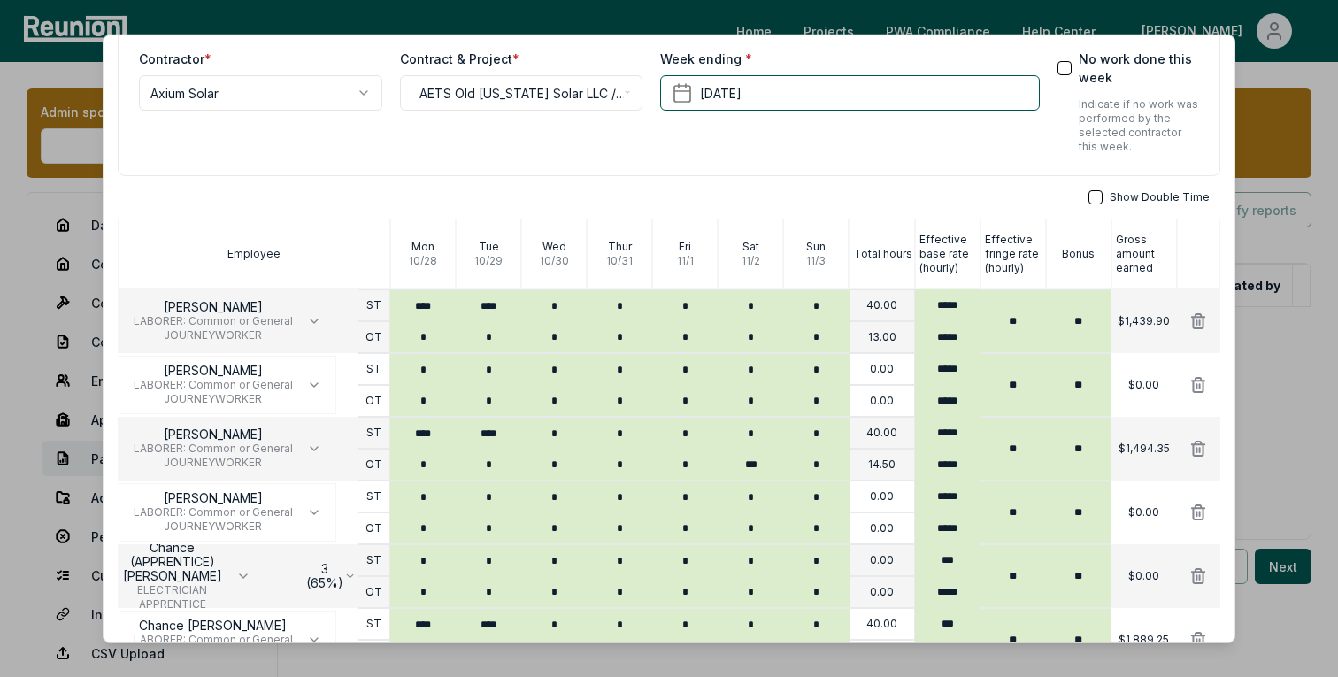
click at [1102, 201] on button "button" at bounding box center [1095, 197] width 14 height 14
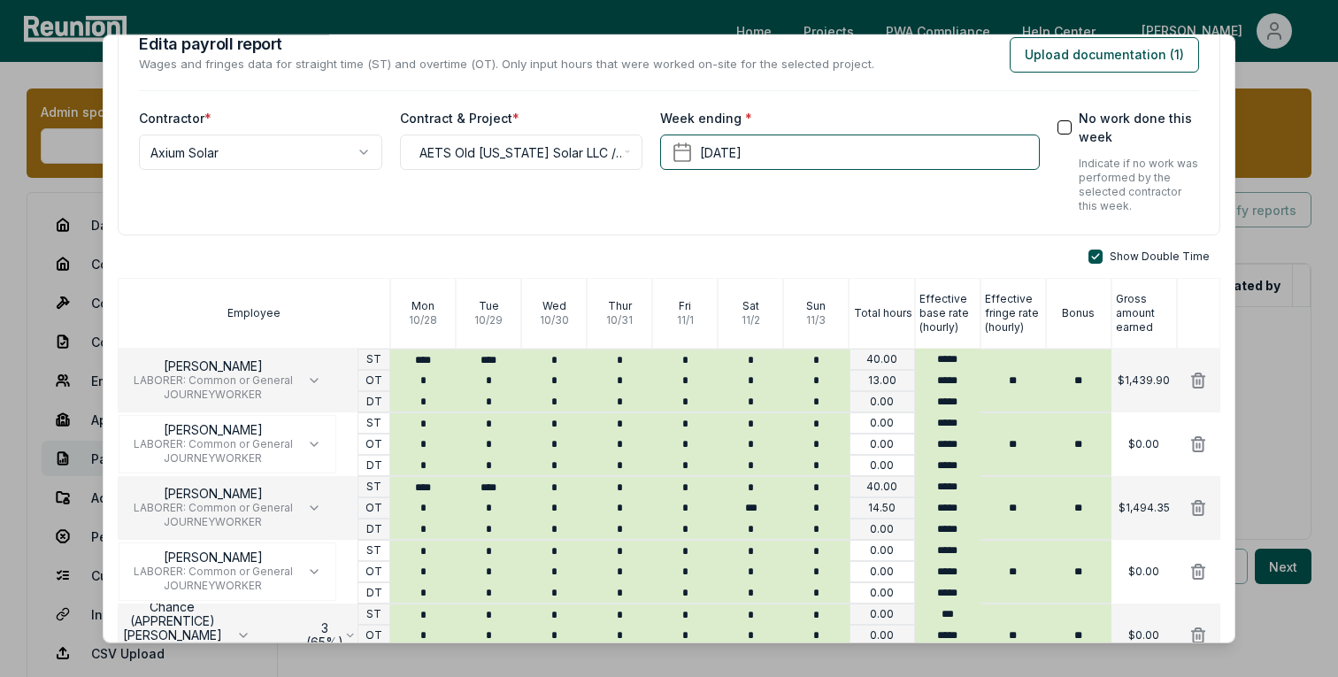
scroll to position [7, 0]
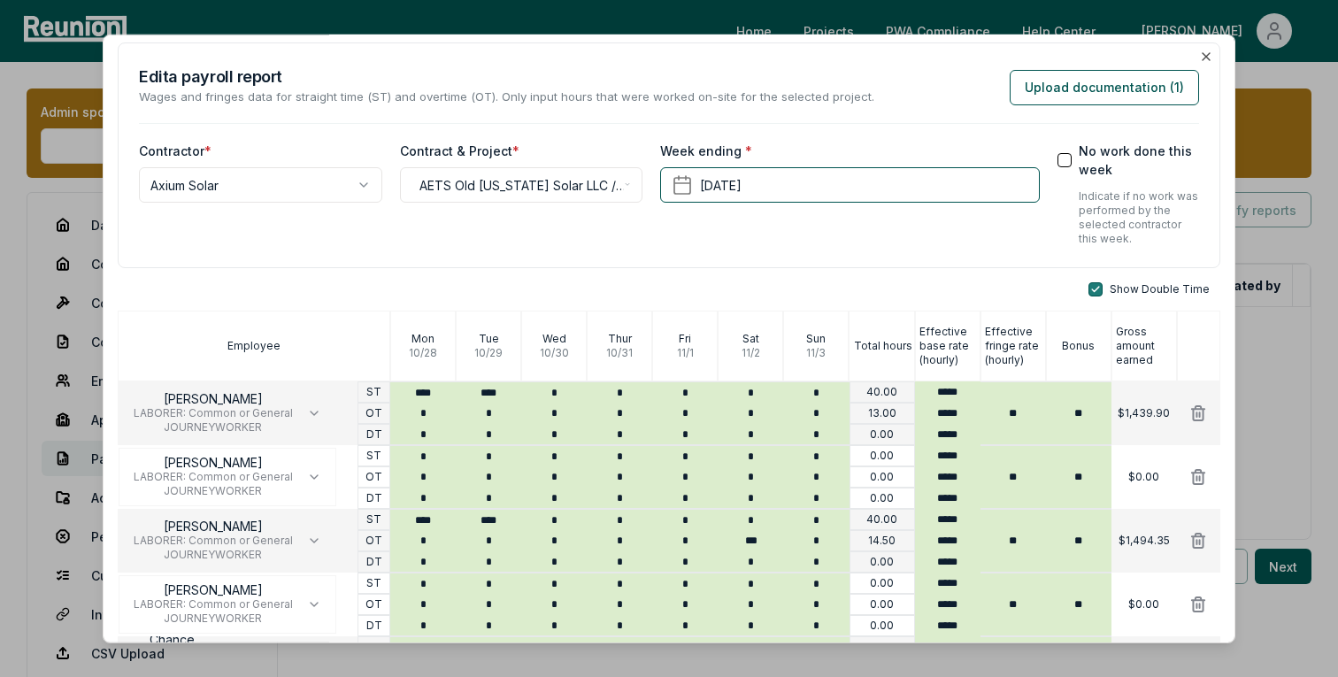
click at [1101, 295] on button "button" at bounding box center [1095, 289] width 14 height 14
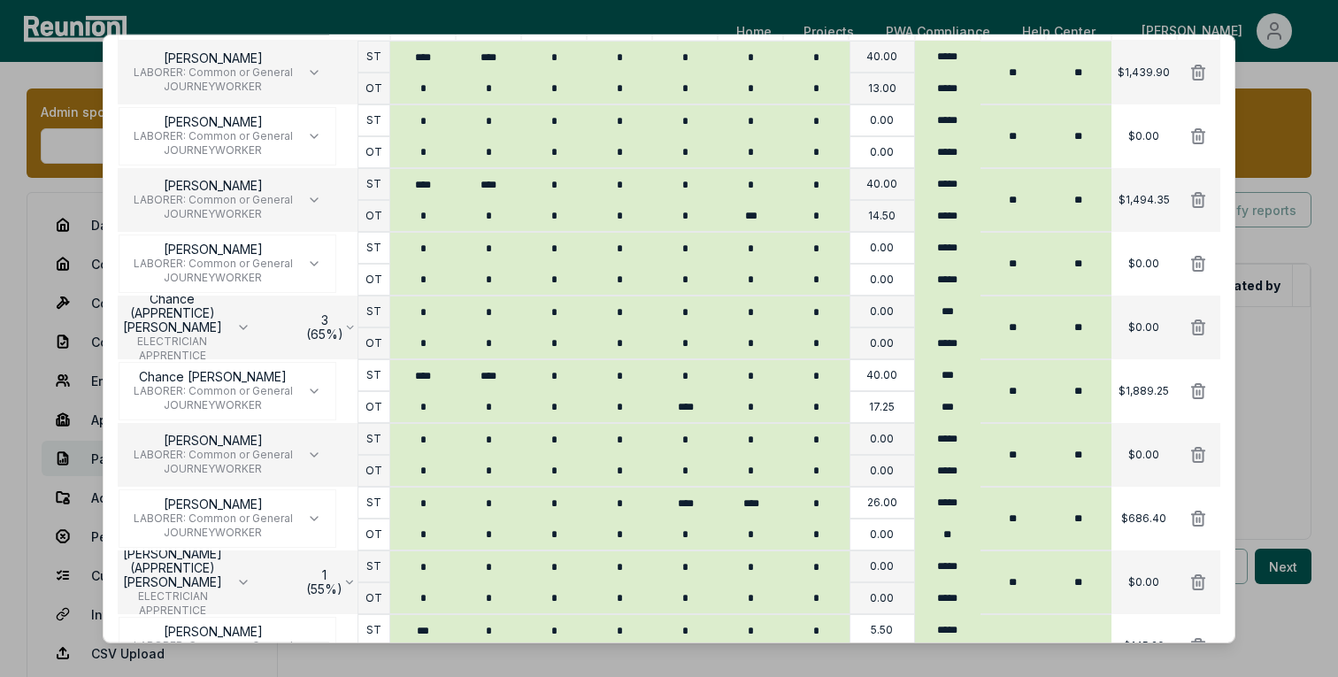
type button "on"
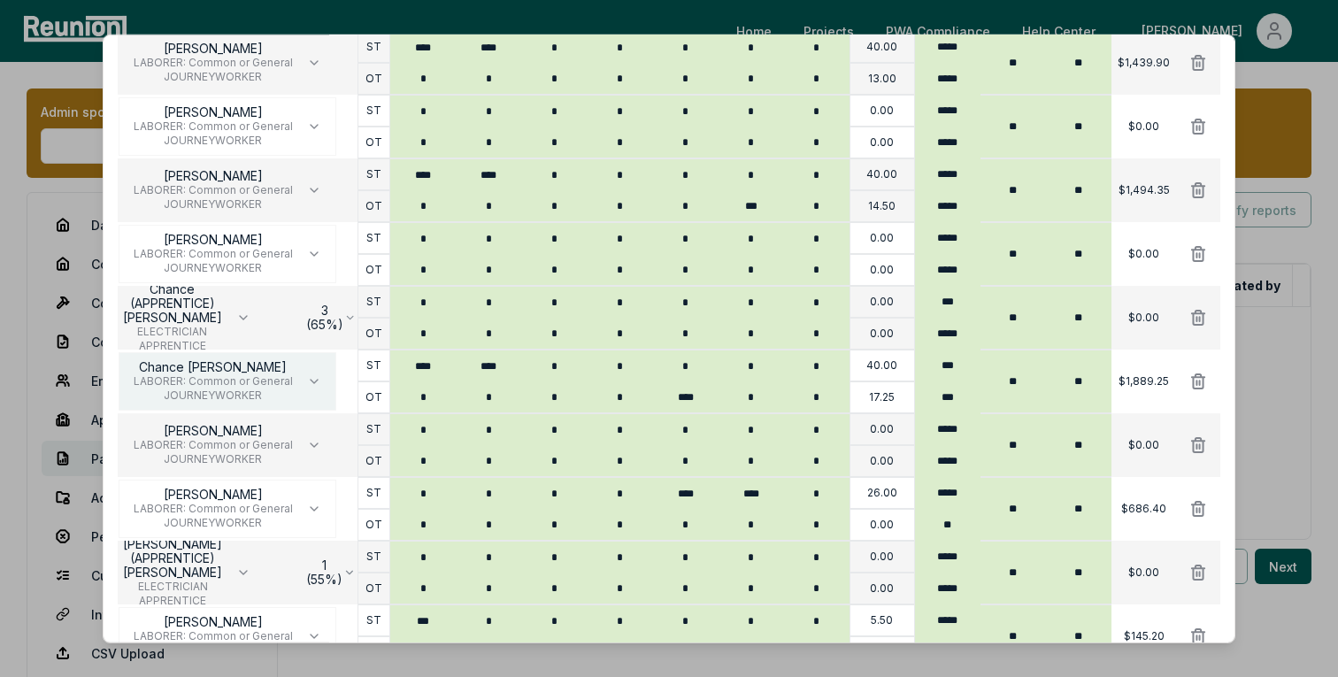
scroll to position [376, 0]
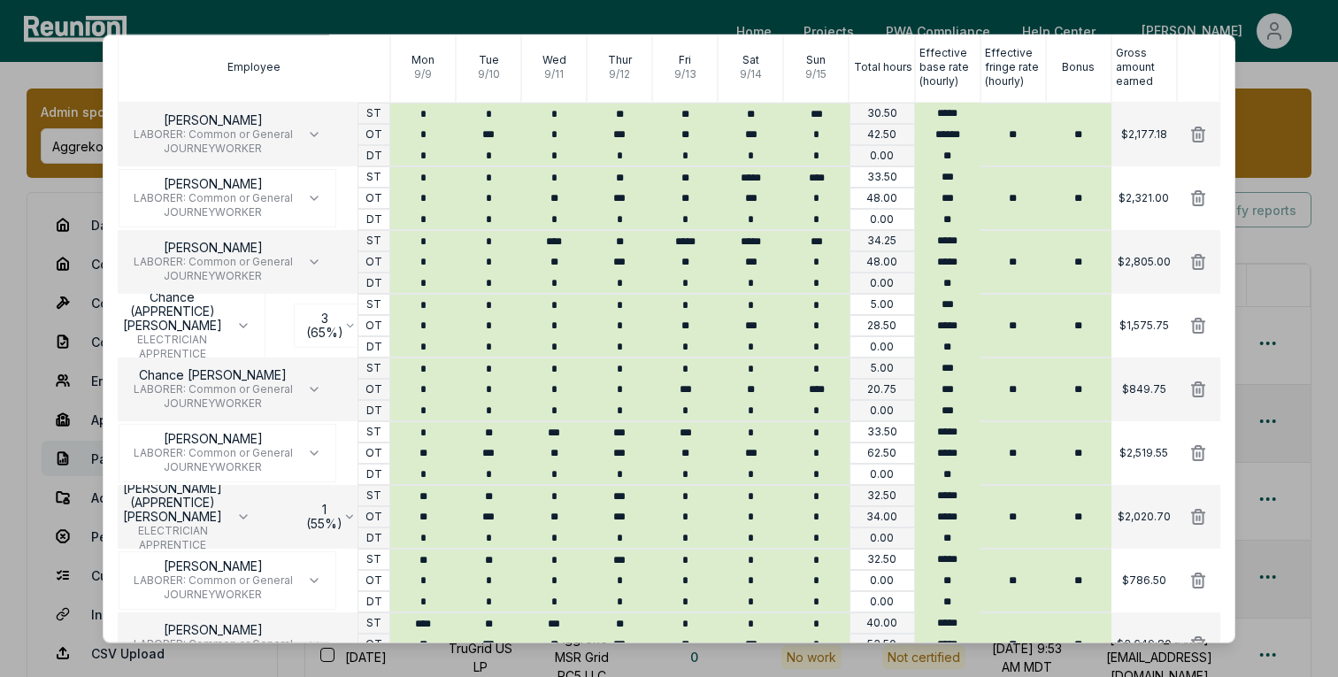
scroll to position [261, 0]
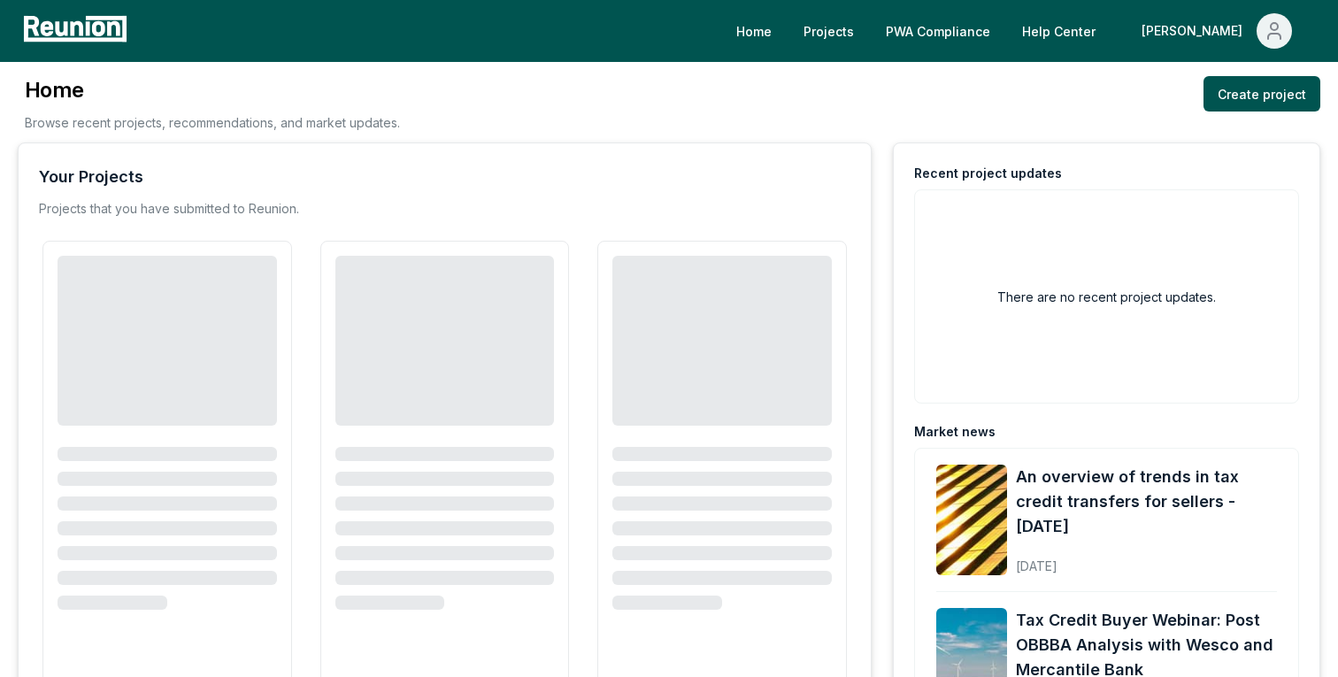
scroll to position [6, 0]
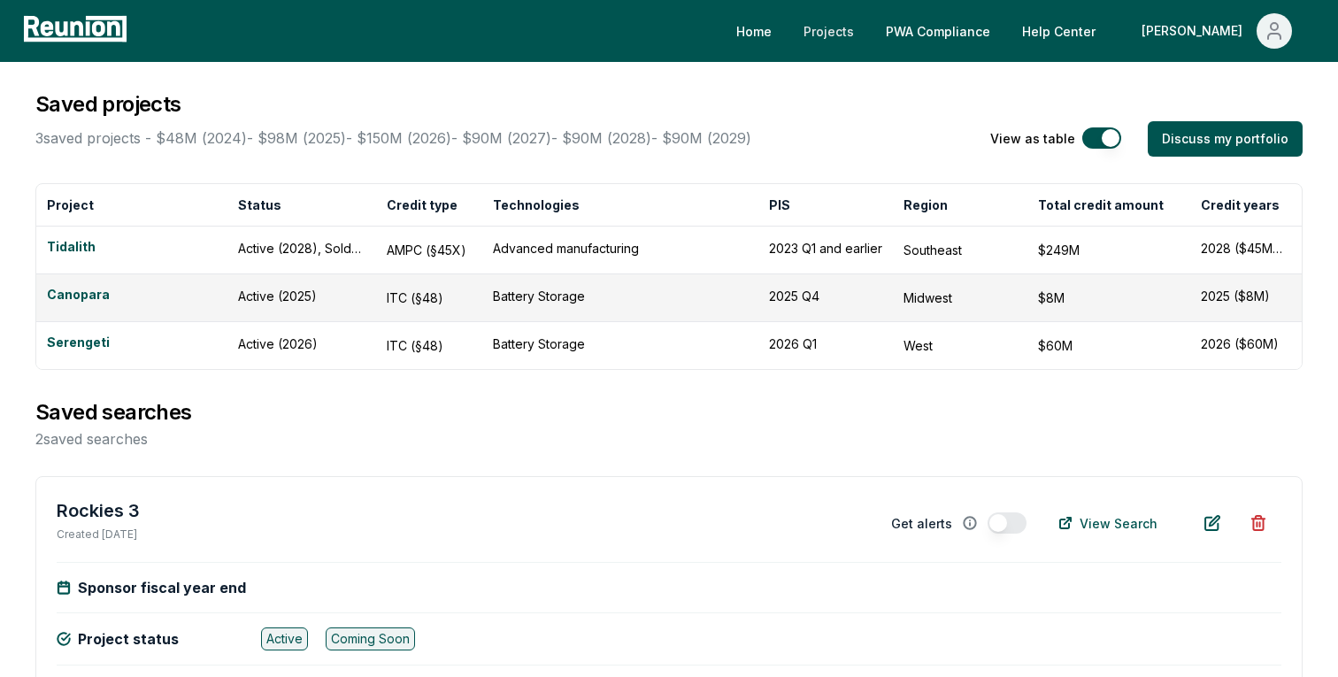
click at [868, 32] on link "Projects" at bounding box center [828, 30] width 79 height 35
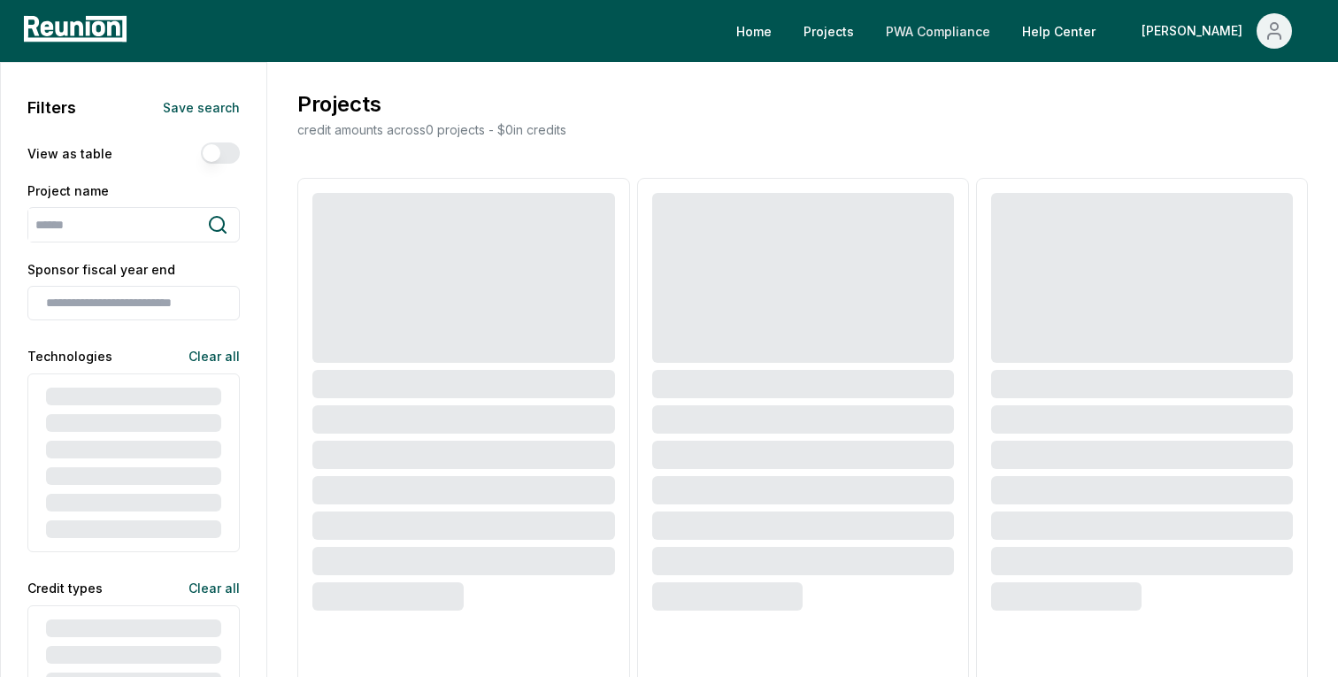
click at [981, 30] on link "PWA Compliance" at bounding box center [937, 30] width 133 height 35
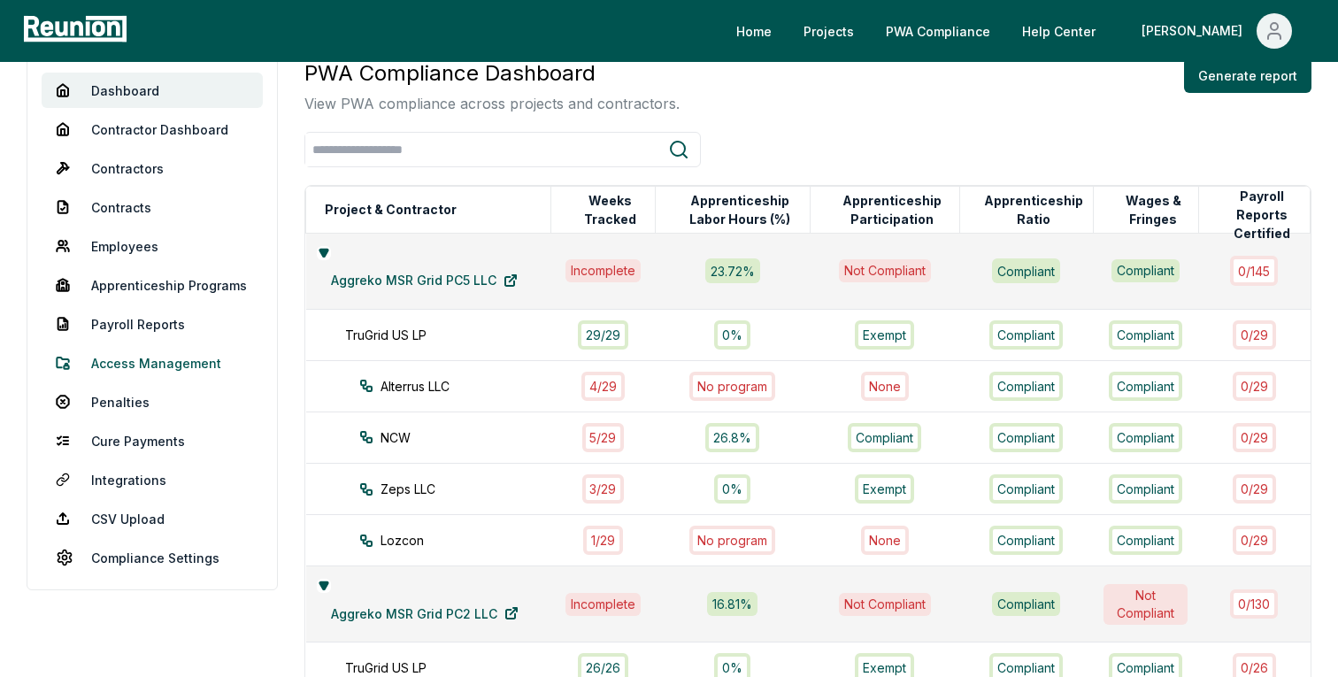
scroll to position [121, 0]
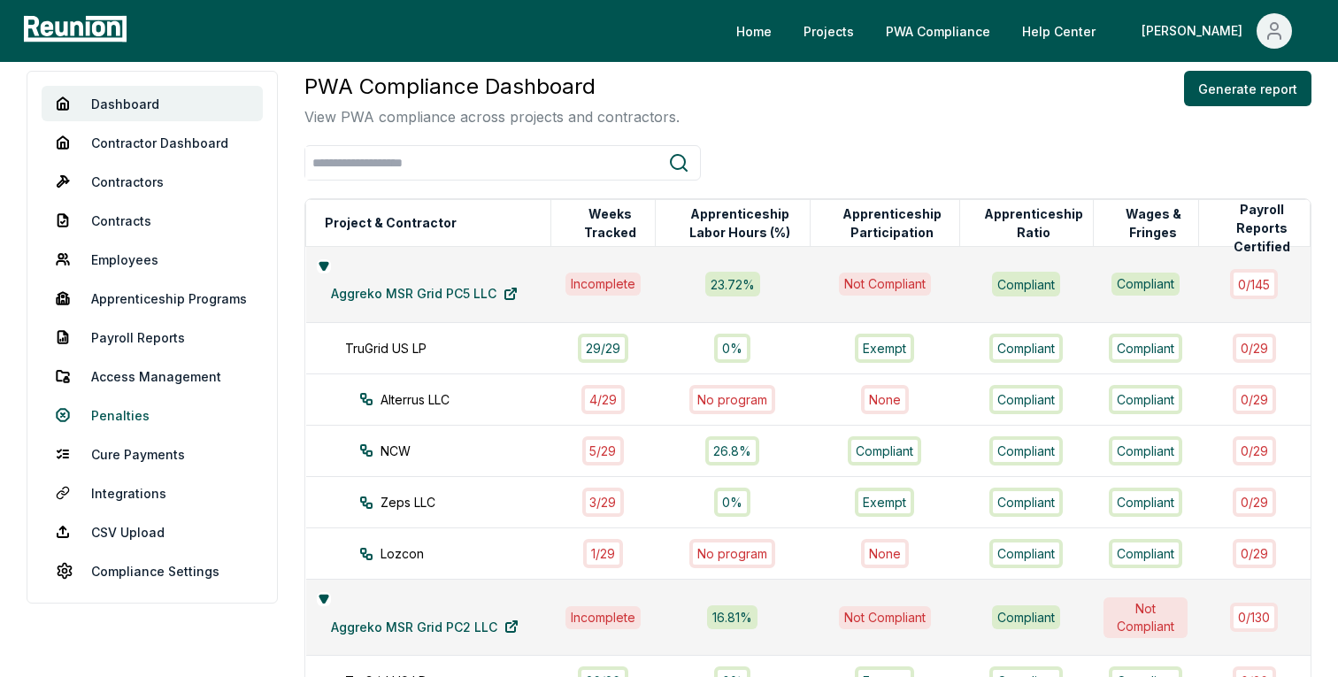
click at [111, 418] on link "Penalties" at bounding box center [152, 414] width 221 height 35
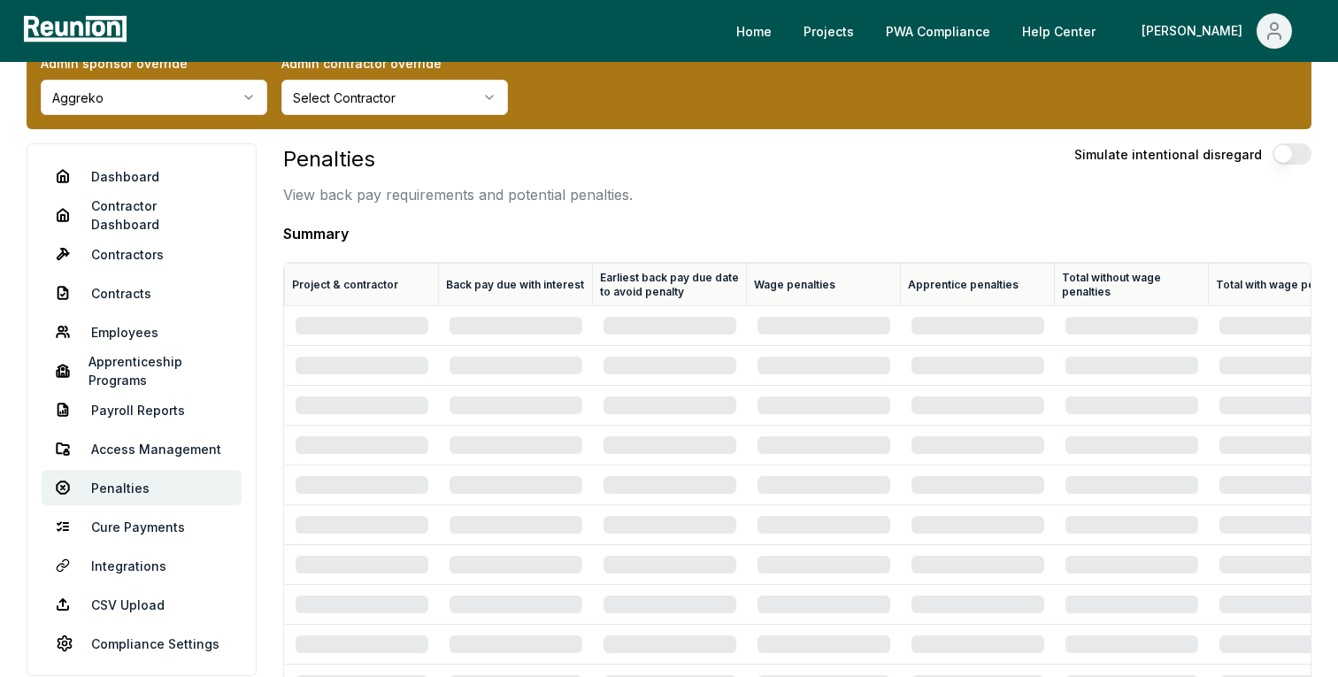
scroll to position [37, 0]
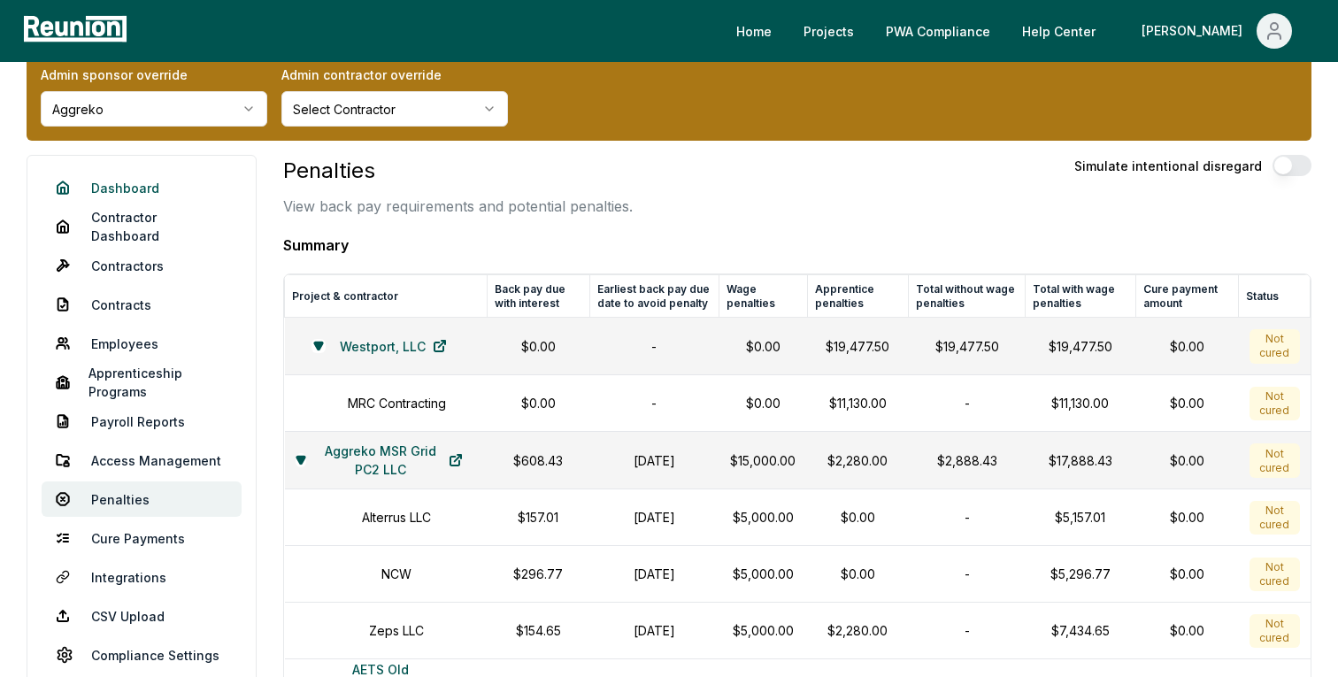
click at [128, 178] on link "Dashboard" at bounding box center [142, 187] width 200 height 35
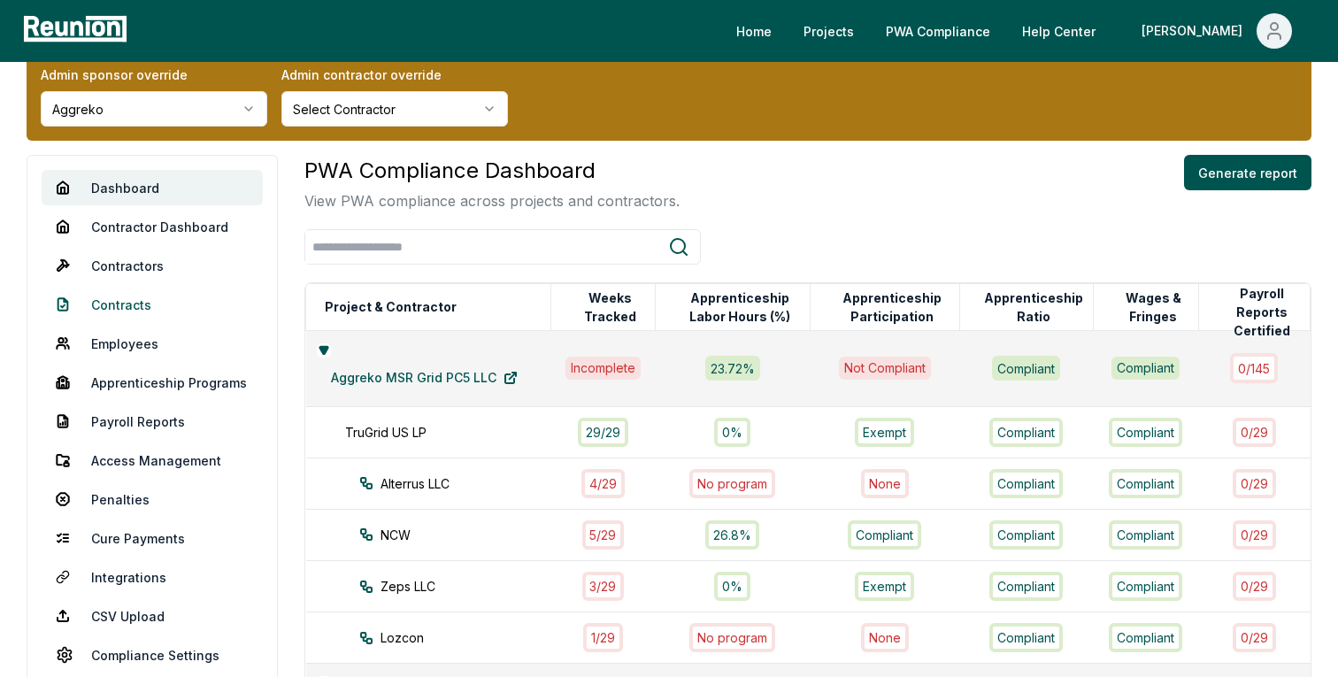
click at [104, 303] on link "Contracts" at bounding box center [152, 304] width 221 height 35
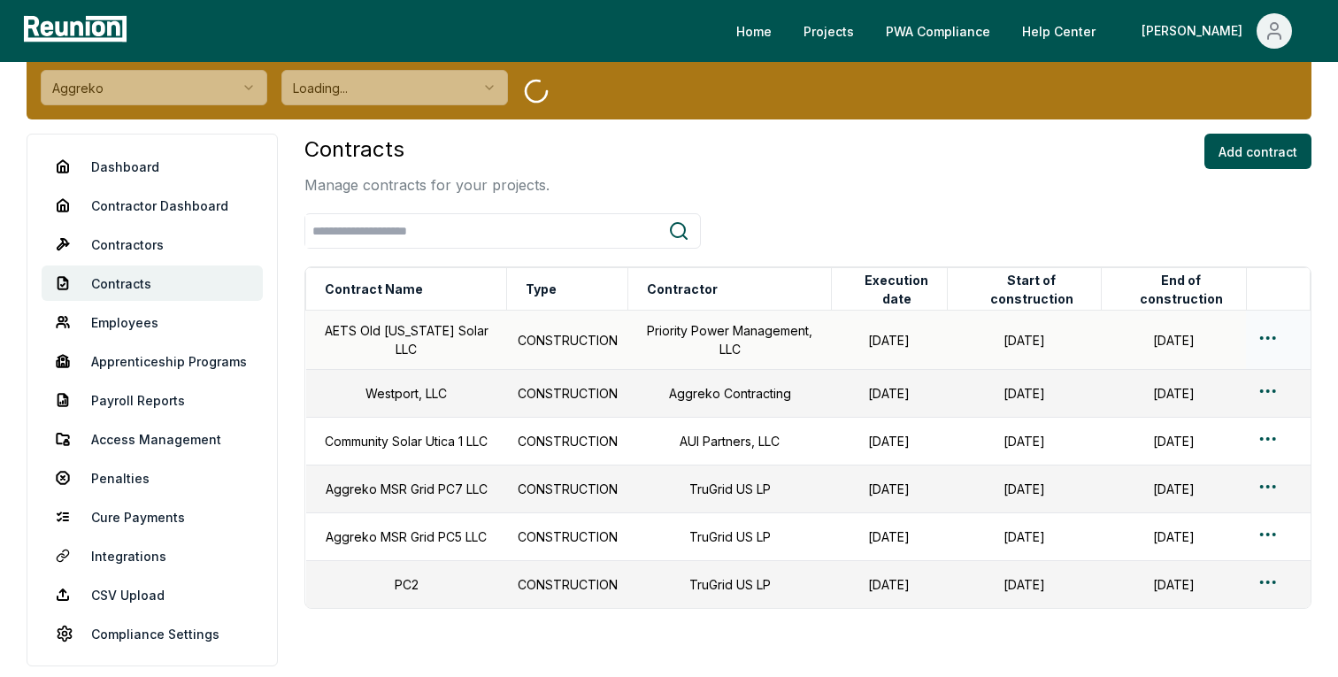
scroll to position [54, 0]
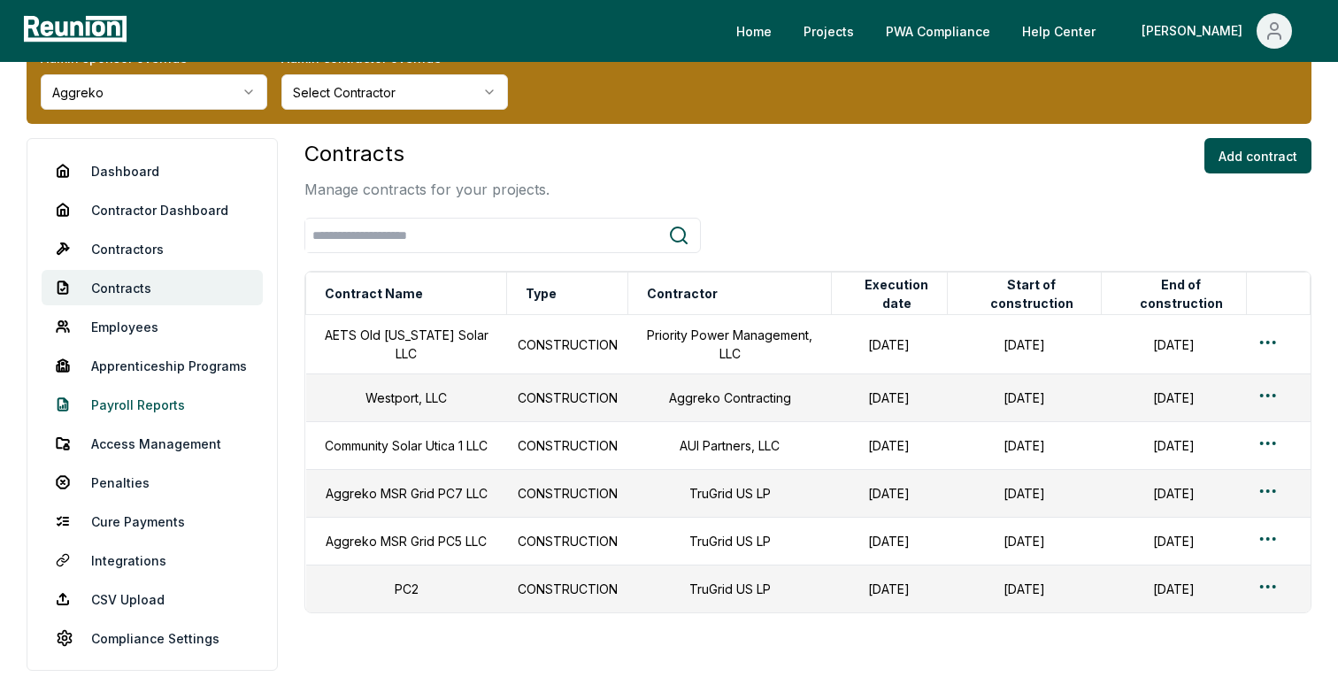
click at [122, 411] on link "Payroll Reports" at bounding box center [152, 404] width 221 height 35
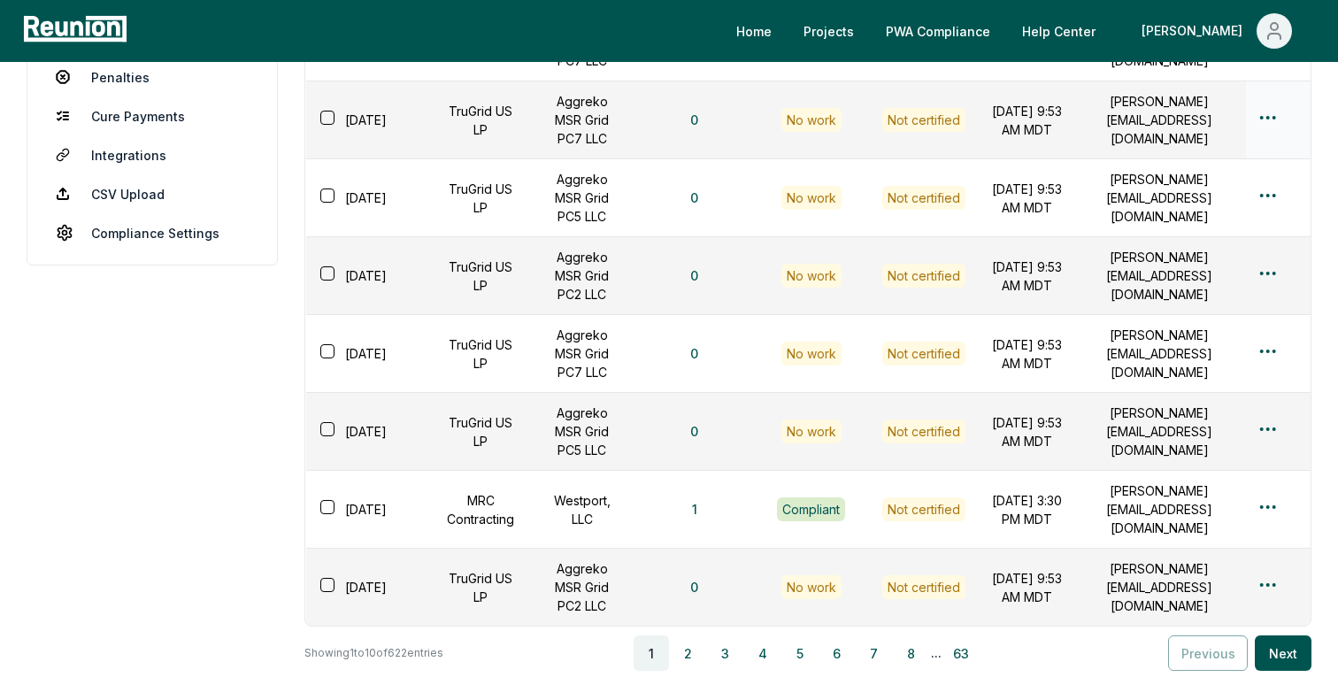
scroll to position [629, 0]
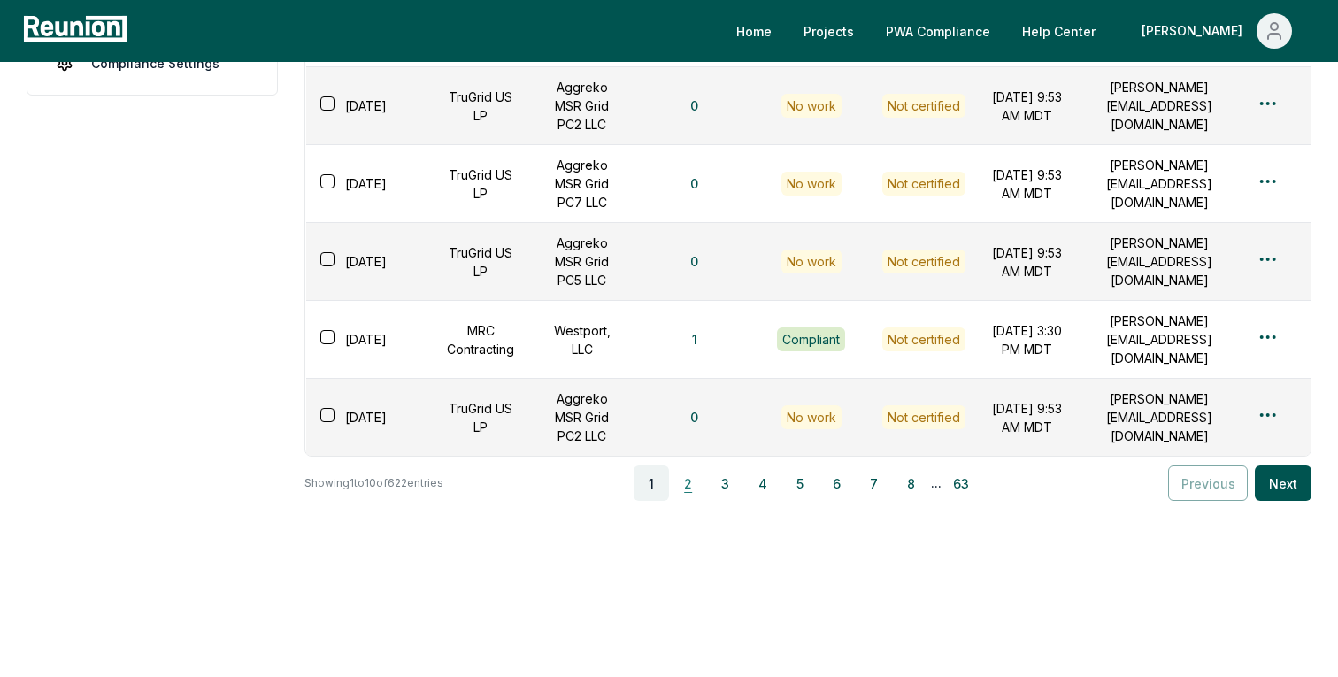
click at [686, 494] on button "2" at bounding box center [688, 482] width 35 height 35
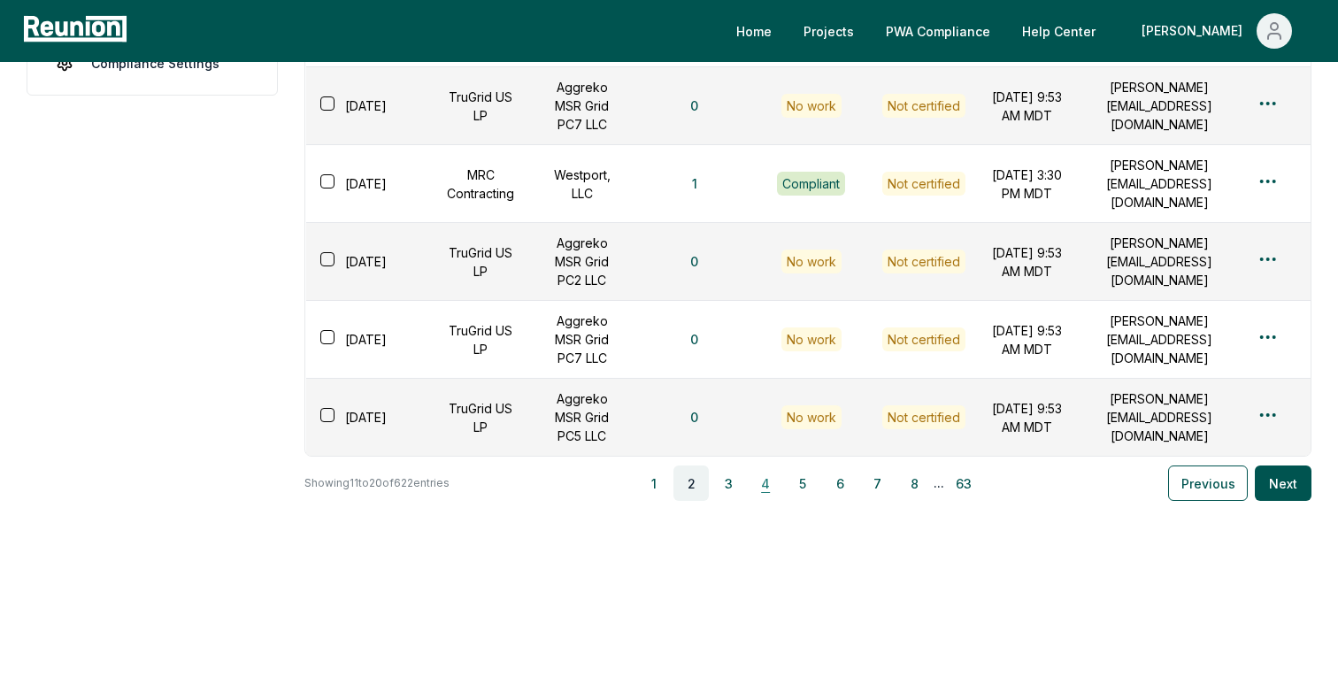
click at [763, 493] on button "4" at bounding box center [765, 482] width 35 height 35
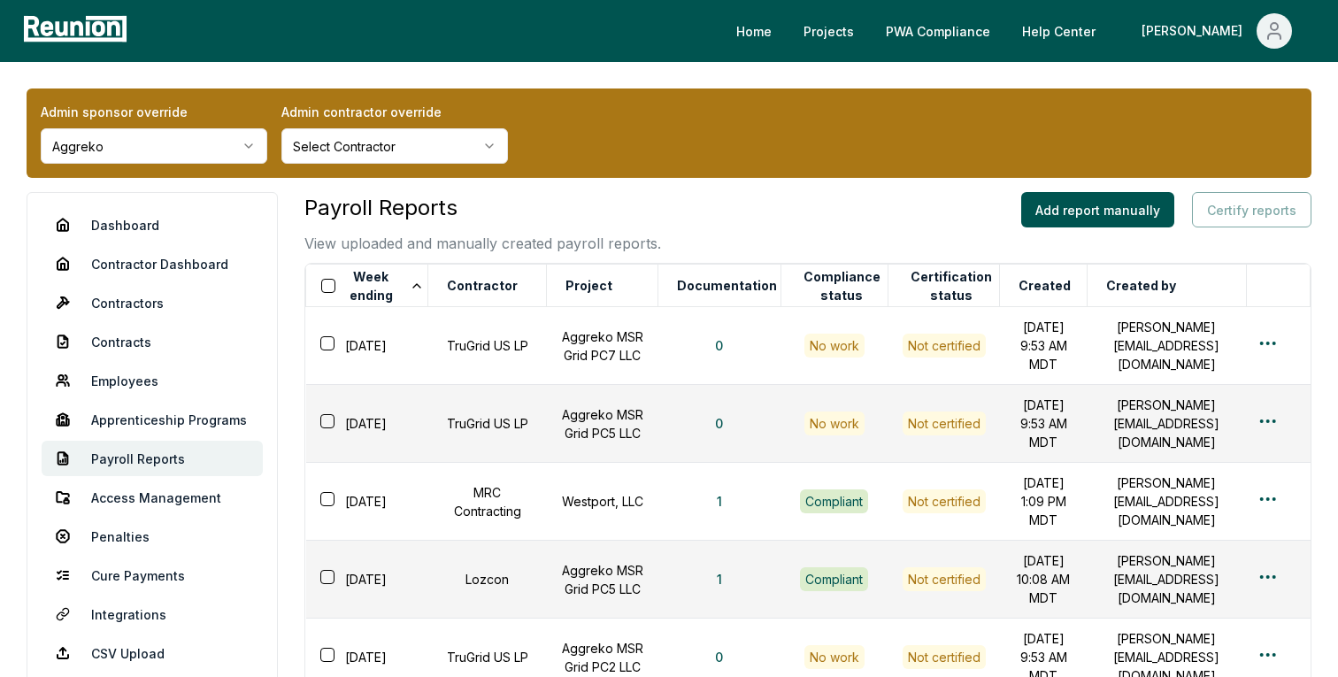
scroll to position [12, 0]
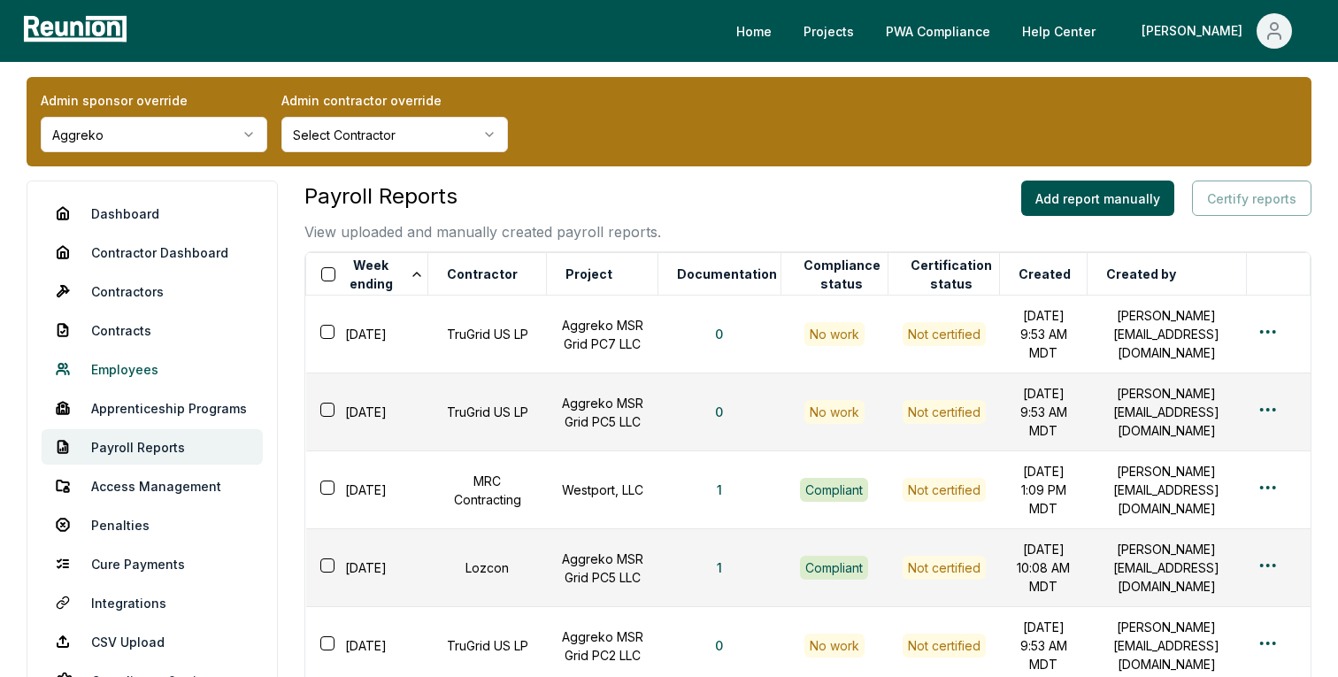
click at [102, 369] on link "Employees" at bounding box center [152, 368] width 221 height 35
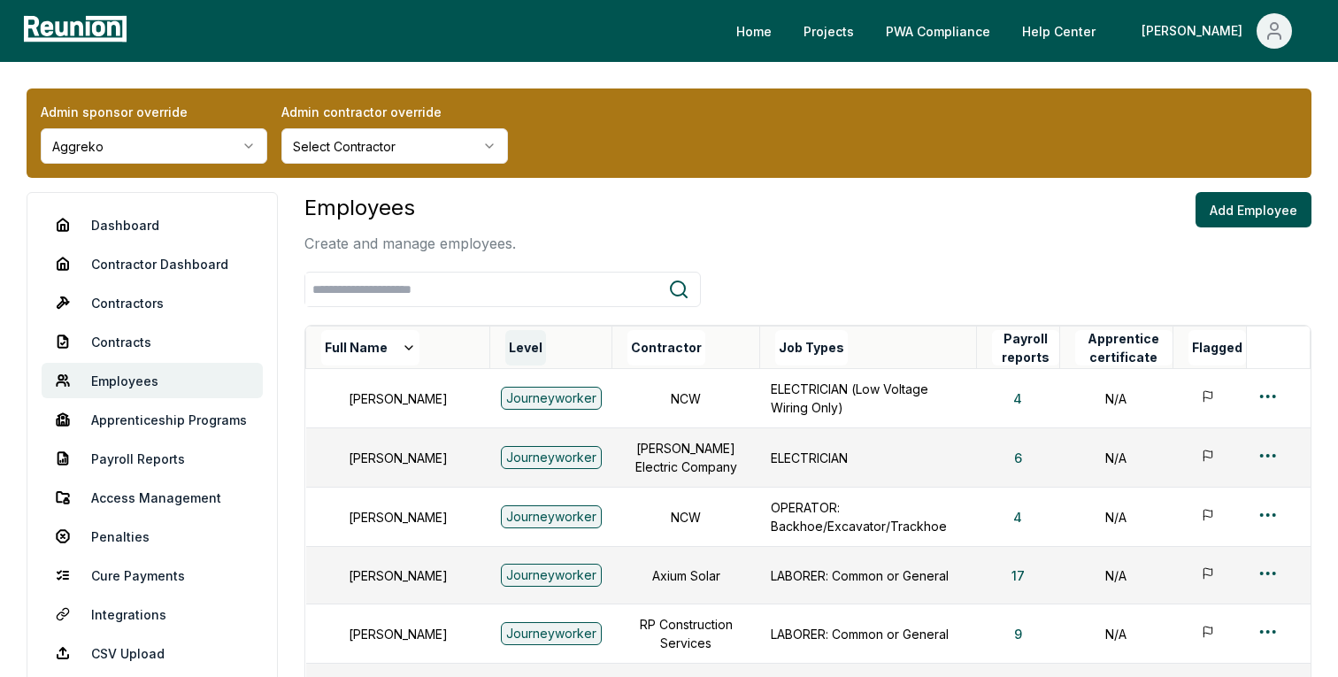
click at [505, 348] on button "Level" at bounding box center [525, 347] width 41 height 35
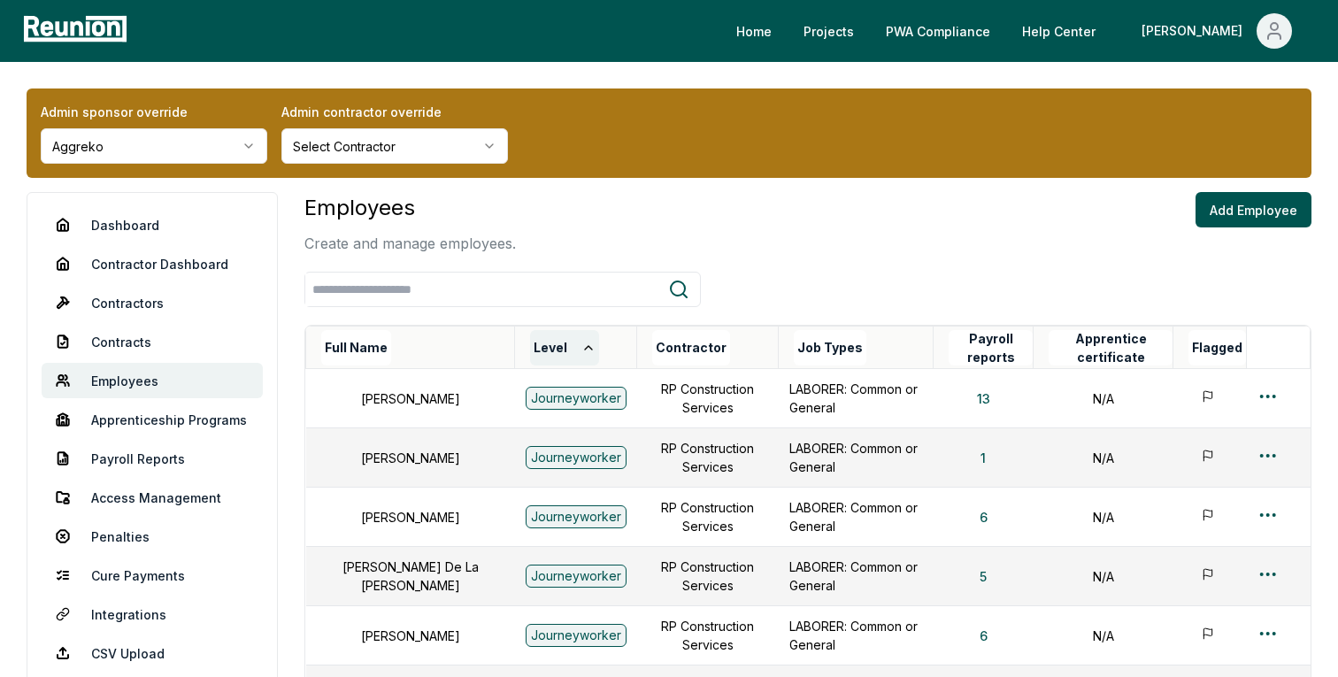
click at [530, 337] on button "Level" at bounding box center [564, 347] width 69 height 35
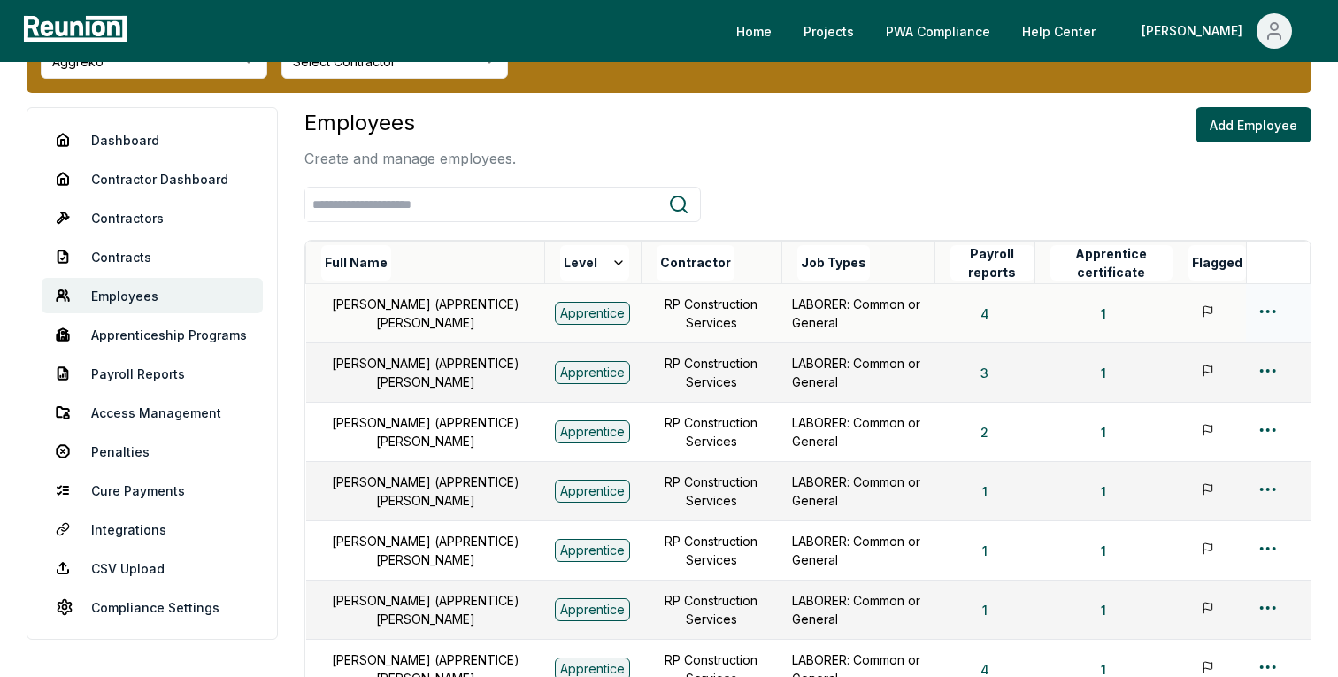
scroll to position [505, 0]
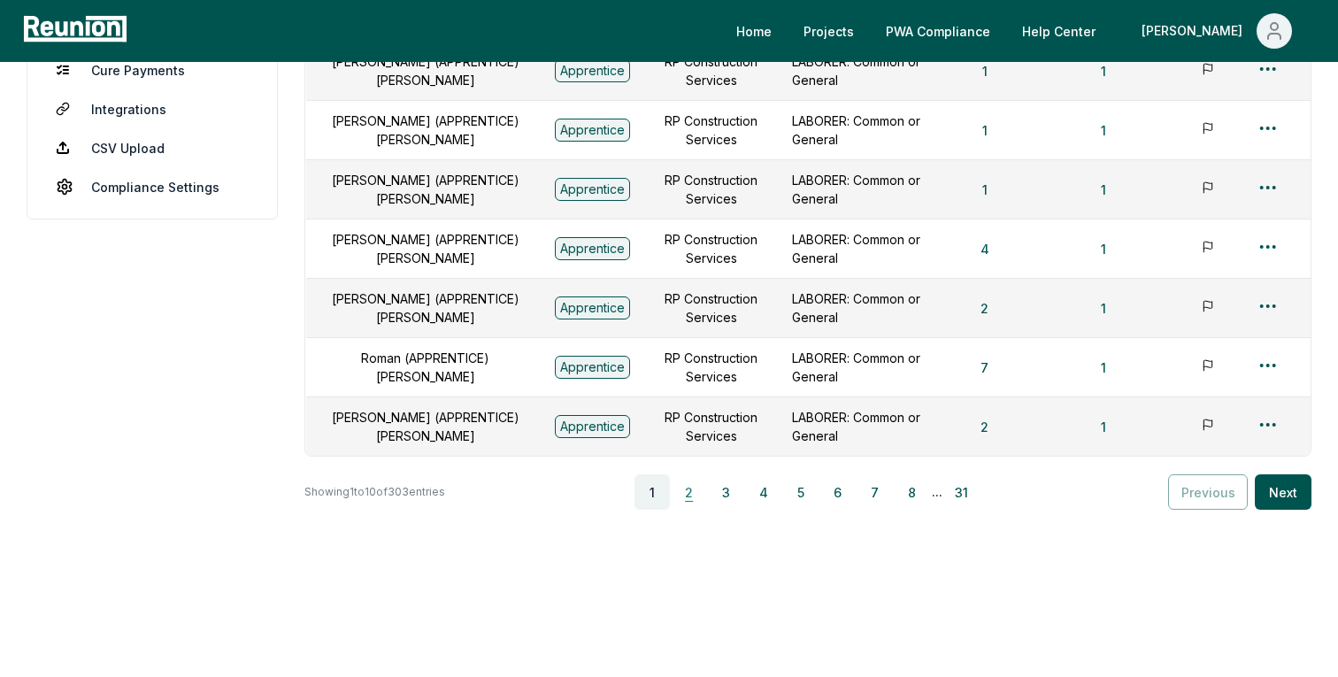
click at [686, 485] on button "2" at bounding box center [688, 491] width 35 height 35
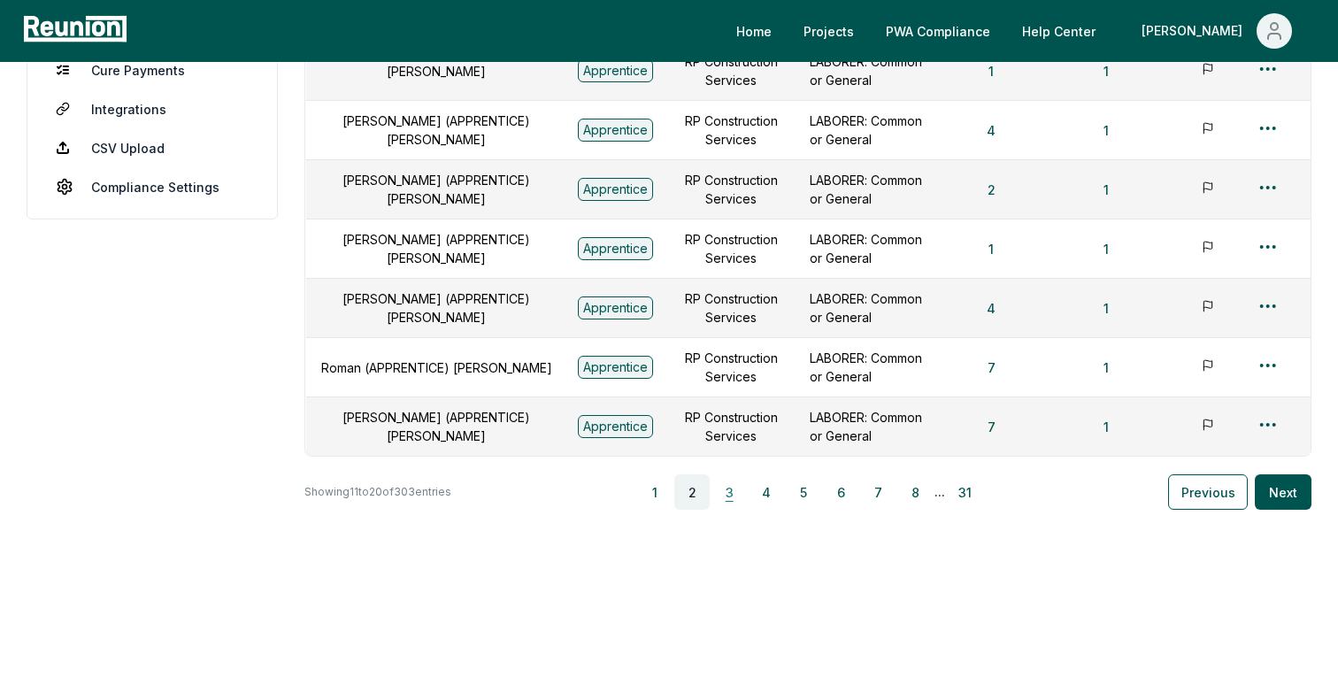
click at [725, 490] on button "3" at bounding box center [728, 491] width 35 height 35
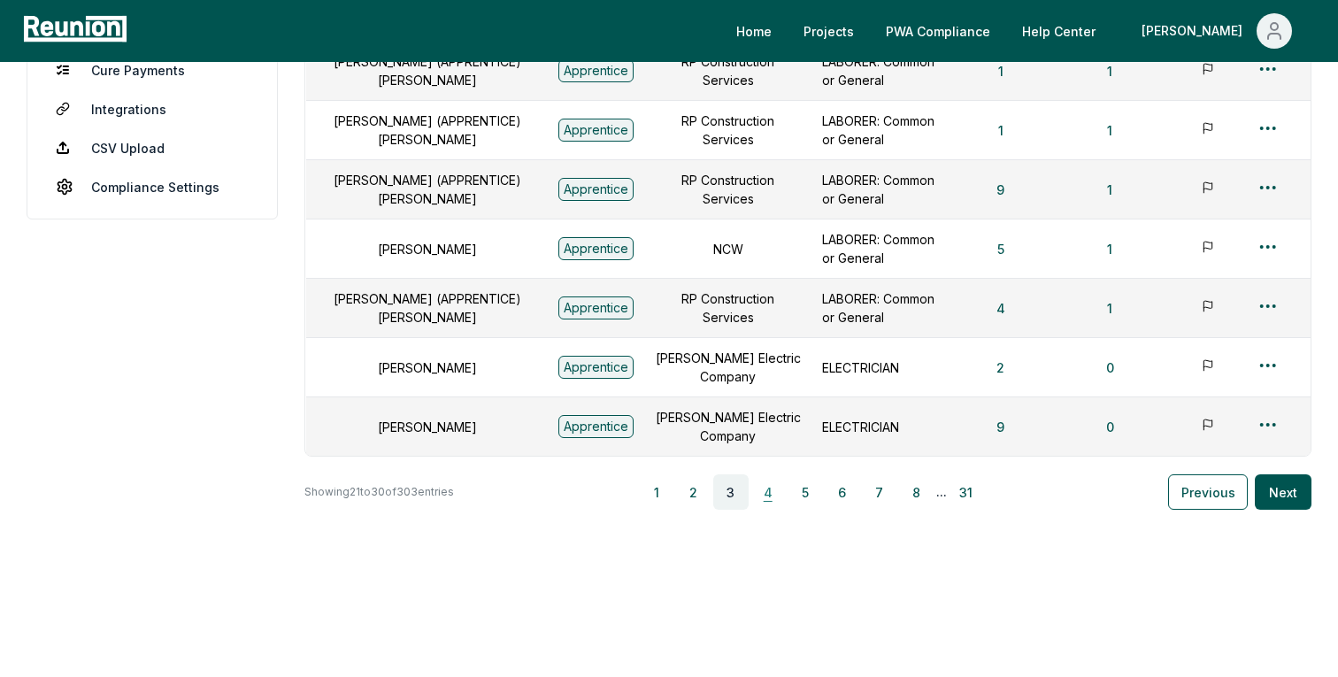
click at [775, 488] on button "4" at bounding box center [767, 491] width 35 height 35
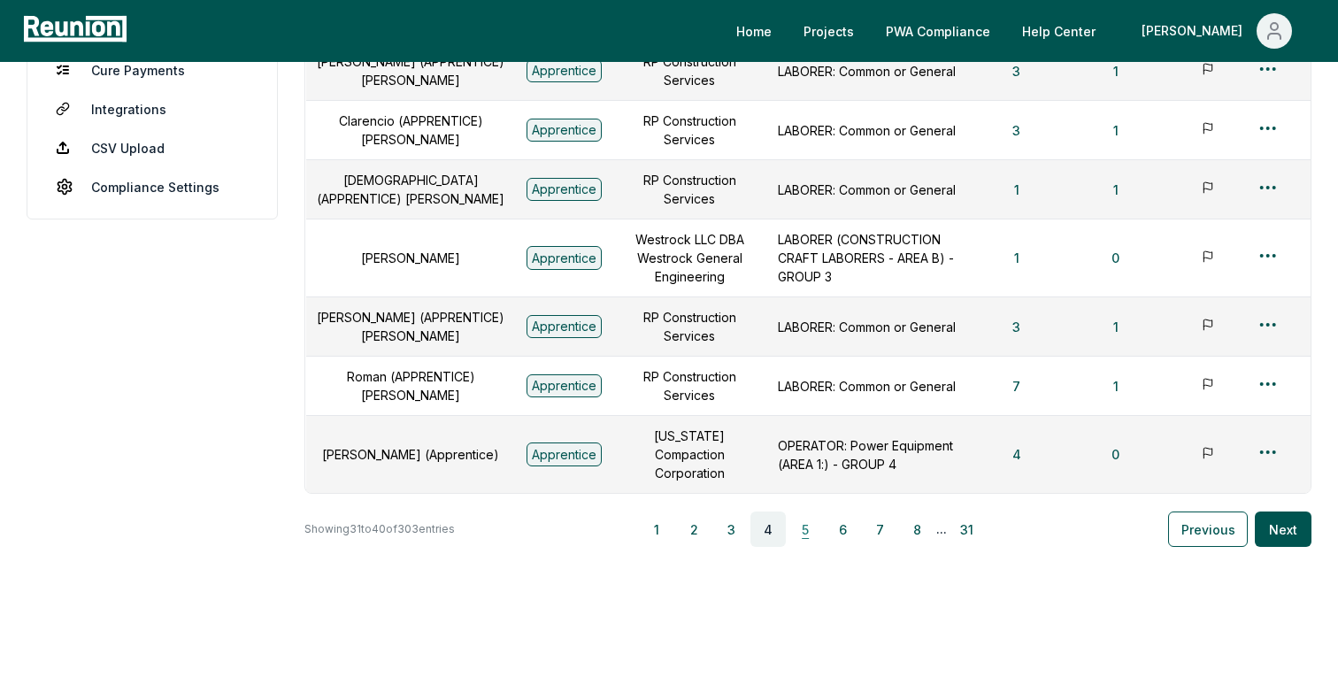
click at [806, 539] on button "5" at bounding box center [804, 528] width 35 height 35
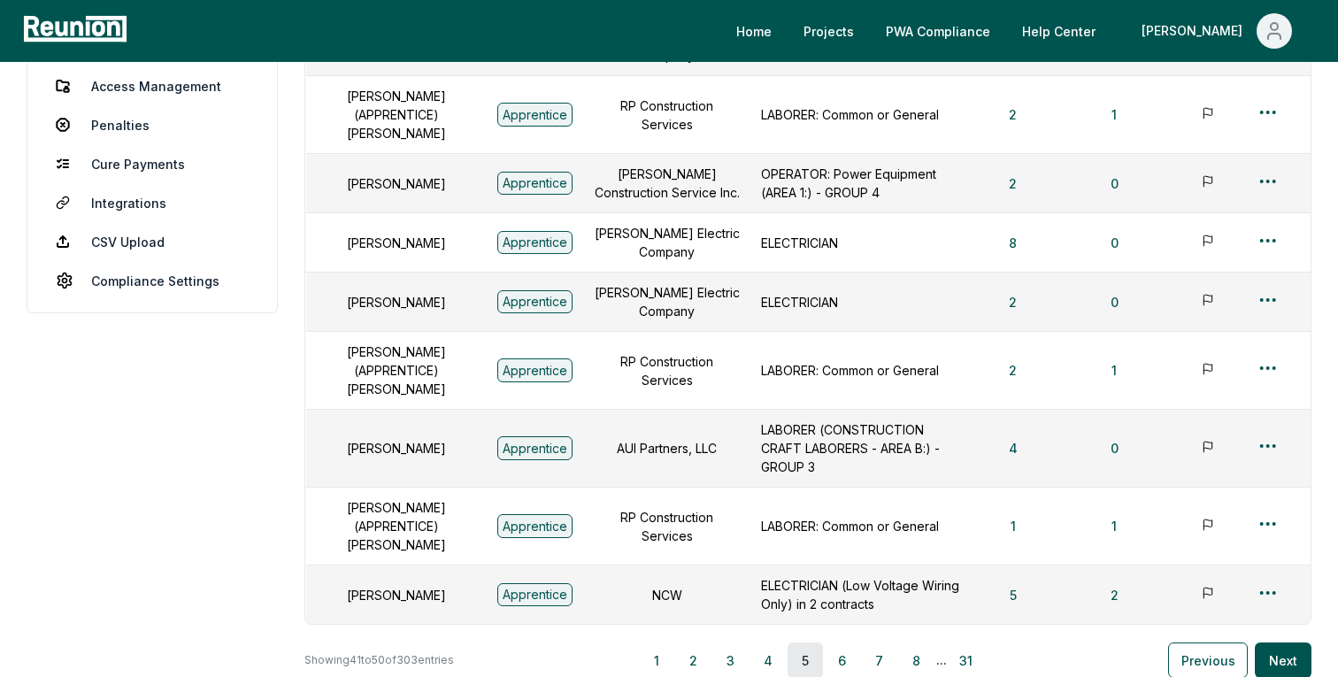
scroll to position [395, 0]
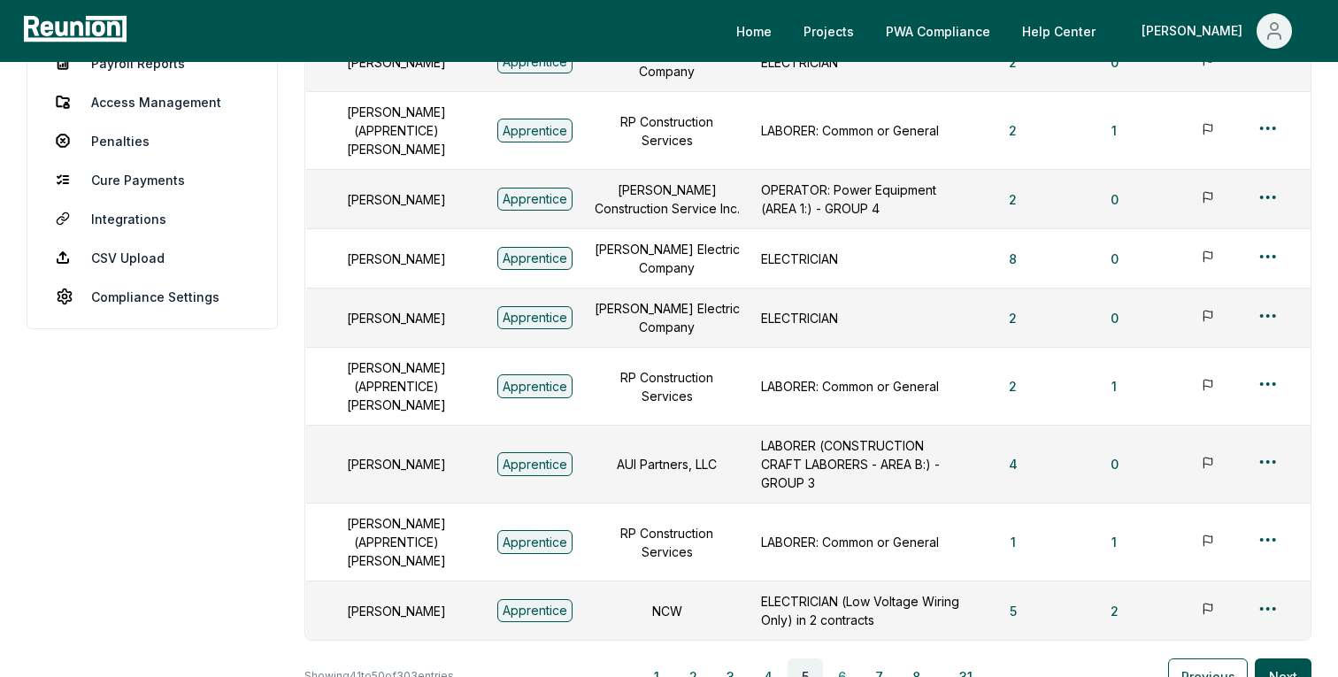
click at [846, 658] on button "6" at bounding box center [842, 675] width 35 height 35
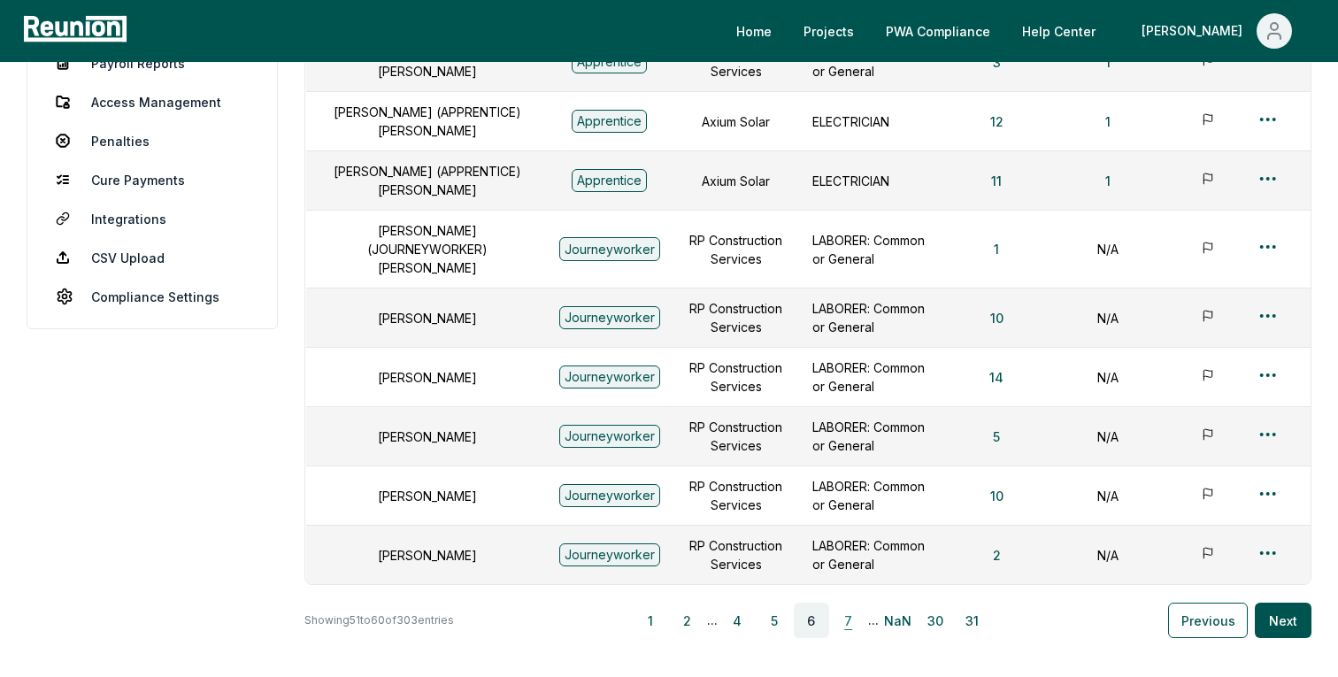
click at [848, 602] on button "7" at bounding box center [848, 619] width 35 height 35
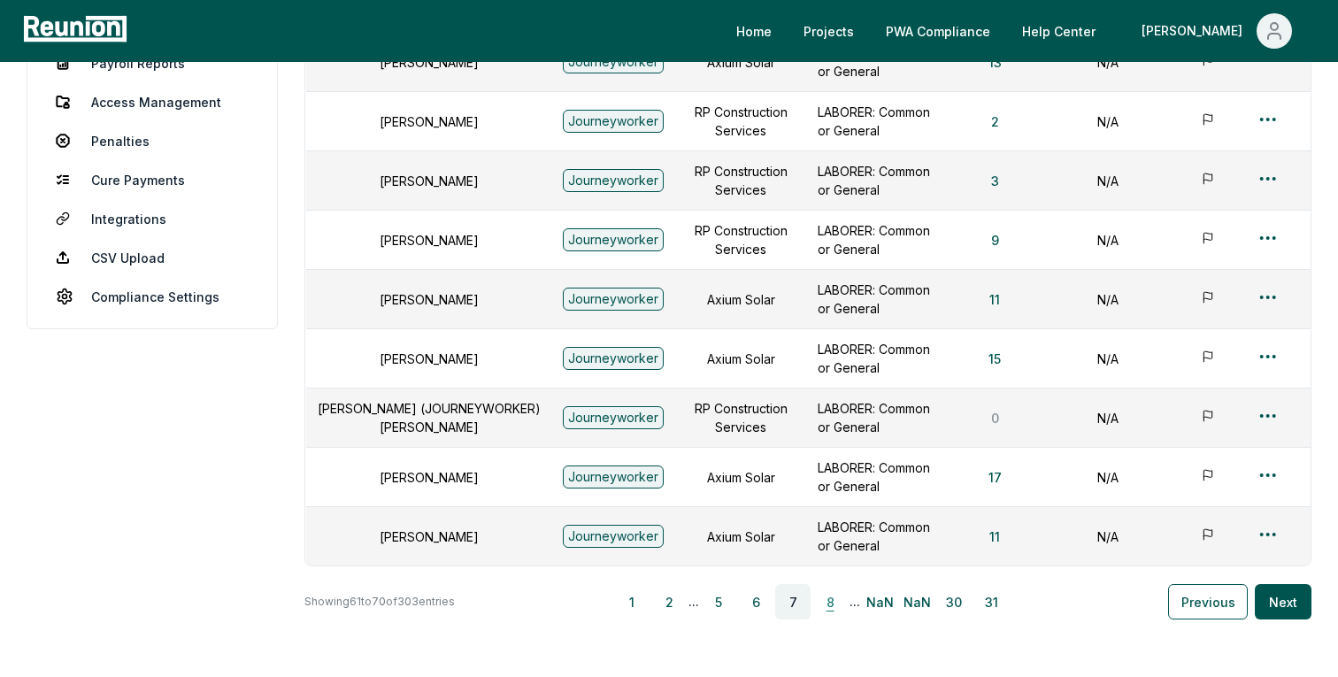
click at [831, 601] on button "8" at bounding box center [829, 601] width 35 height 35
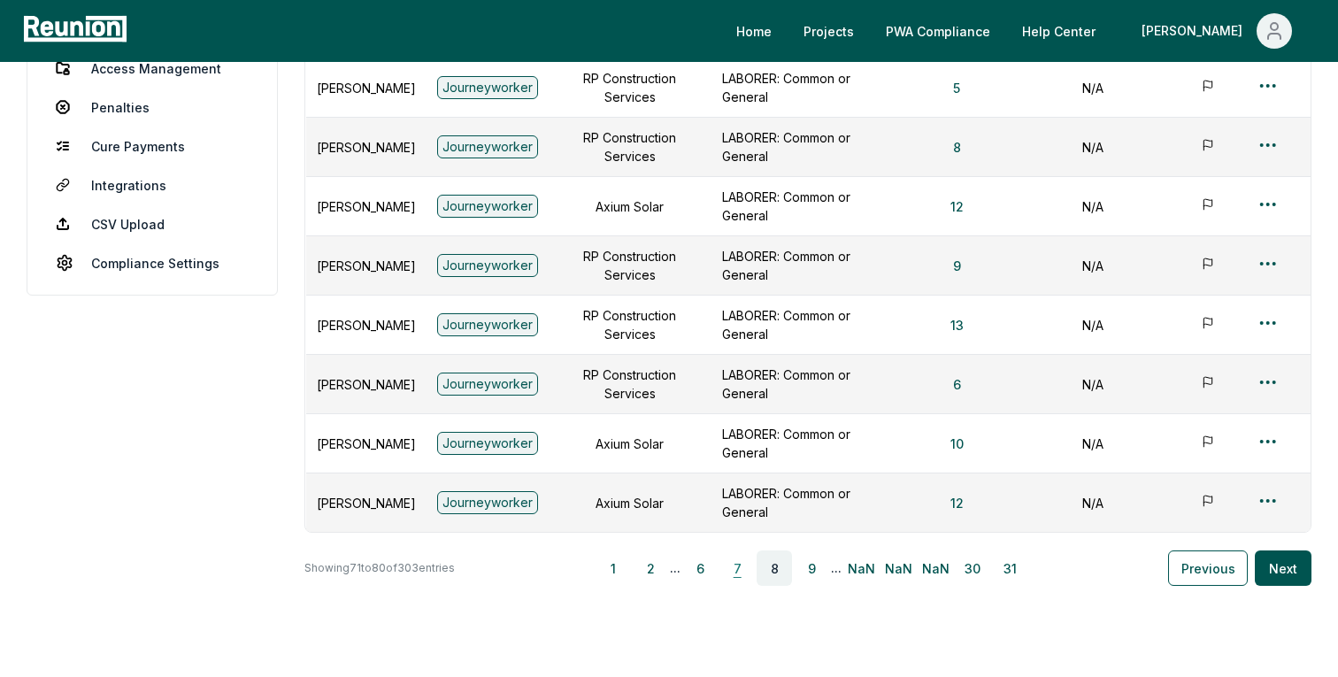
scroll to position [428, 0]
click at [743, 571] on button "7" at bounding box center [736, 568] width 35 height 35
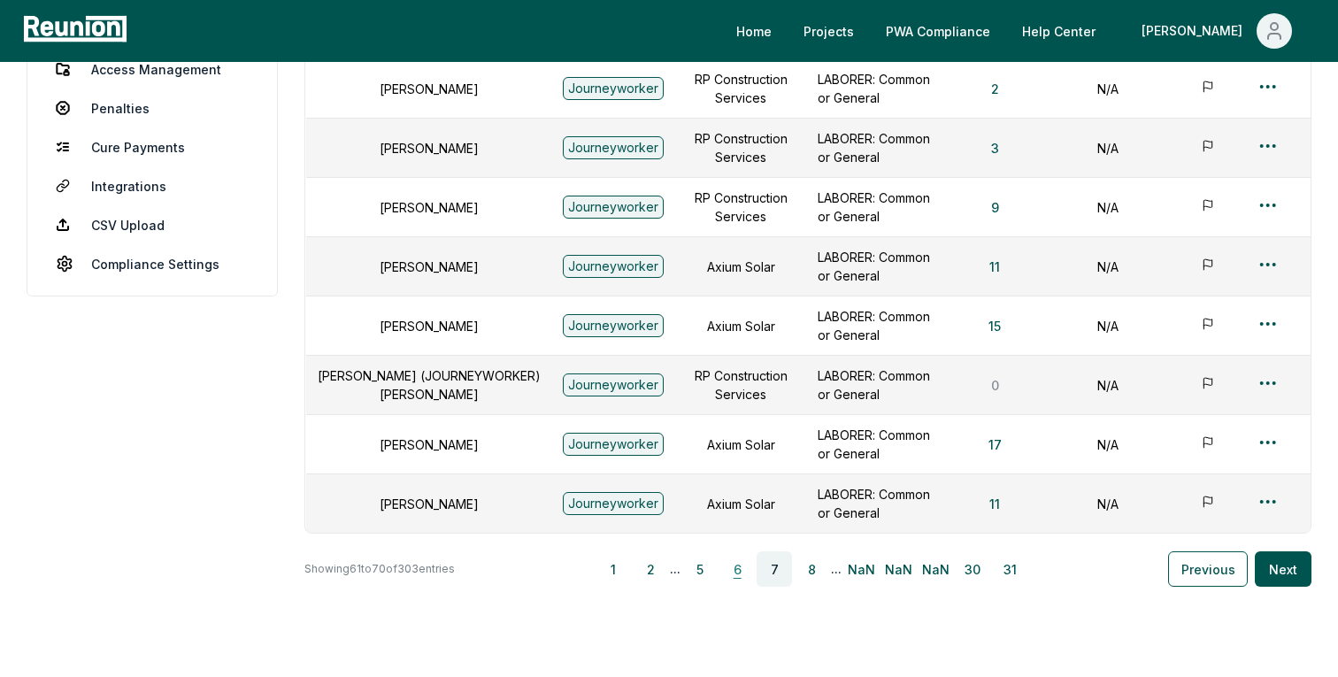
click at [743, 572] on button "6" at bounding box center [736, 568] width 35 height 35
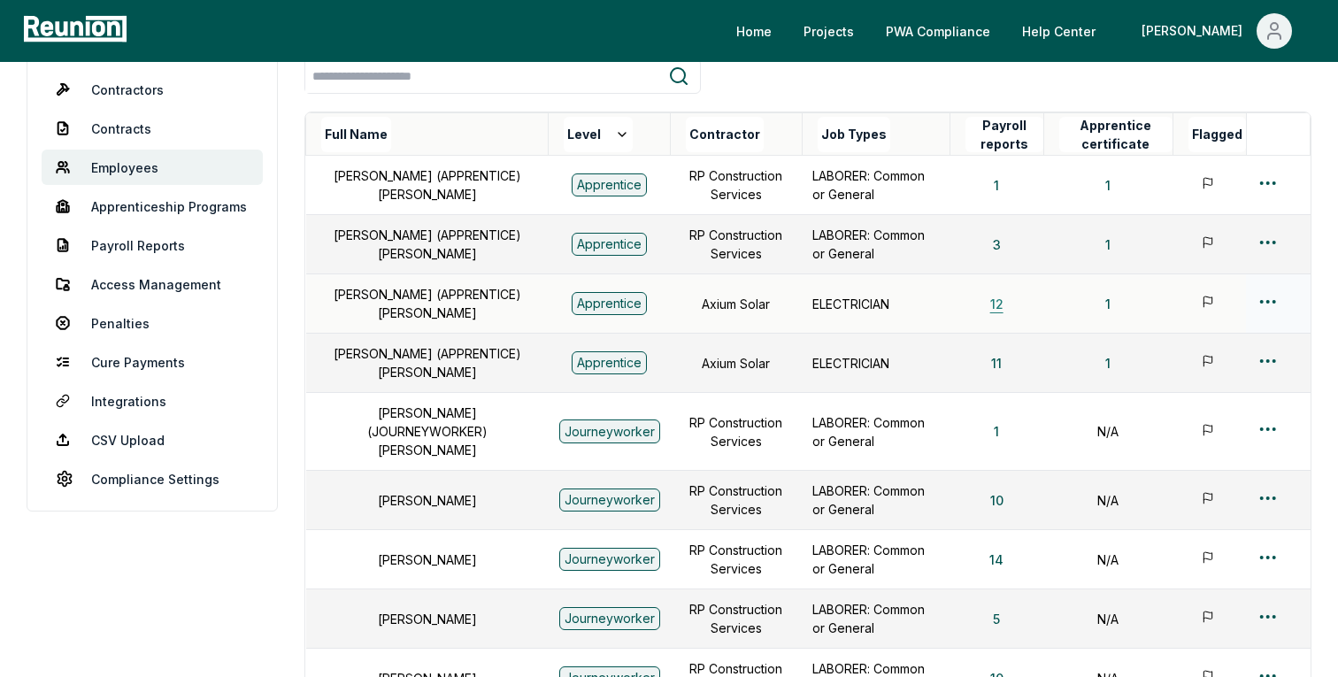
scroll to position [502, 0]
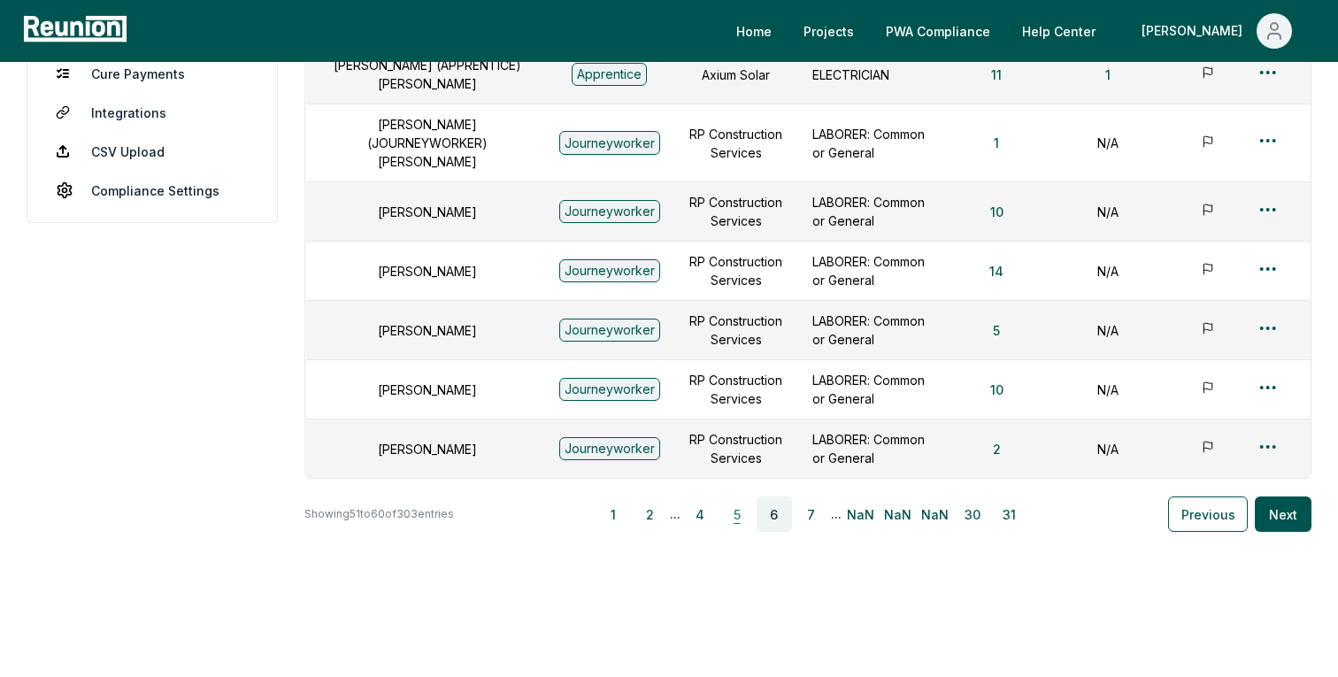
click at [738, 496] on button "5" at bounding box center [736, 513] width 35 height 35
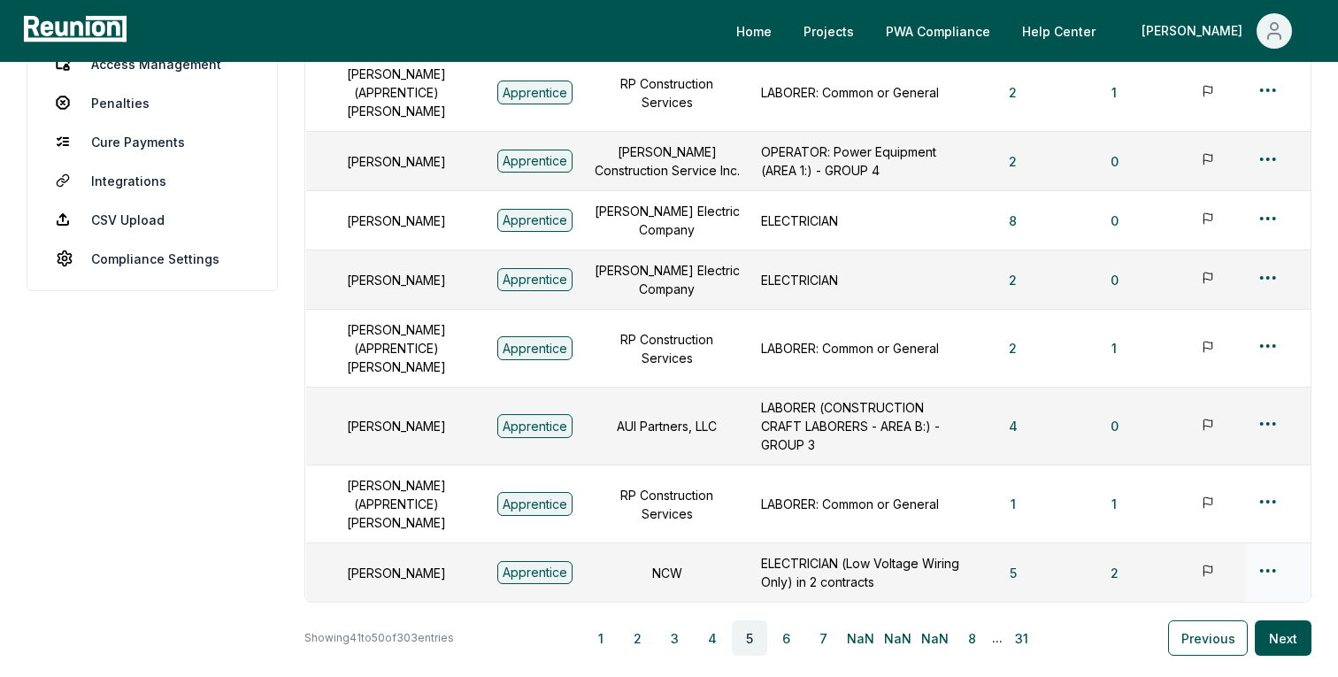
scroll to position [439, 0]
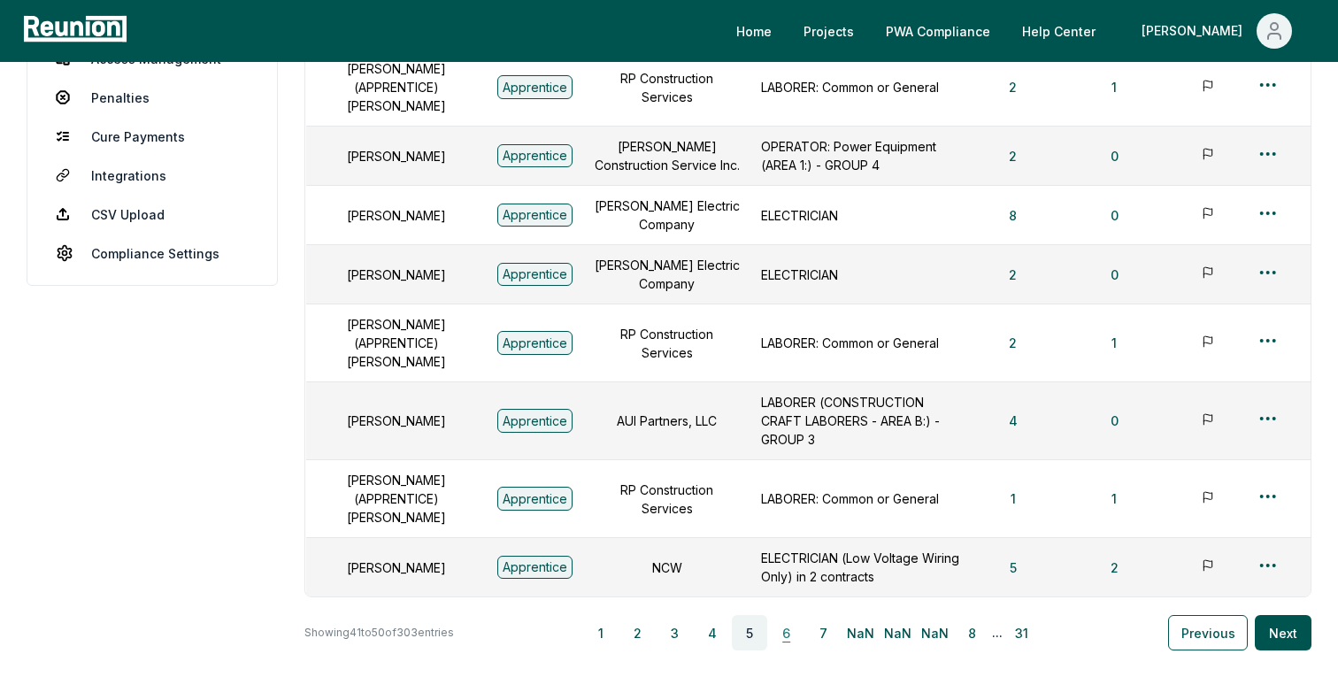
click at [786, 615] on button "6" at bounding box center [786, 632] width 35 height 35
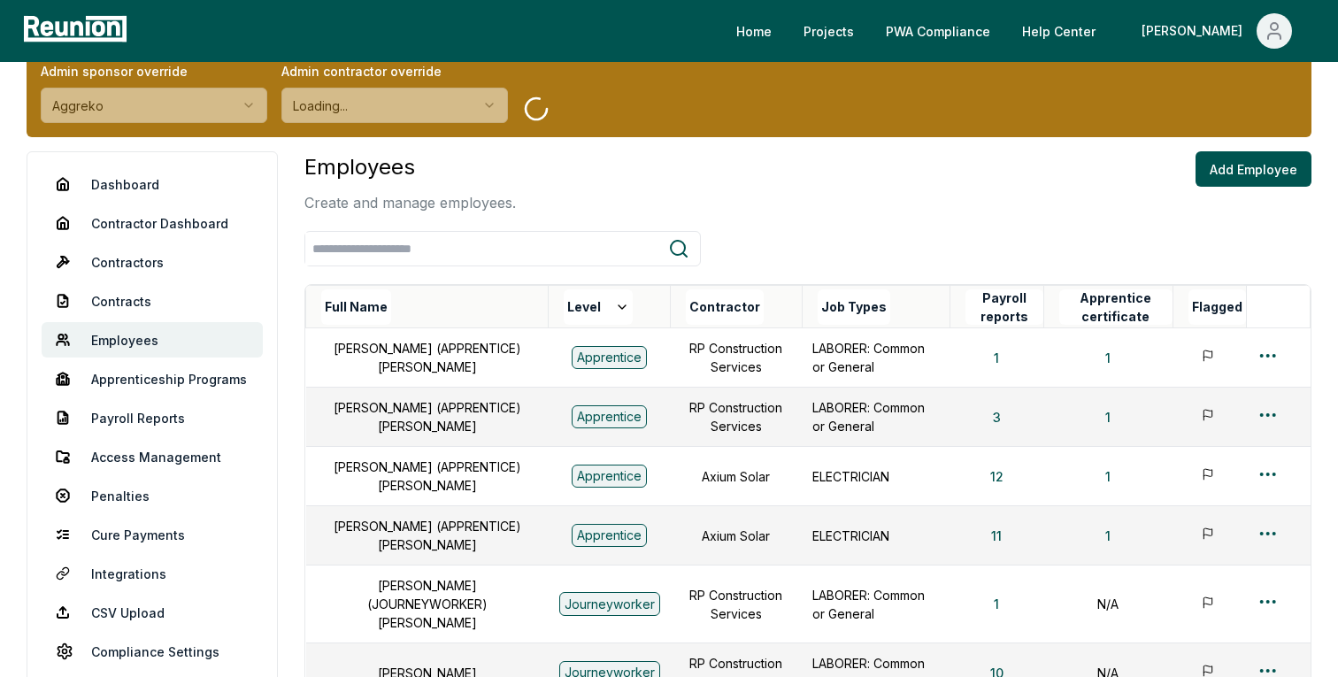
scroll to position [0, 0]
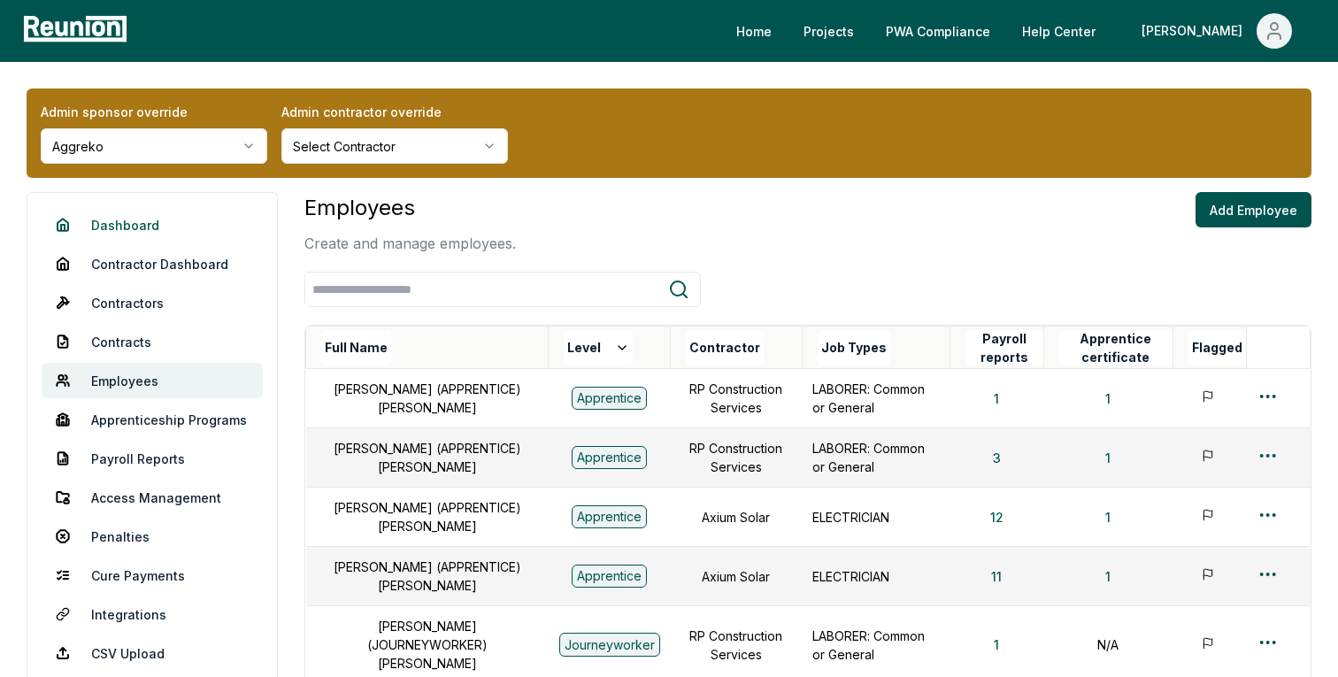
click at [129, 231] on link "Dashboard" at bounding box center [152, 224] width 221 height 35
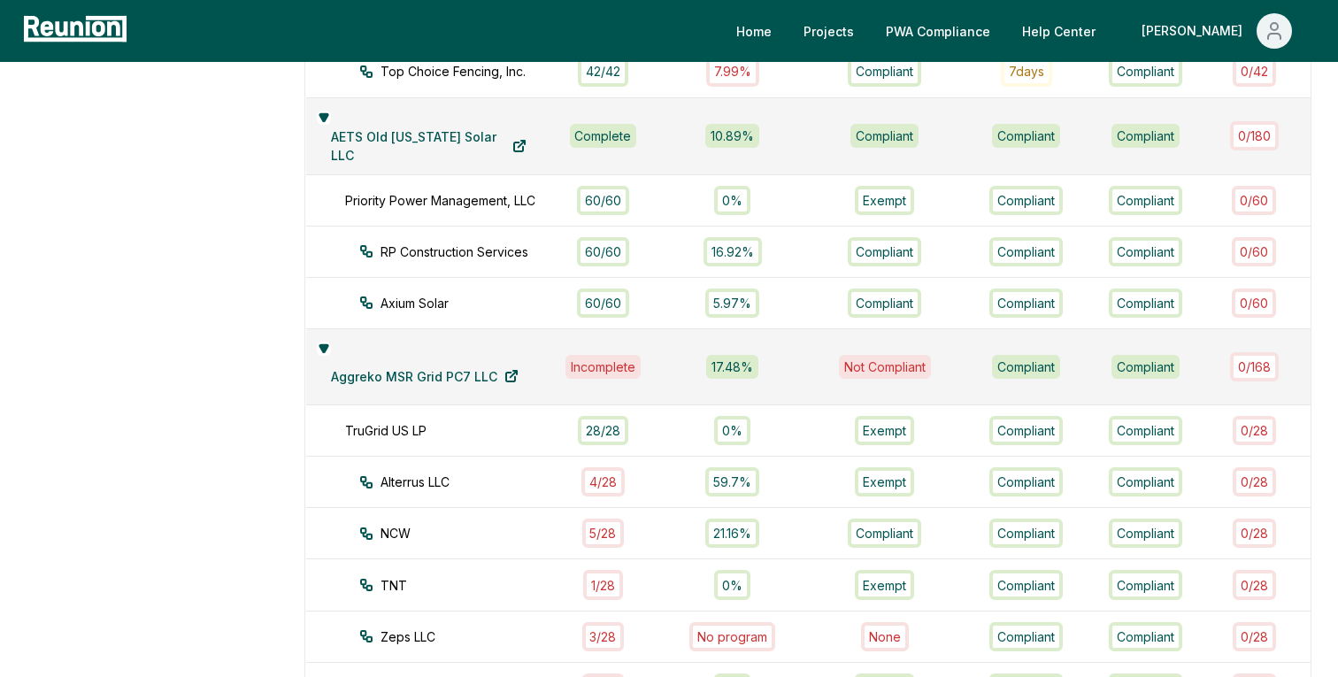
scroll to position [1177, 0]
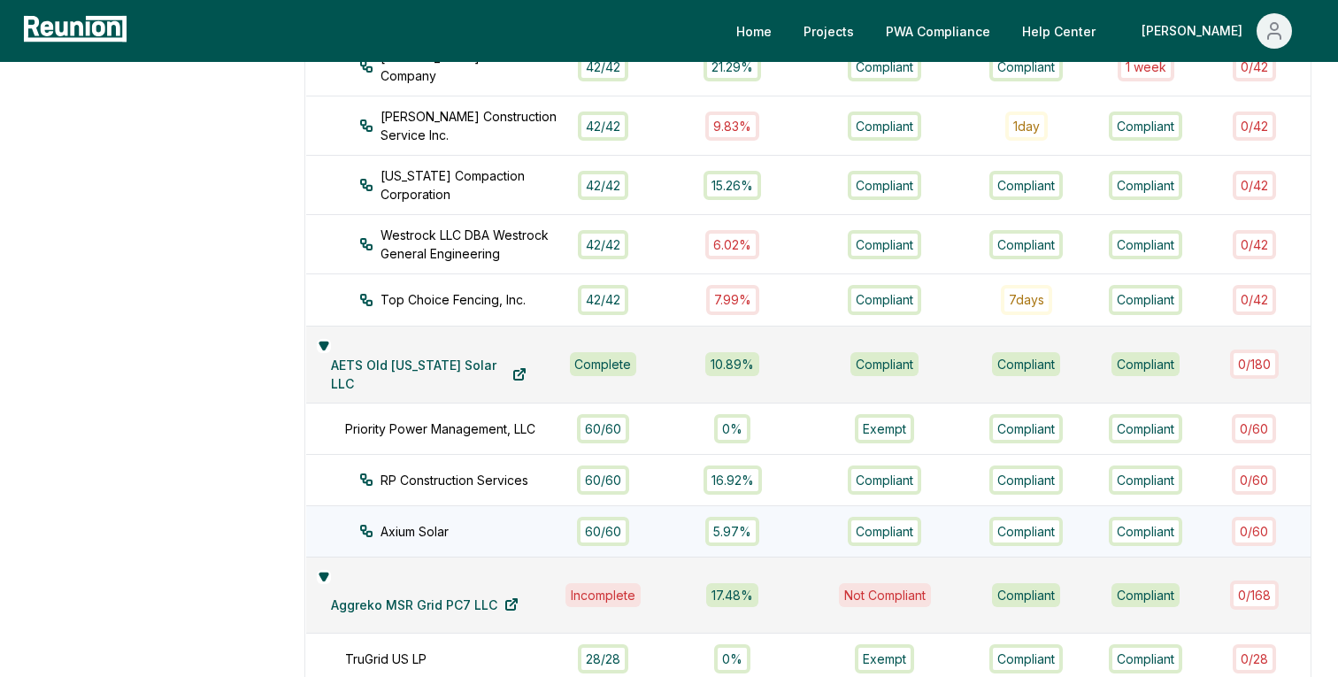
click at [442, 526] on td "Axium Solar" at bounding box center [428, 530] width 245 height 51
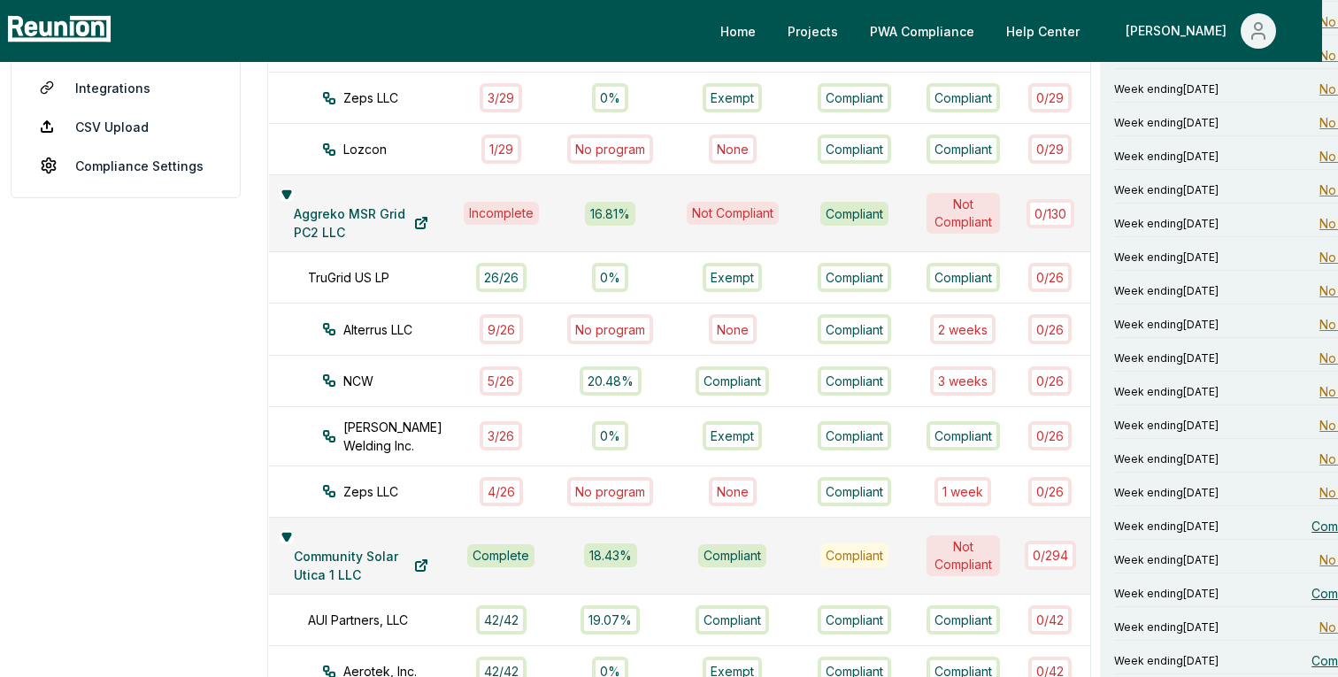
scroll to position [536, 12]
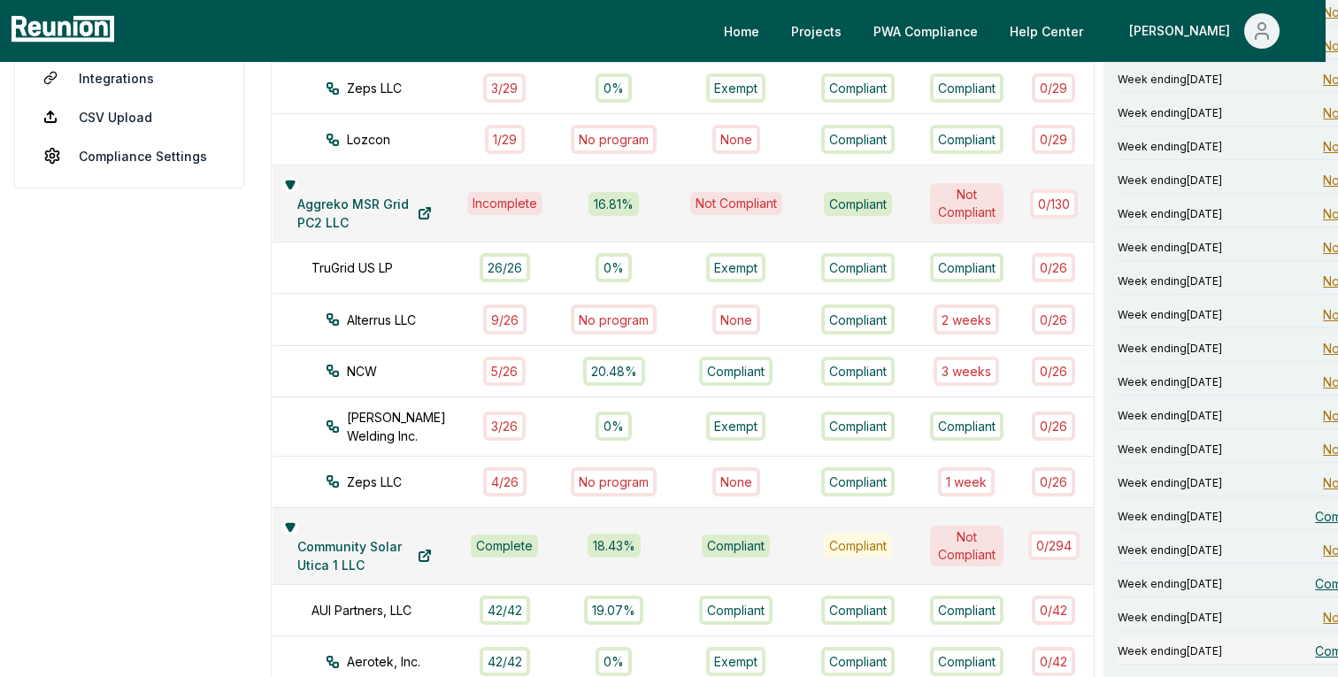
click at [1315, 641] on span "Compliant" at bounding box center [1344, 650] width 58 height 19
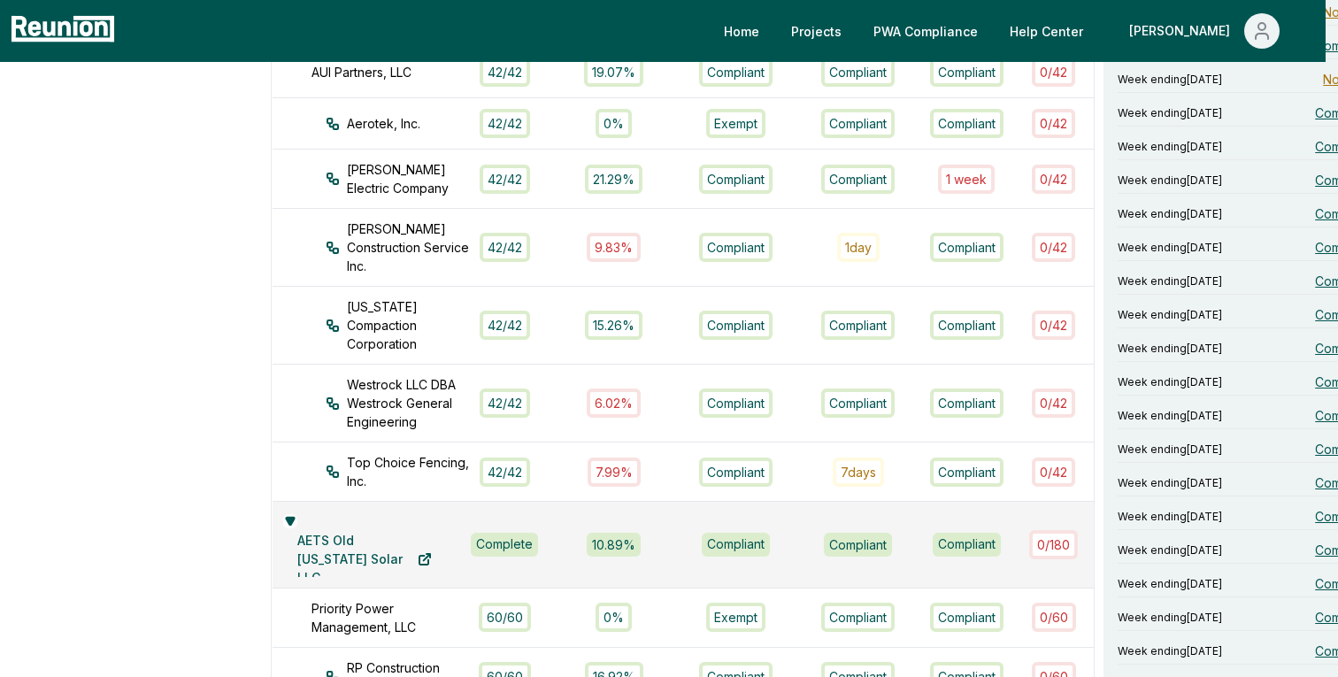
scroll to position [1070, 12]
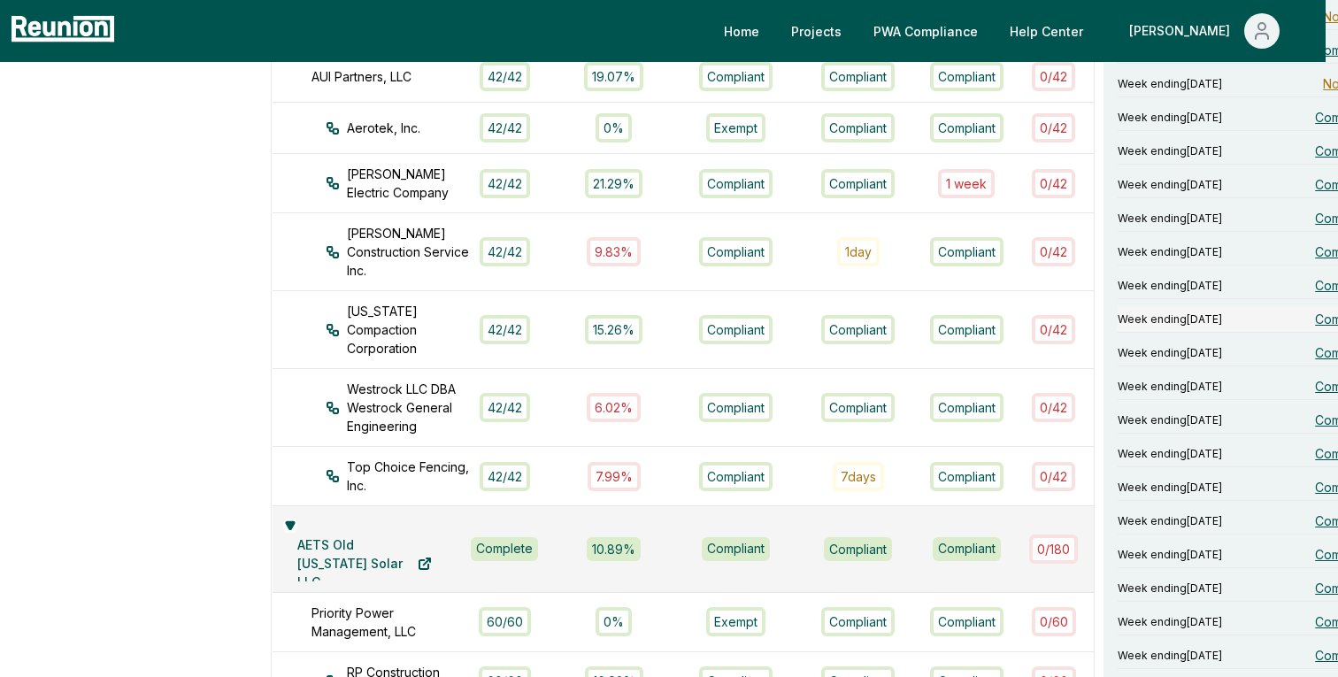
click at [1315, 310] on span "Compliant" at bounding box center [1344, 319] width 58 height 19
click at [1315, 343] on span "Compliant" at bounding box center [1344, 352] width 58 height 19
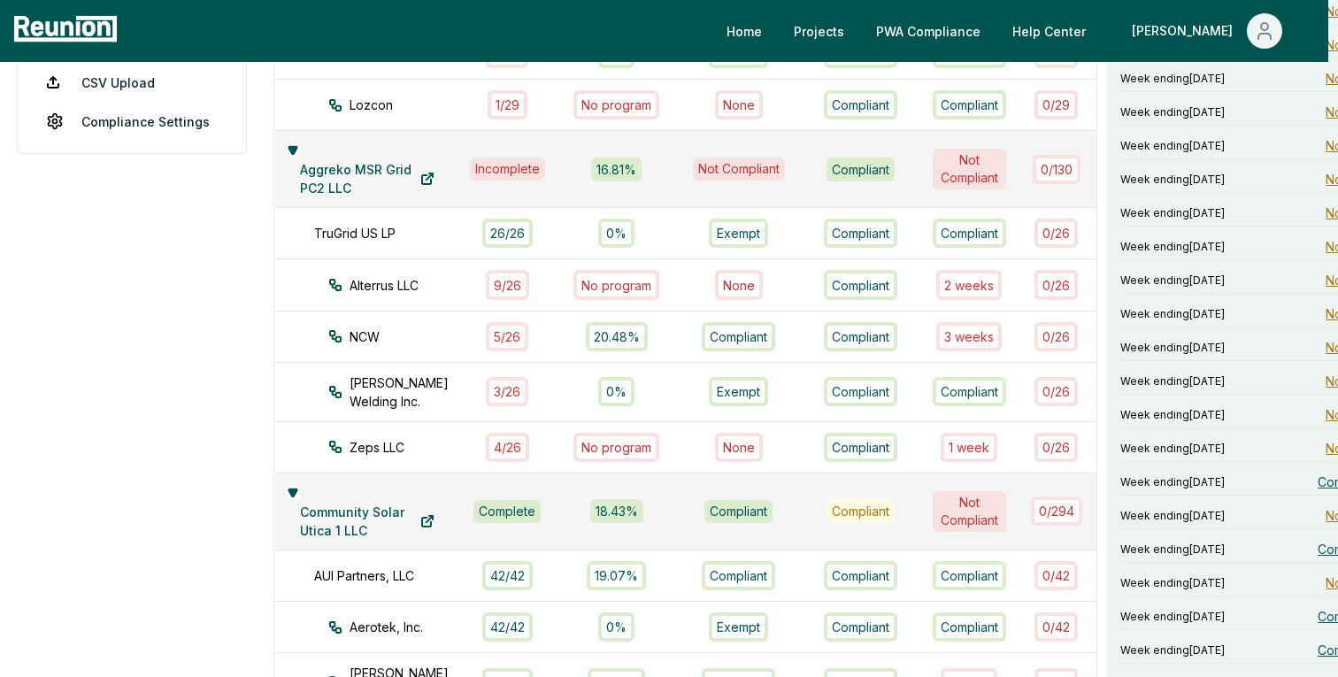
scroll to position [87, 10]
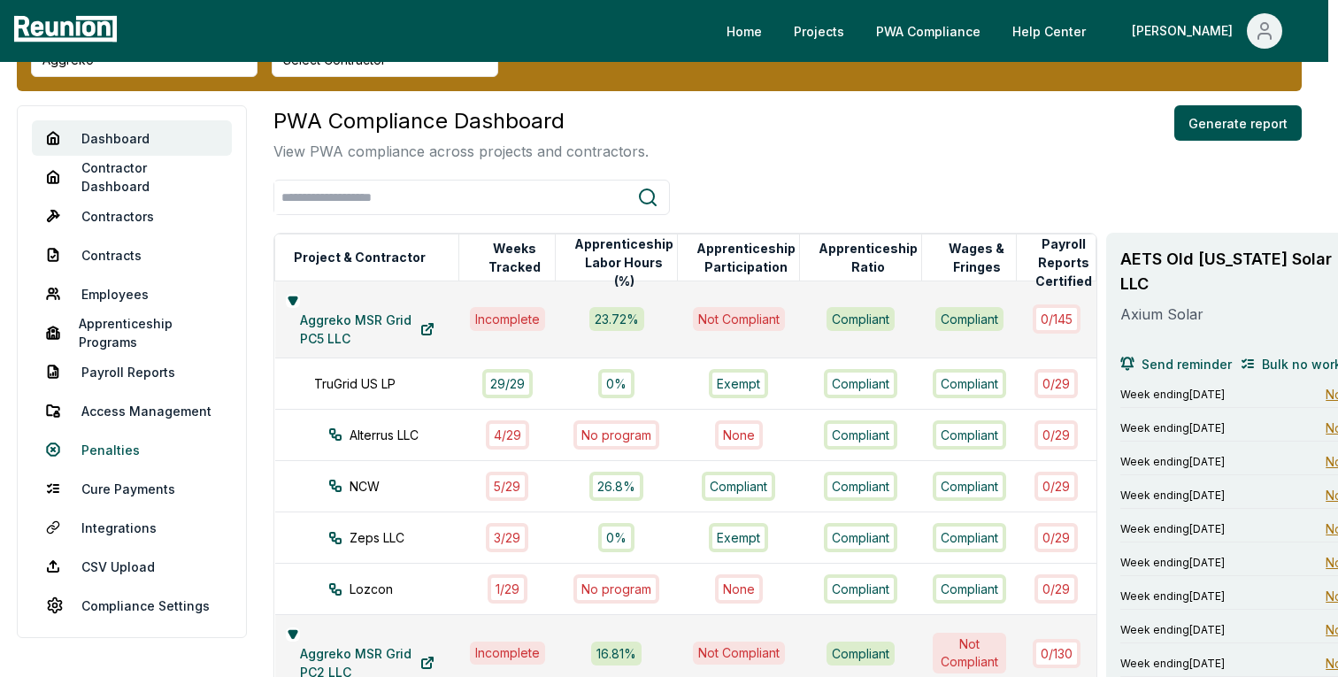
click at [104, 443] on link "Penalties" at bounding box center [132, 449] width 200 height 35
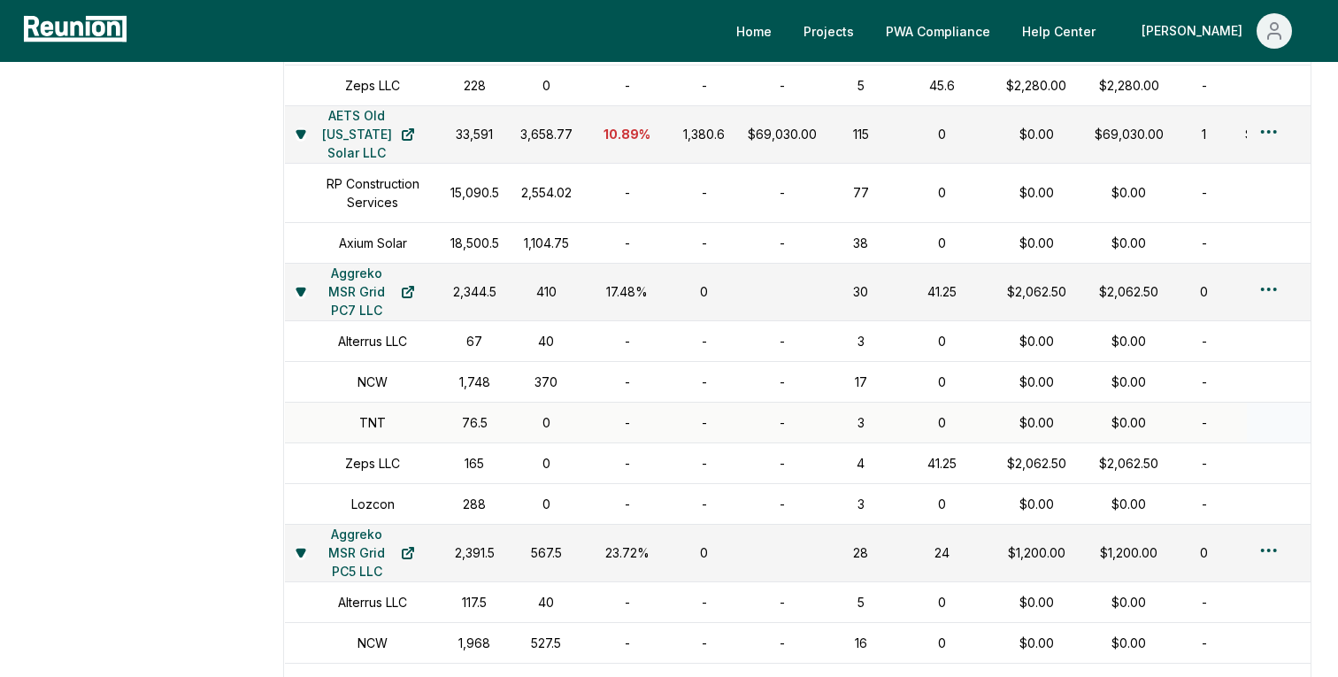
scroll to position [1916, 0]
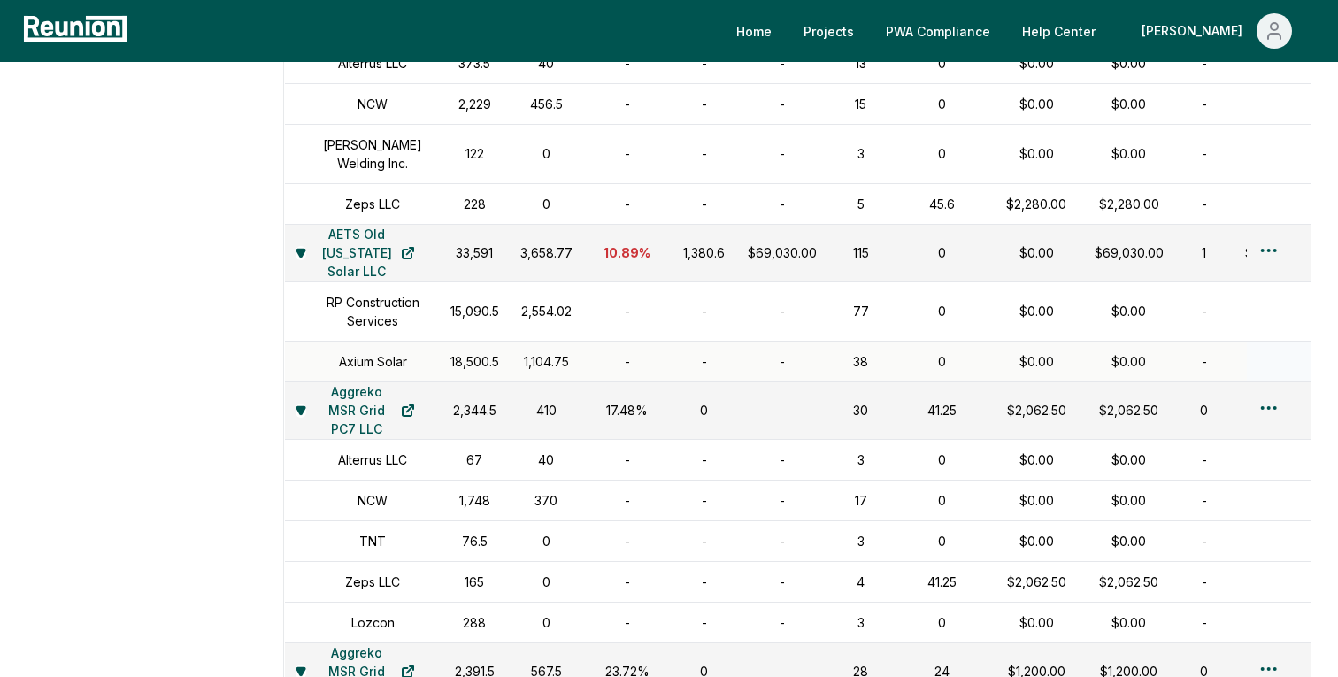
click at [520, 371] on div "1,104.75" at bounding box center [546, 361] width 52 height 19
drag, startPoint x: 511, startPoint y: 384, endPoint x: 569, endPoint y: 383, distance: 57.5
click at [569, 381] on td "1,104.75" at bounding box center [546, 361] width 73 height 41
drag, startPoint x: 556, startPoint y: 389, endPoint x: 494, endPoint y: 390, distance: 61.9
click at [494, 381] on tr "Axium Solar 18,500.5 1,104.75 - - - 38 0 $0.00 $0.00 - - -" at bounding box center [868, 361] width 1167 height 41
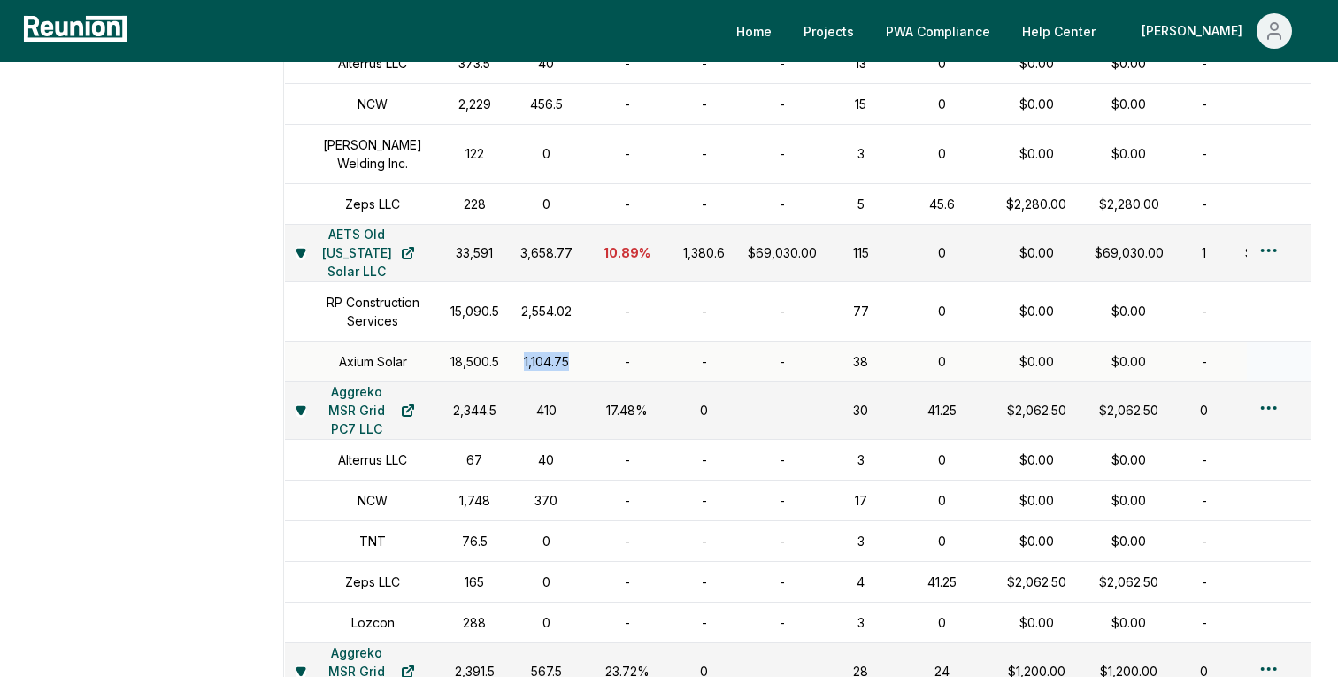
click at [564, 381] on td "1,104.75" at bounding box center [546, 361] width 73 height 41
drag, startPoint x: 565, startPoint y: 387, endPoint x: 495, endPoint y: 387, distance: 70.8
click at [495, 381] on tr "Axium Solar 18,500.5 1,104.75 - - - 38 0 $0.00 $0.00 - - -" at bounding box center [868, 361] width 1167 height 41
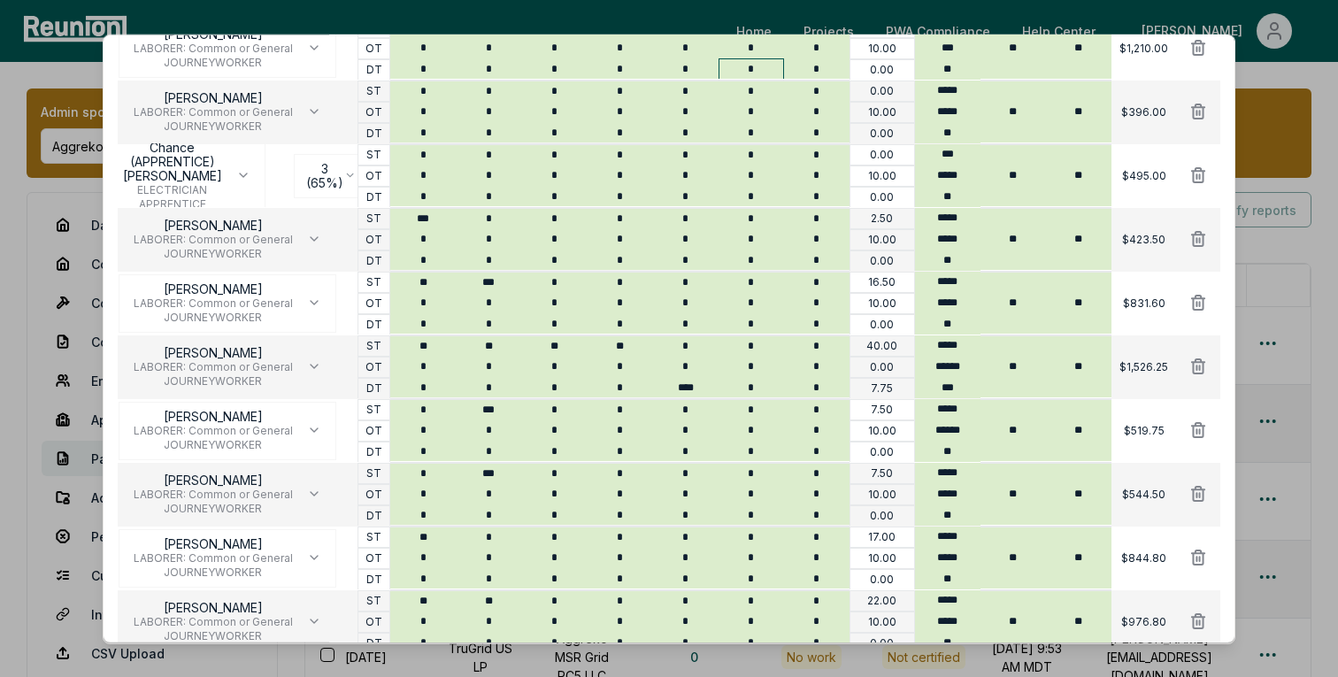
scroll to position [427, 0]
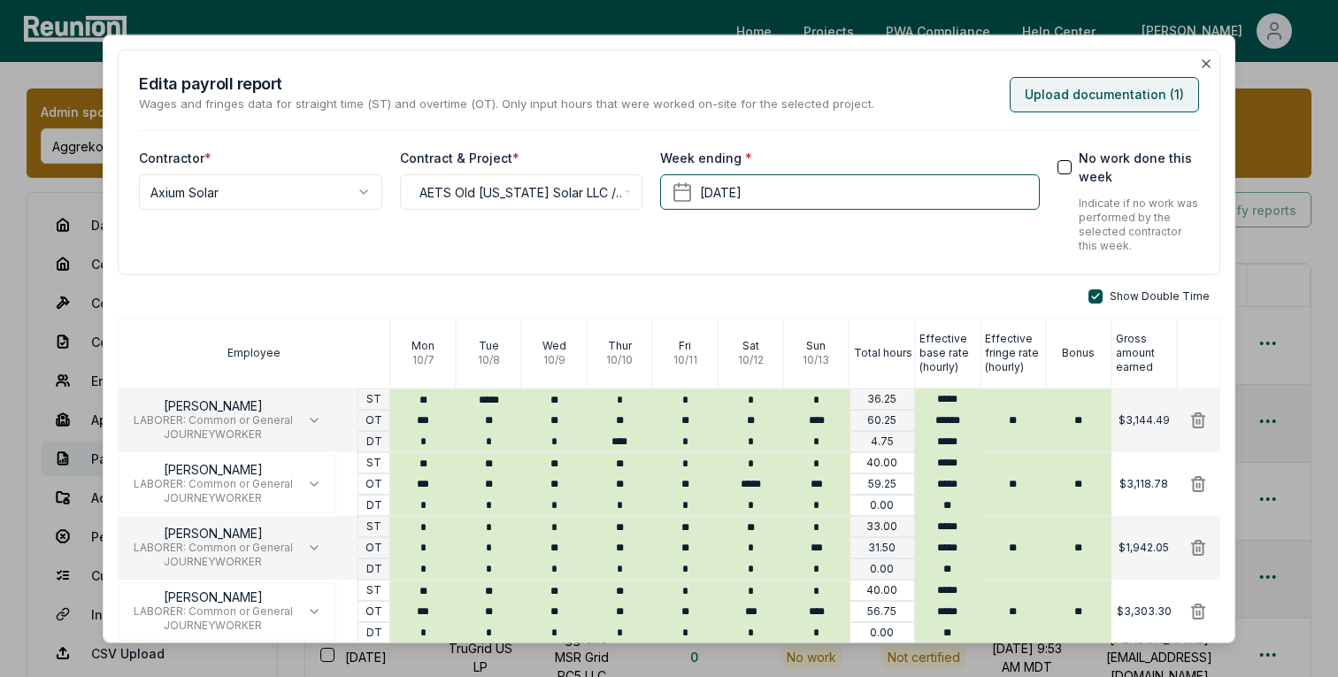
click at [1098, 79] on button "Upload documentation ( 1 )" at bounding box center [1103, 93] width 189 height 35
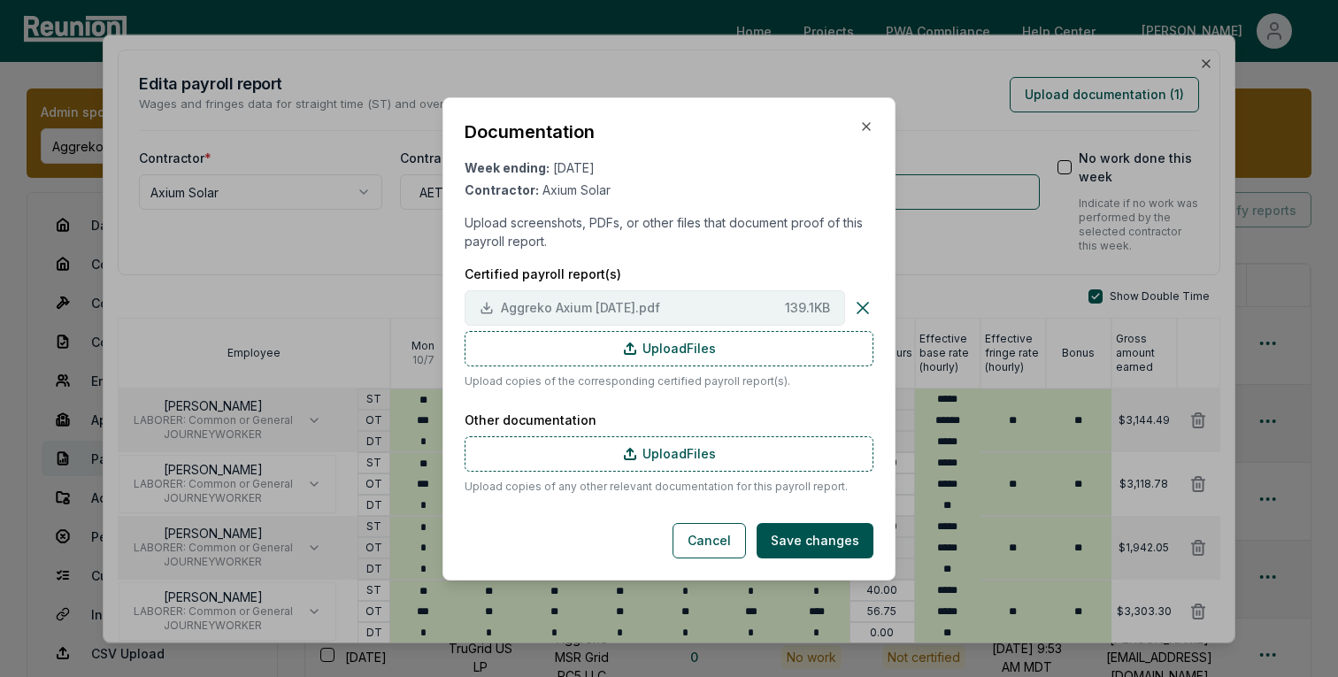
click at [506, 311] on span "Aggreko Axium [DATE].pdf" at bounding box center [639, 307] width 277 height 19
